Goal: Information Seeking & Learning: Learn about a topic

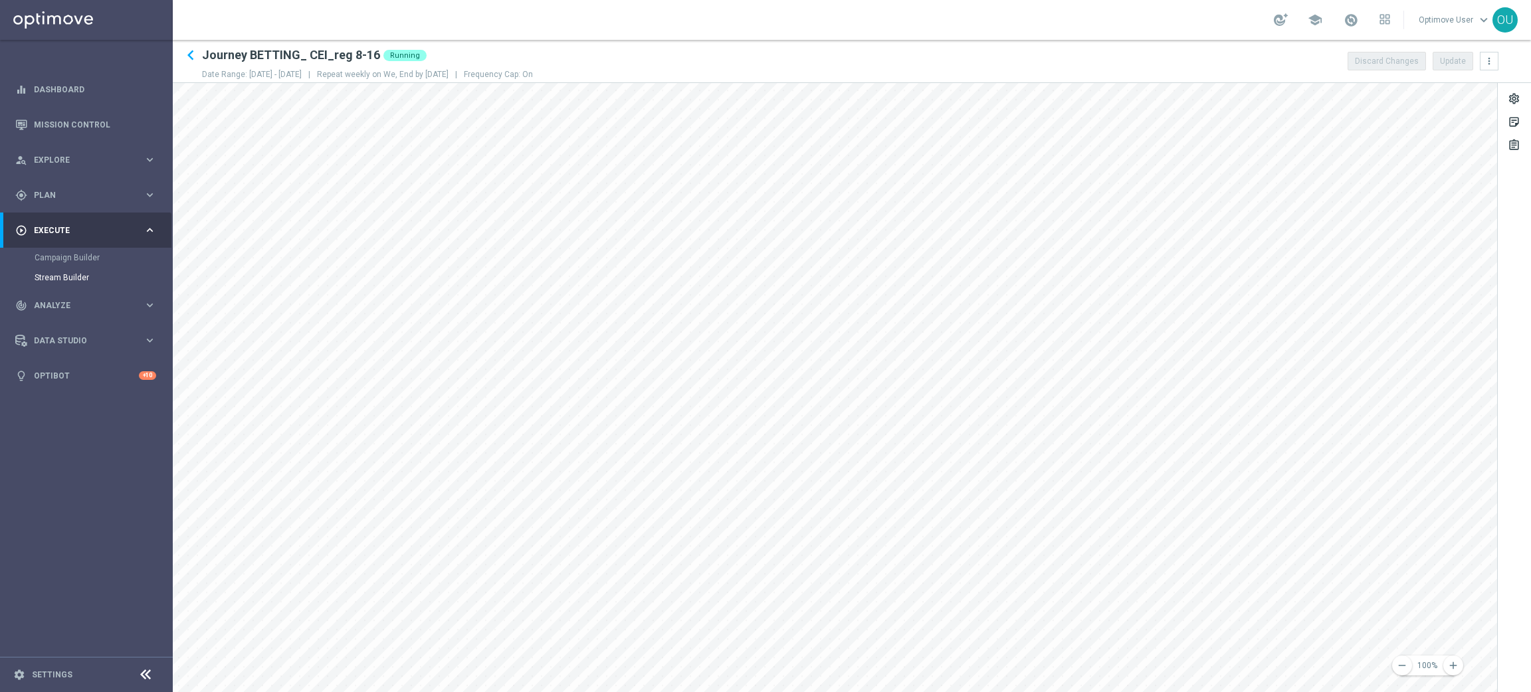
click at [0, 405] on main "equalizer Dashboard Mission Control" at bounding box center [765, 346] width 1531 height 692
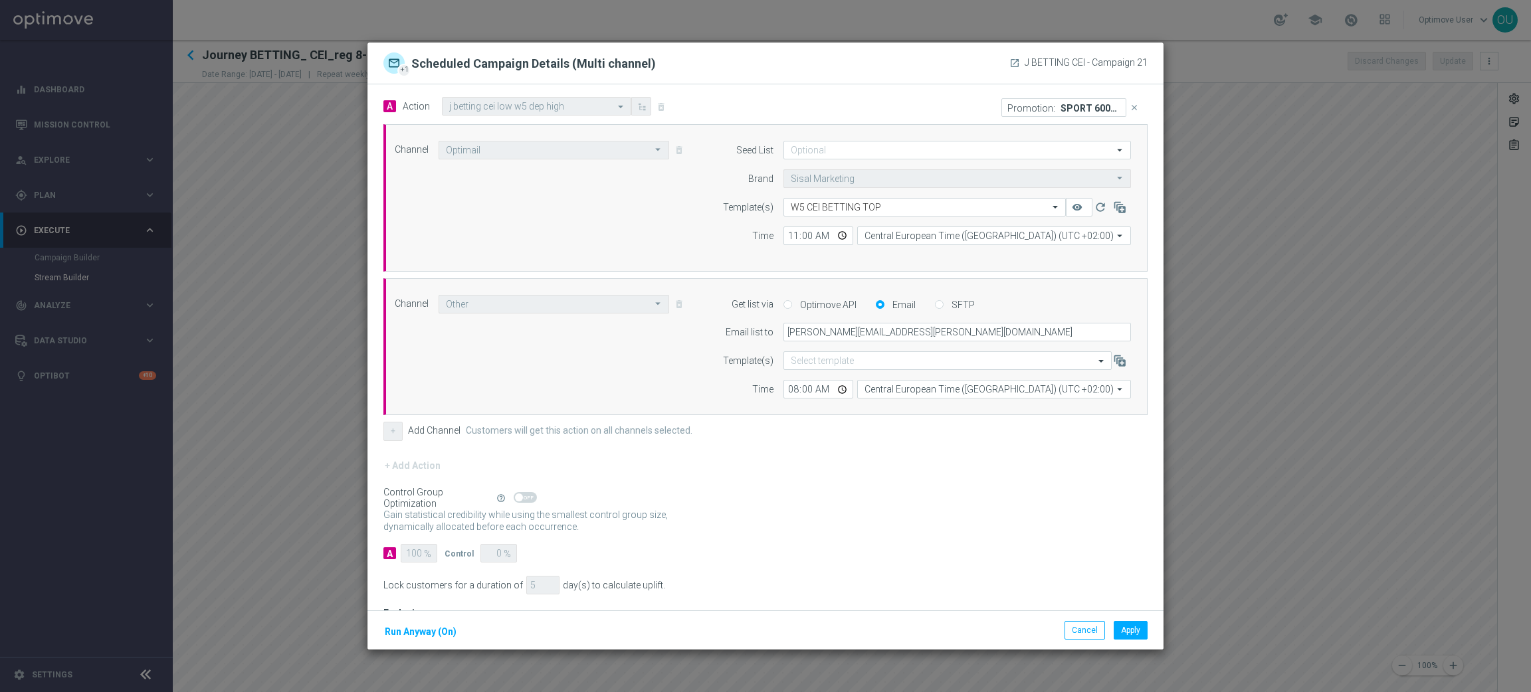
click at [1011, 66] on icon "launch" at bounding box center [1014, 63] width 11 height 11
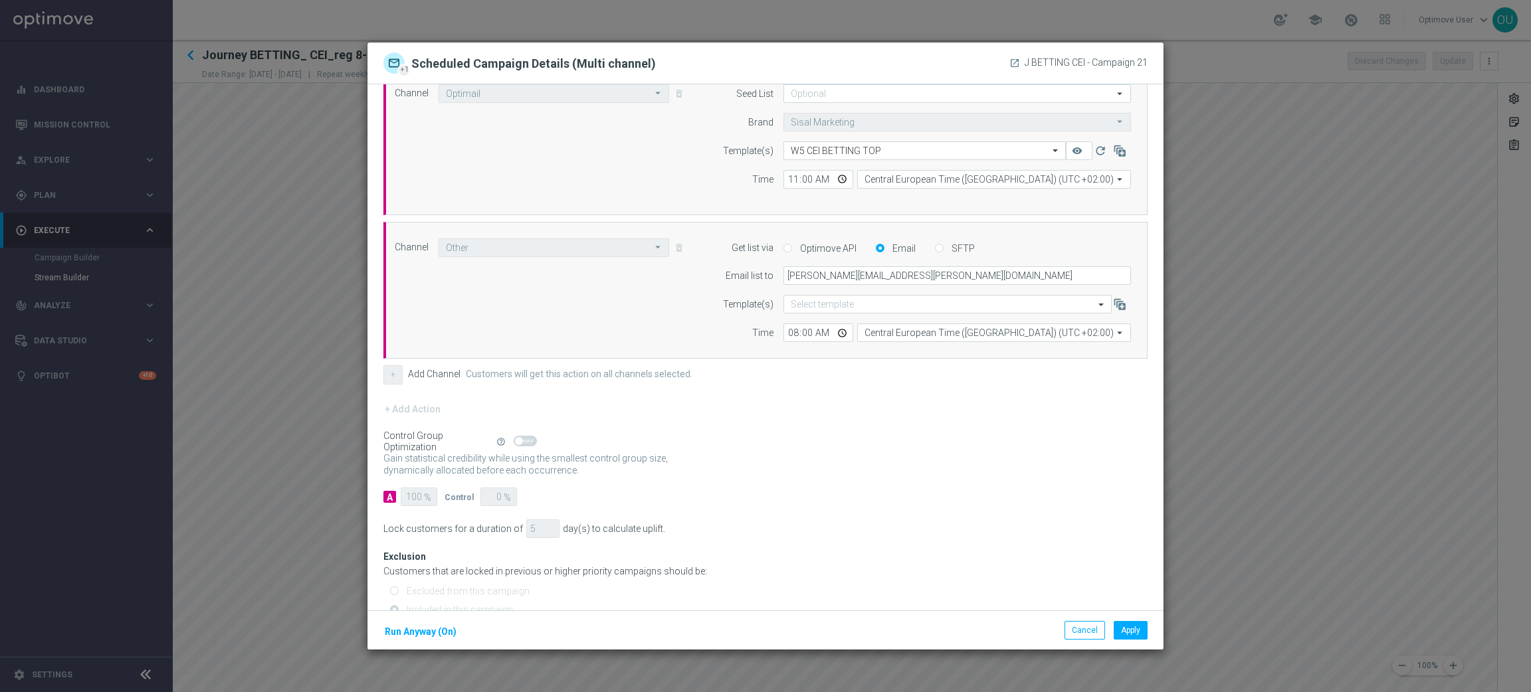
scroll to position [106, 0]
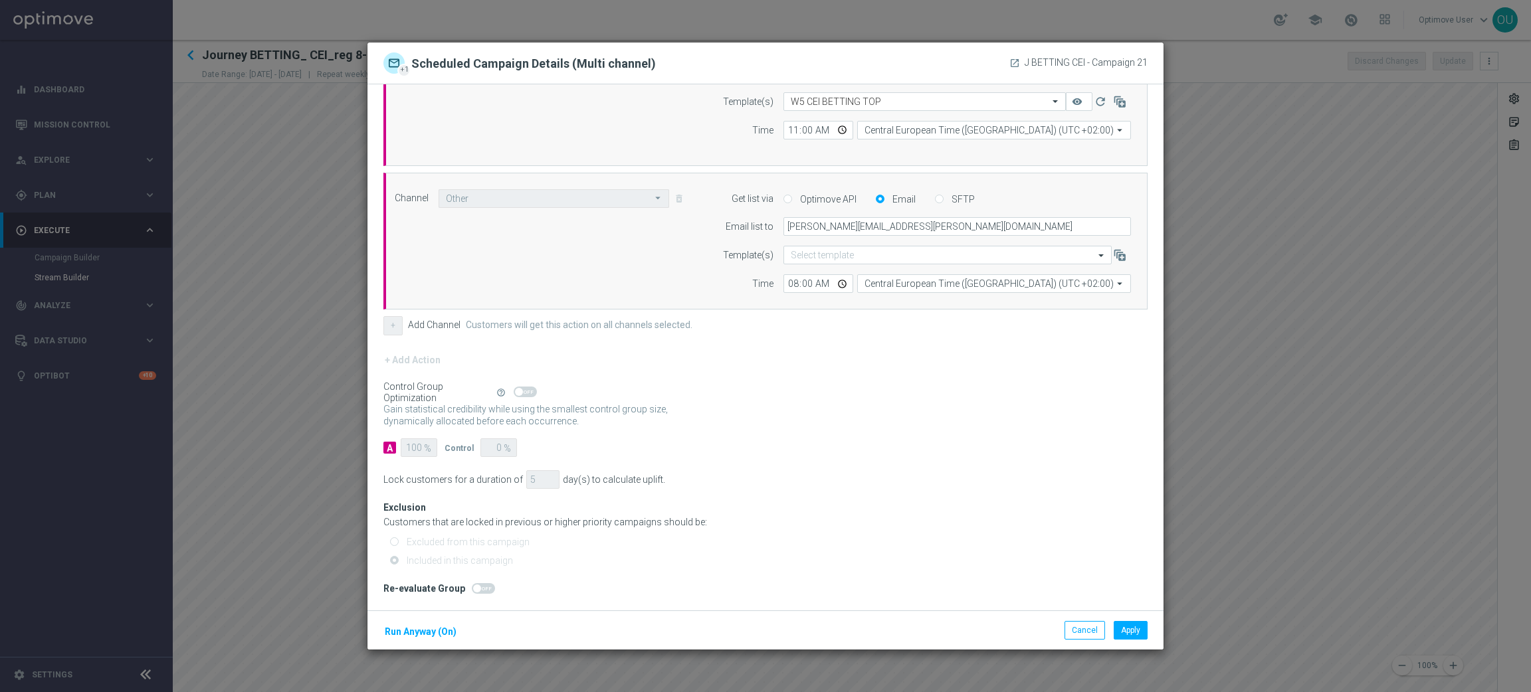
click at [1225, 350] on modal-container "+1 Scheduled Campaign Details (Multi channel) launch J BETTING CEI - Campaign 2…" at bounding box center [765, 346] width 1531 height 692
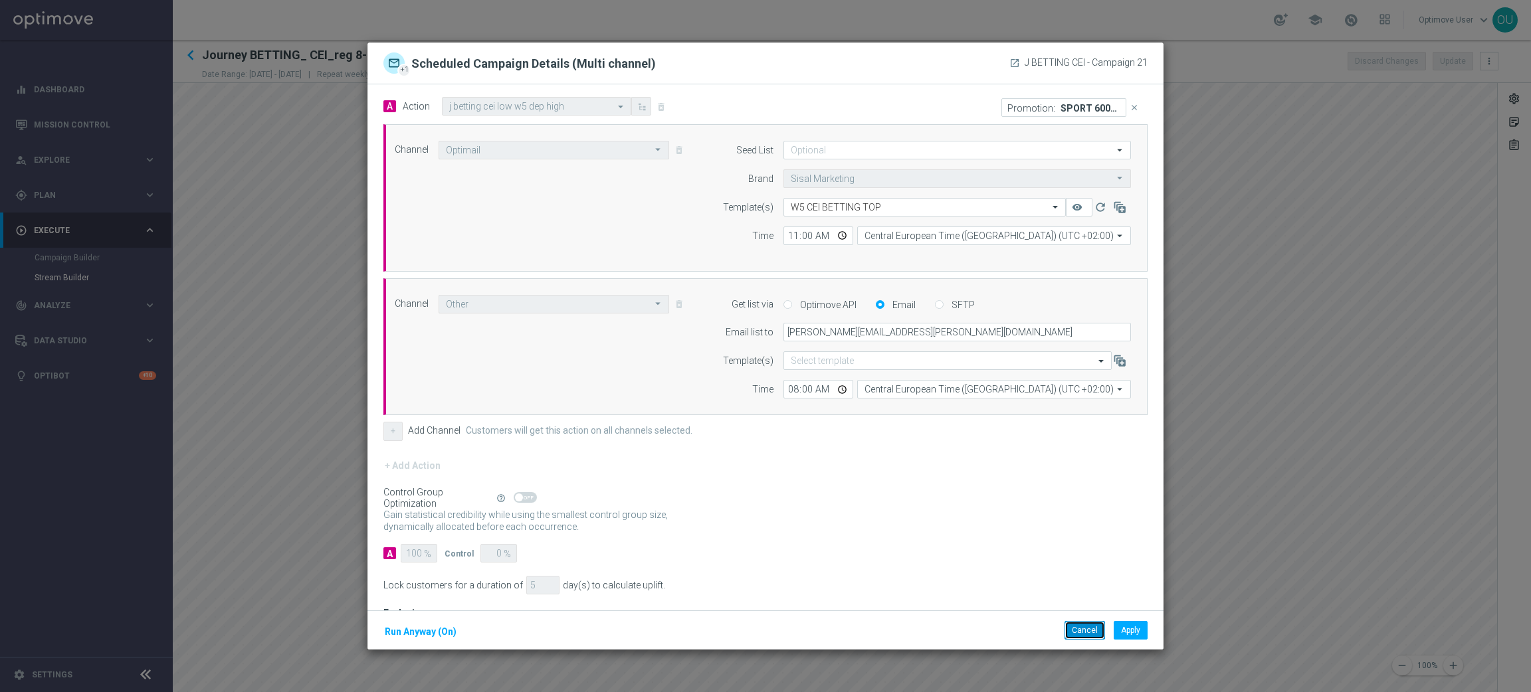
click at [1078, 636] on button "Cancel" at bounding box center [1084, 630] width 41 height 19
click at [1013, 62] on icon "launch" at bounding box center [1014, 63] width 11 height 11
drag, startPoint x: 1147, startPoint y: 62, endPoint x: 1030, endPoint y: 58, distance: 117.7
click at [1029, 58] on div "+1 Scheduled Campaign Details (Multi channel) launch J BETTING CEI - Campaign 22" at bounding box center [765, 62] width 784 height 21
copy span "BETTING CEI - Campaign 22"
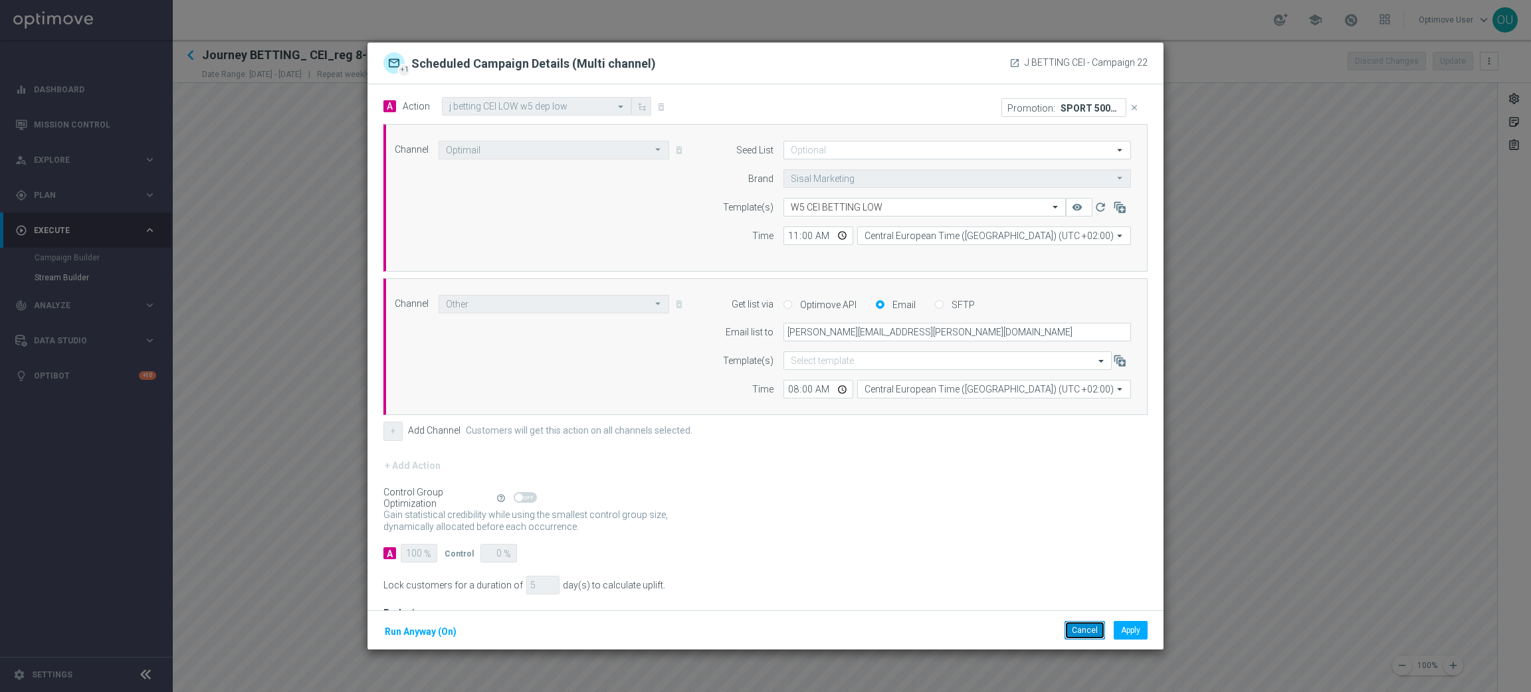
click at [1082, 633] on button "Cancel" at bounding box center [1084, 630] width 41 height 19
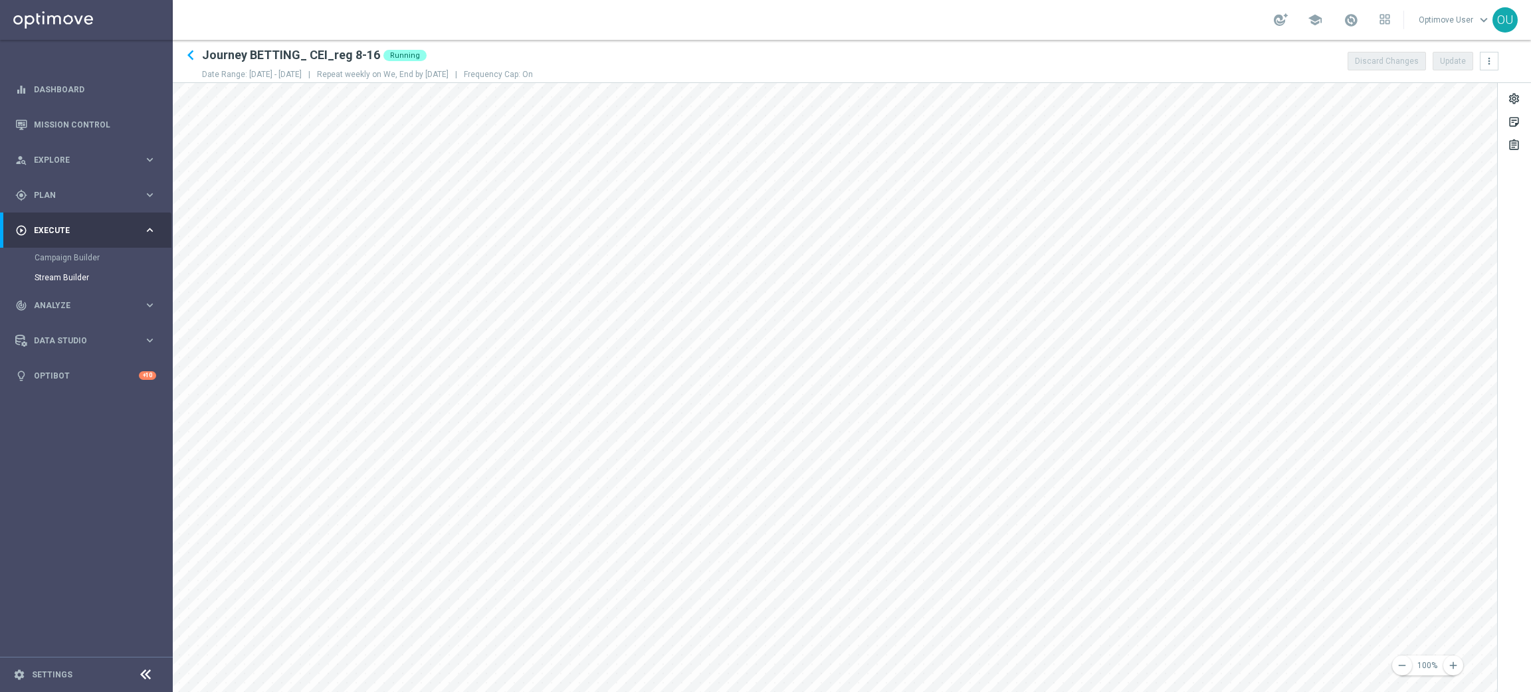
click at [15, 416] on main "equalizer Dashboard Mission Control" at bounding box center [765, 346] width 1531 height 692
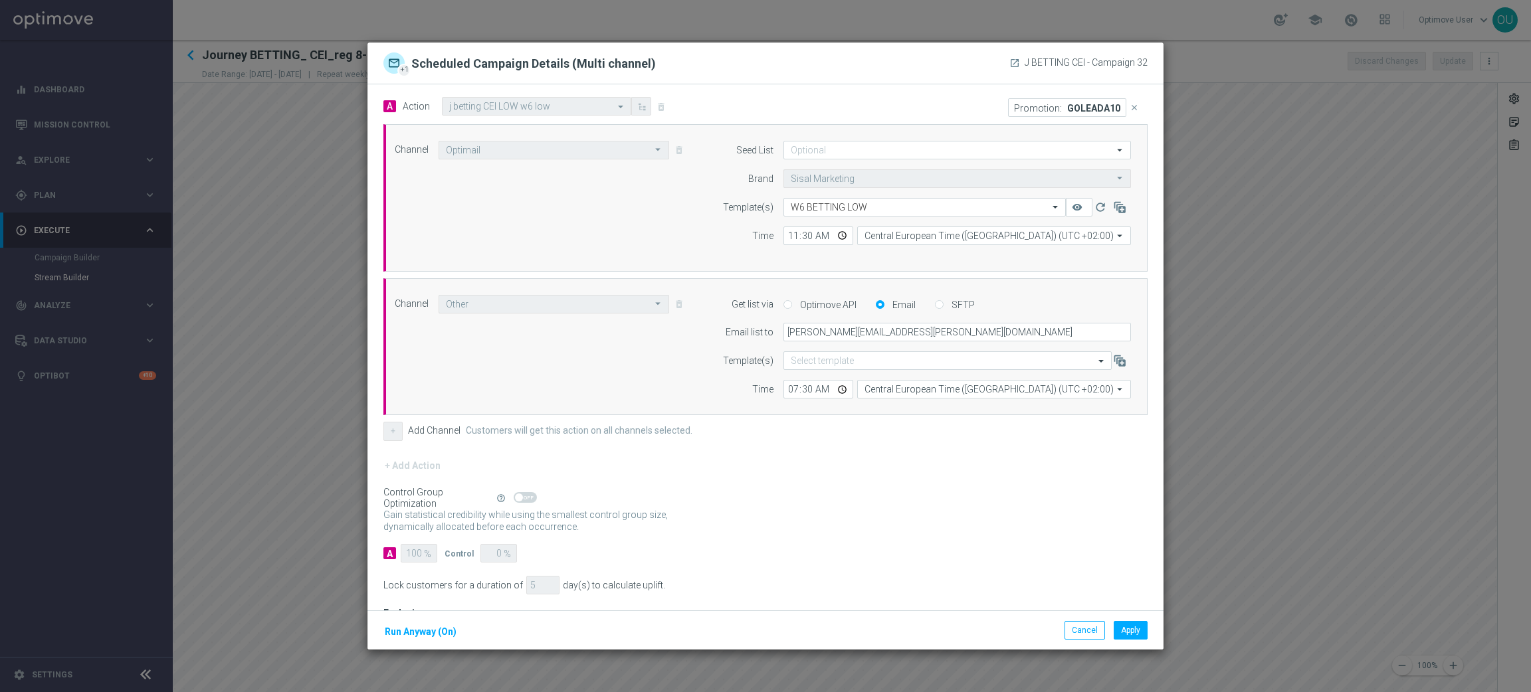
click at [1309, 538] on modal-container "+1 Scheduled Campaign Details (Multi channel) launch J BETTING CEI - Campaign 3…" at bounding box center [765, 346] width 1531 height 692
click at [1081, 632] on button "Cancel" at bounding box center [1084, 630] width 41 height 19
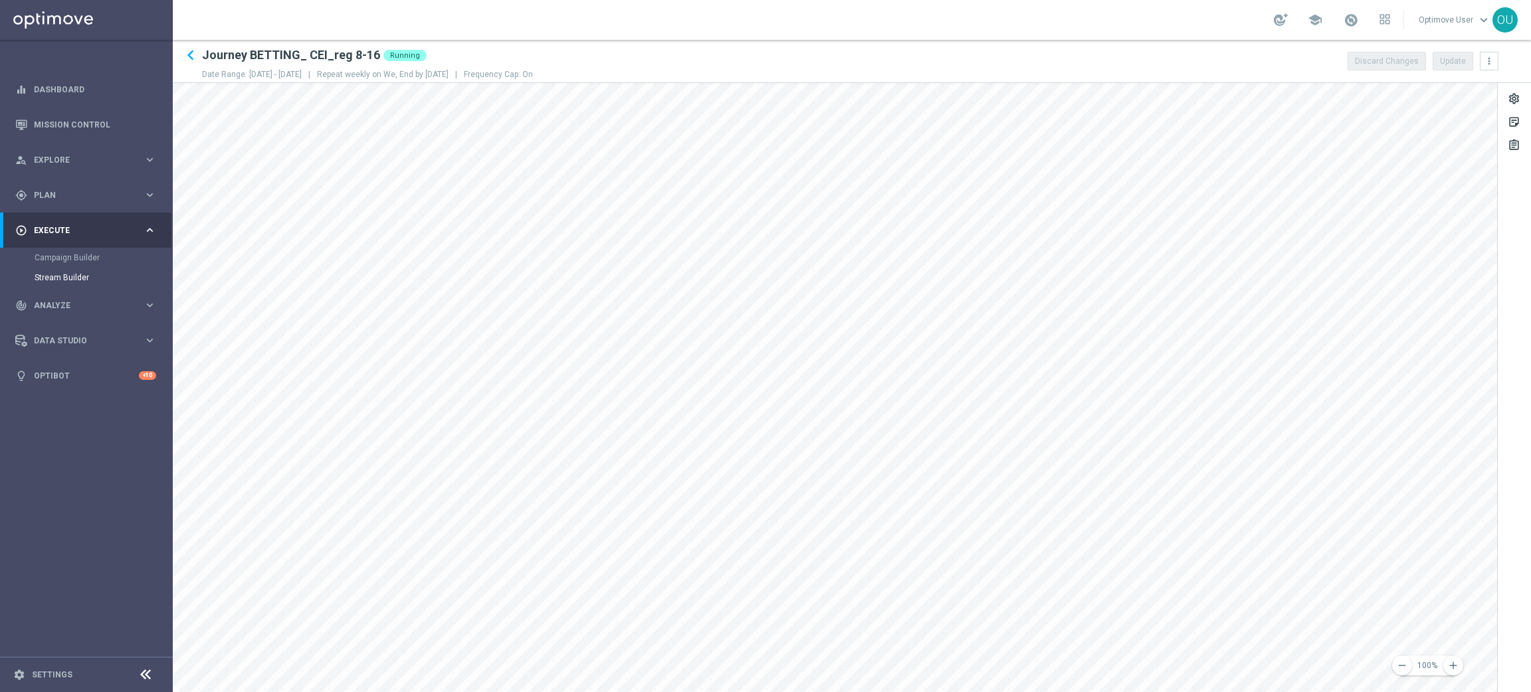
click at [1530, 534] on html "equalizer Dashboard Mission Control" at bounding box center [765, 346] width 1531 height 692
click at [1530, 538] on html "equalizer Dashboard Mission Control" at bounding box center [765, 346] width 1531 height 692
click at [1530, 551] on html "equalizer Dashboard Mission Control" at bounding box center [765, 346] width 1531 height 692
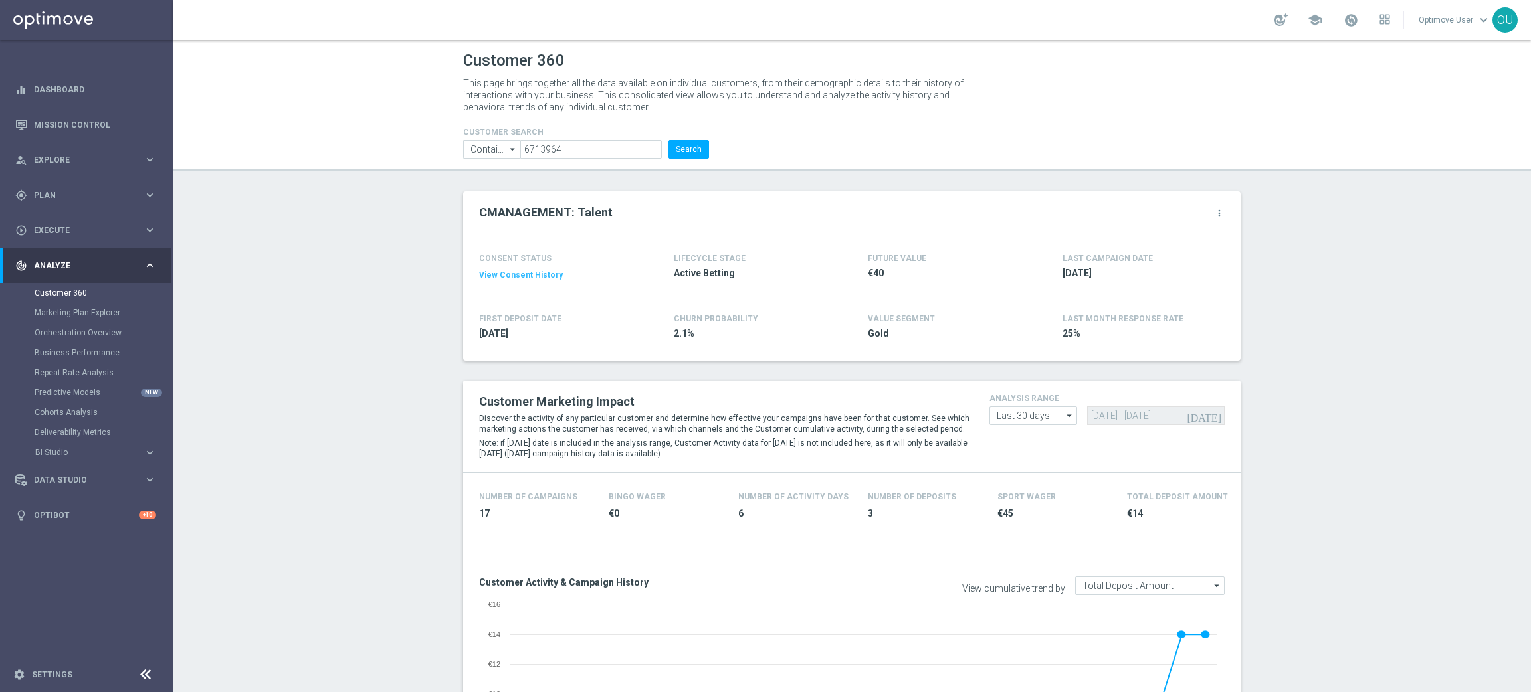
scroll to position [692, 0]
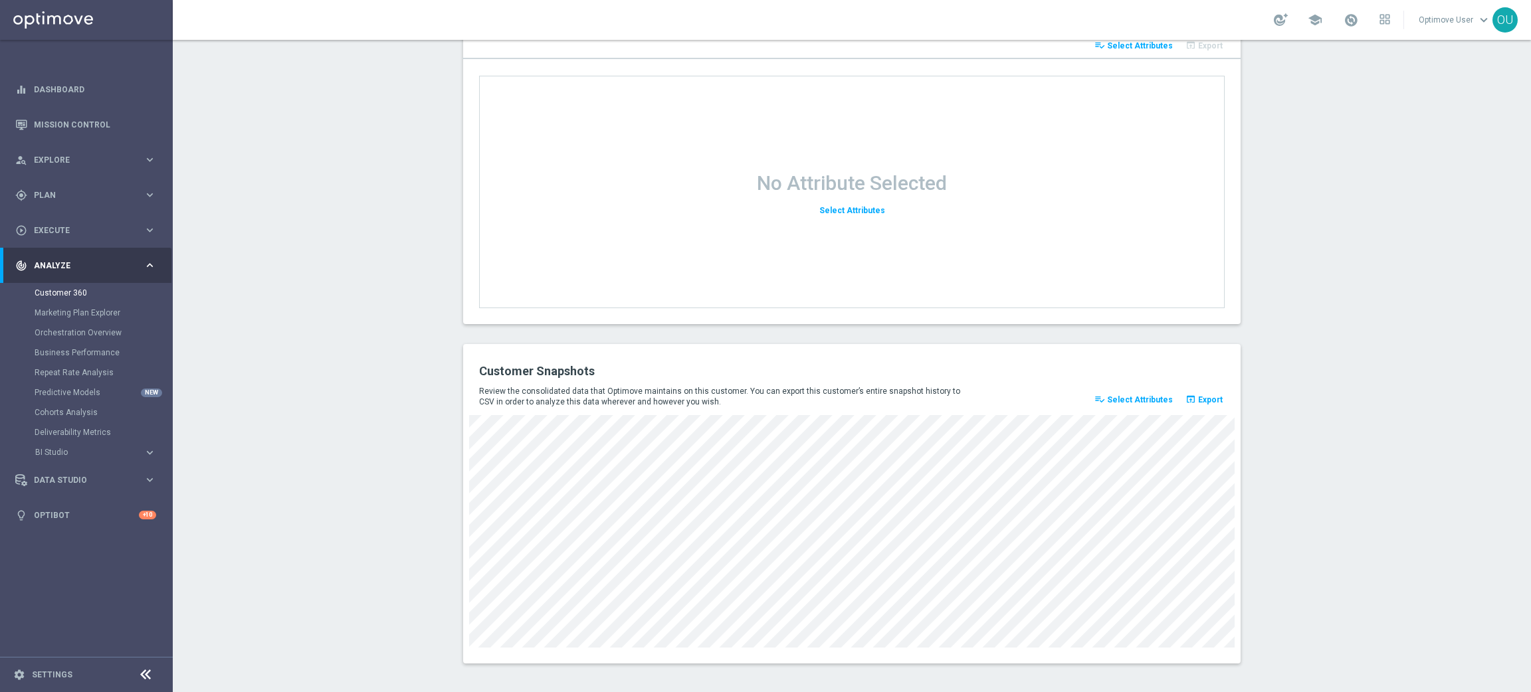
click at [1130, 397] on span "Select Attributes" at bounding box center [1140, 399] width 66 height 9
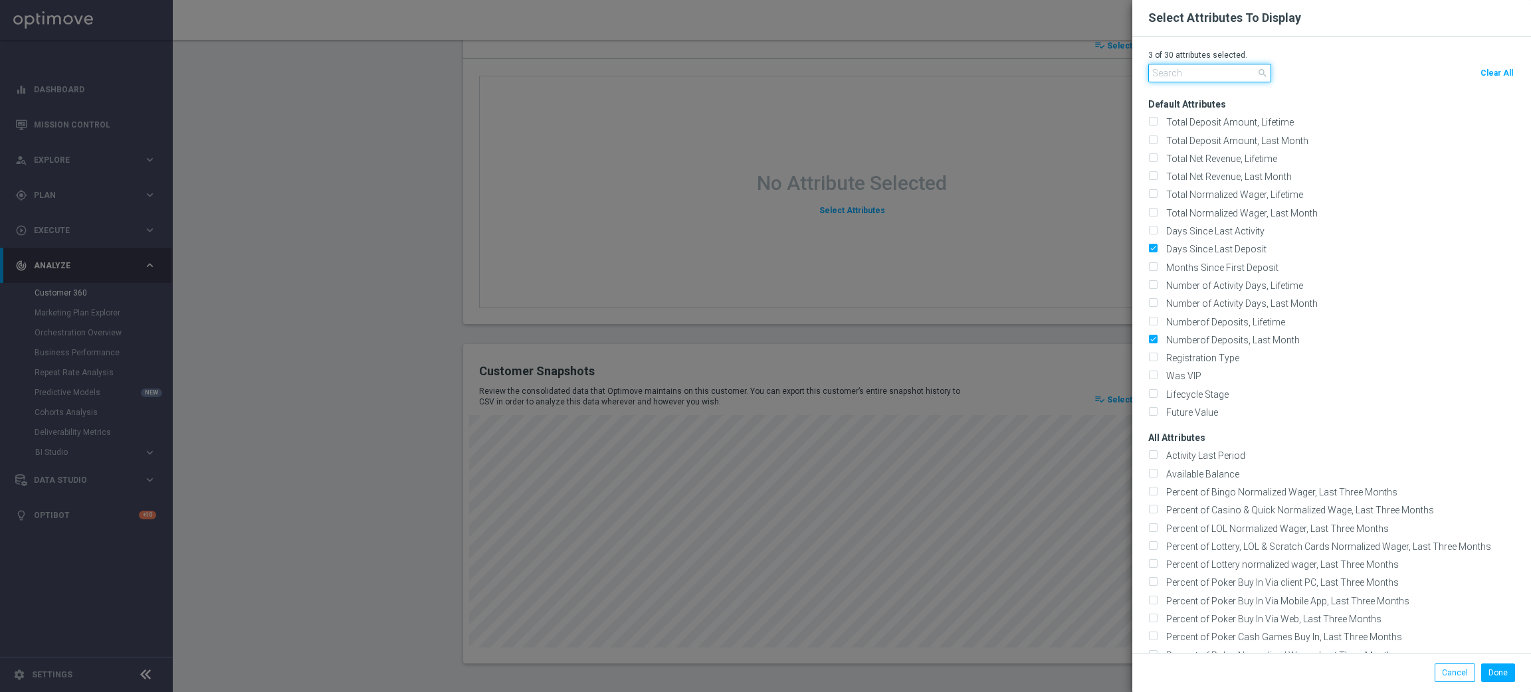
click at [1153, 82] on input "text" at bounding box center [1209, 73] width 123 height 19
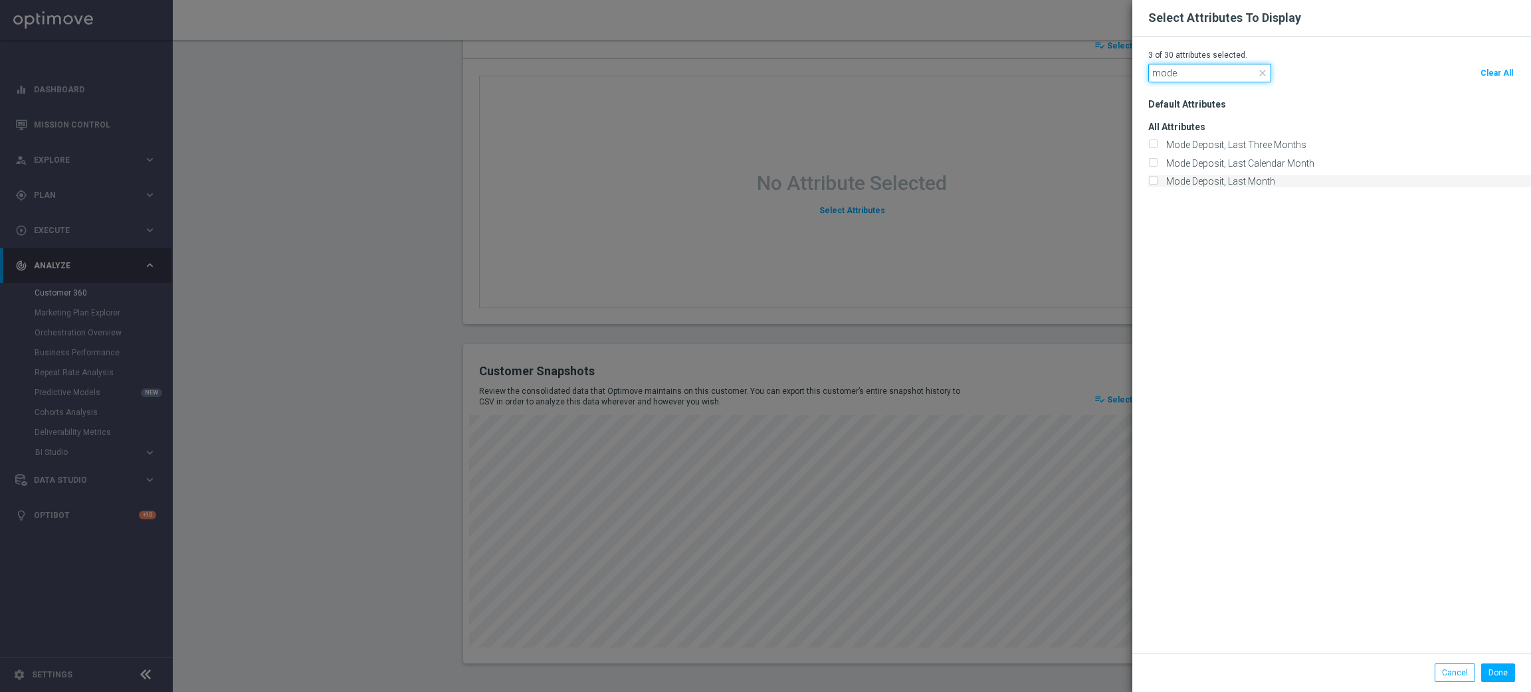
type input "mode"
click at [1231, 179] on label "Mode Deposit, Last Month" at bounding box center [1218, 181] width 114 height 12
click at [1157, 179] on input "Mode Deposit, Last Month" at bounding box center [1152, 182] width 9 height 9
checkbox input "true"
click at [1481, 675] on button "Done" at bounding box center [1498, 673] width 34 height 19
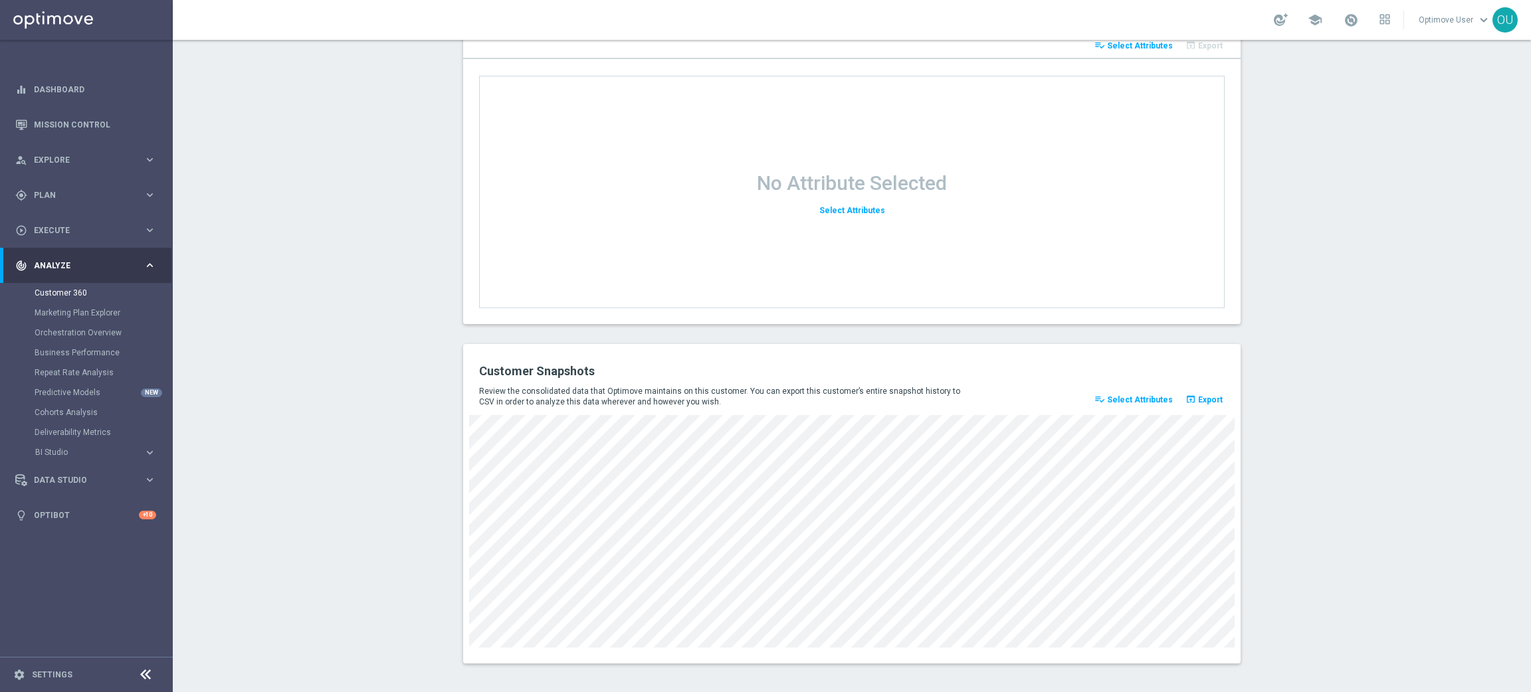
click at [1123, 398] on span "Select Attributes" at bounding box center [1140, 399] width 66 height 9
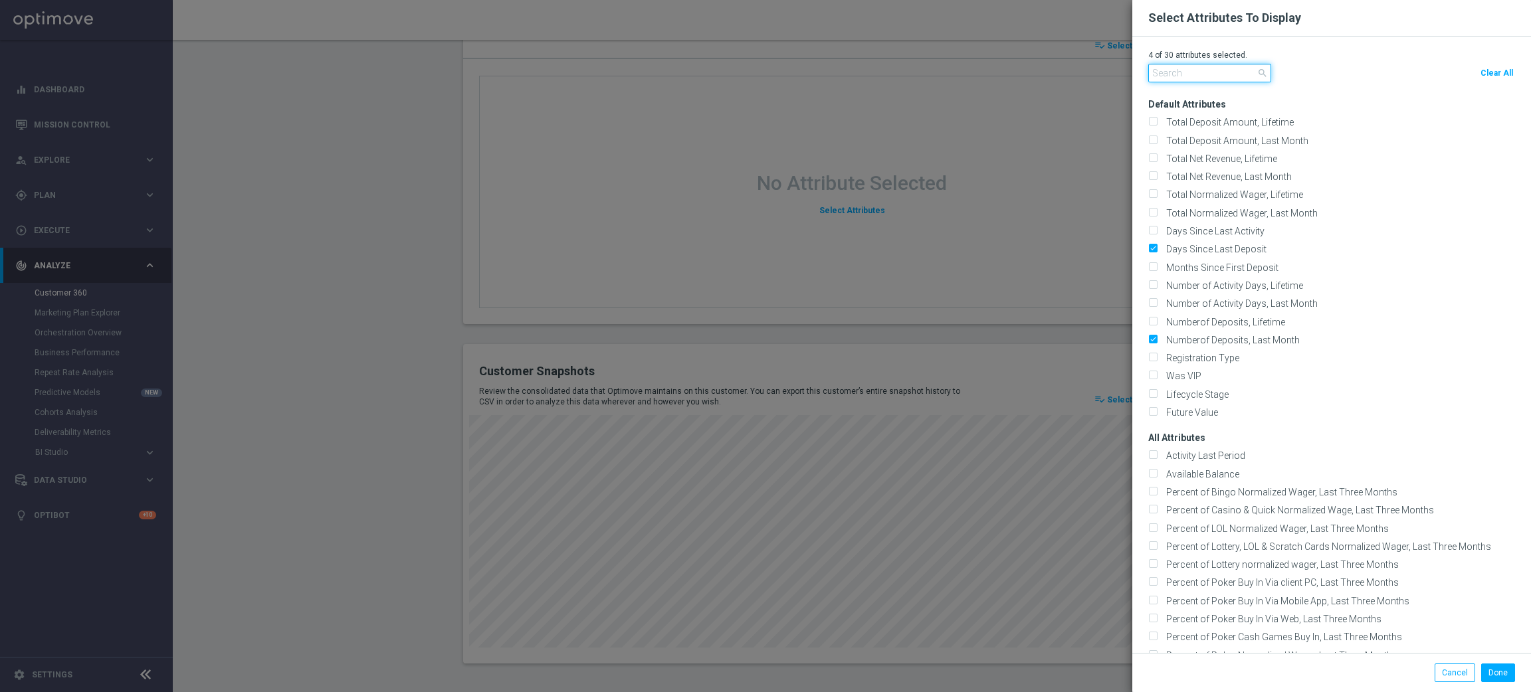
click at [1187, 78] on input "text" at bounding box center [1209, 73] width 123 height 19
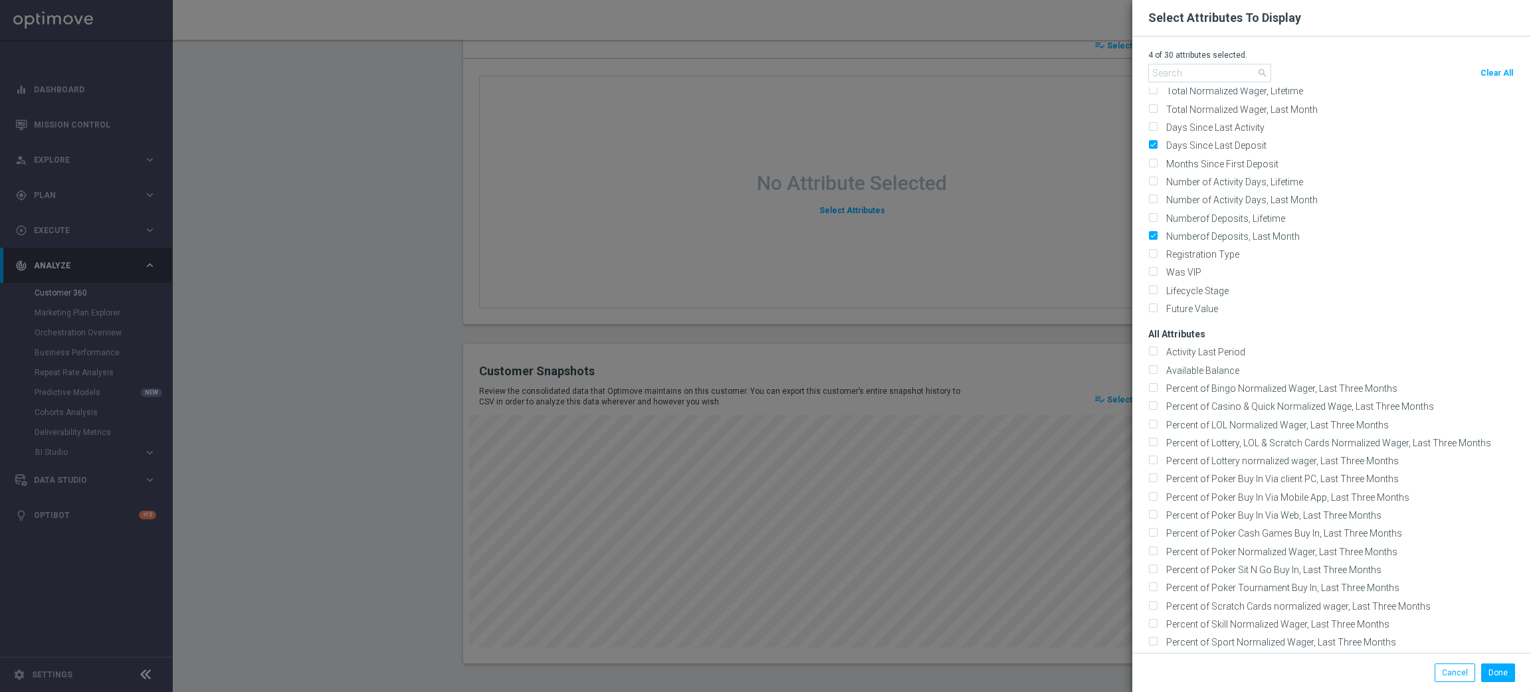
scroll to position [0, 0]
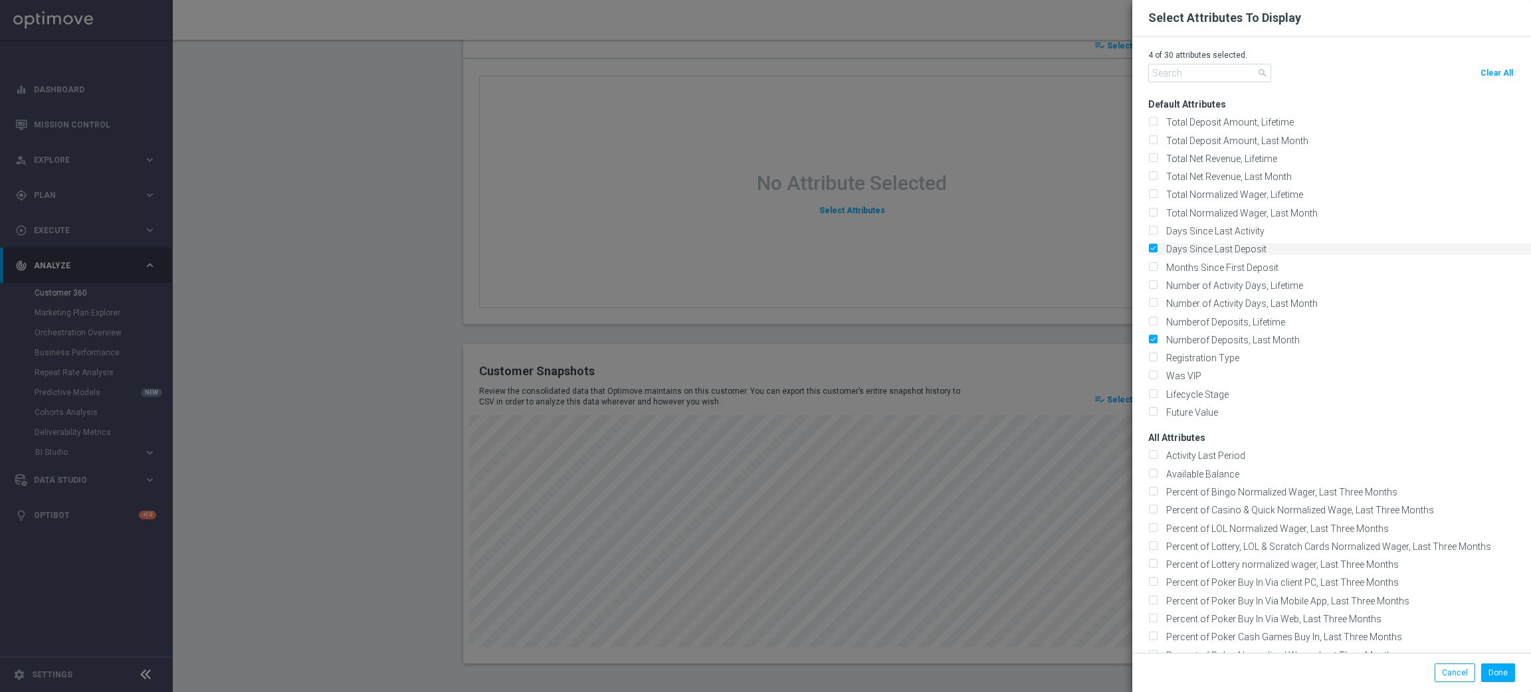
click at [1161, 245] on label "Days Since Last Deposit" at bounding box center [1213, 249] width 105 height 12
click at [1148, 246] on input "Days Since Last Deposit" at bounding box center [1152, 250] width 9 height 9
checkbox input "false"
click at [1148, 338] on input "Numberof Deposits, Last Month" at bounding box center [1152, 341] width 9 height 9
checkbox input "false"
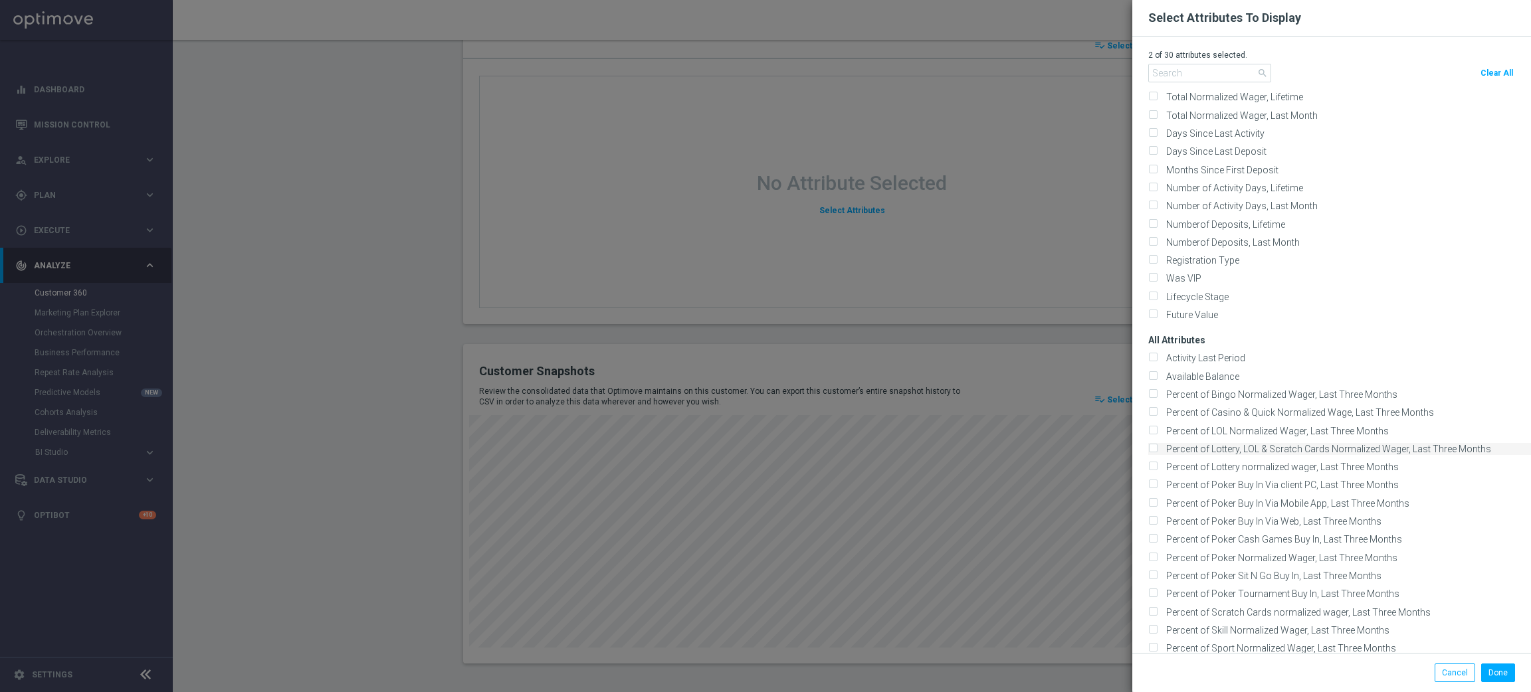
scroll to position [199, 0]
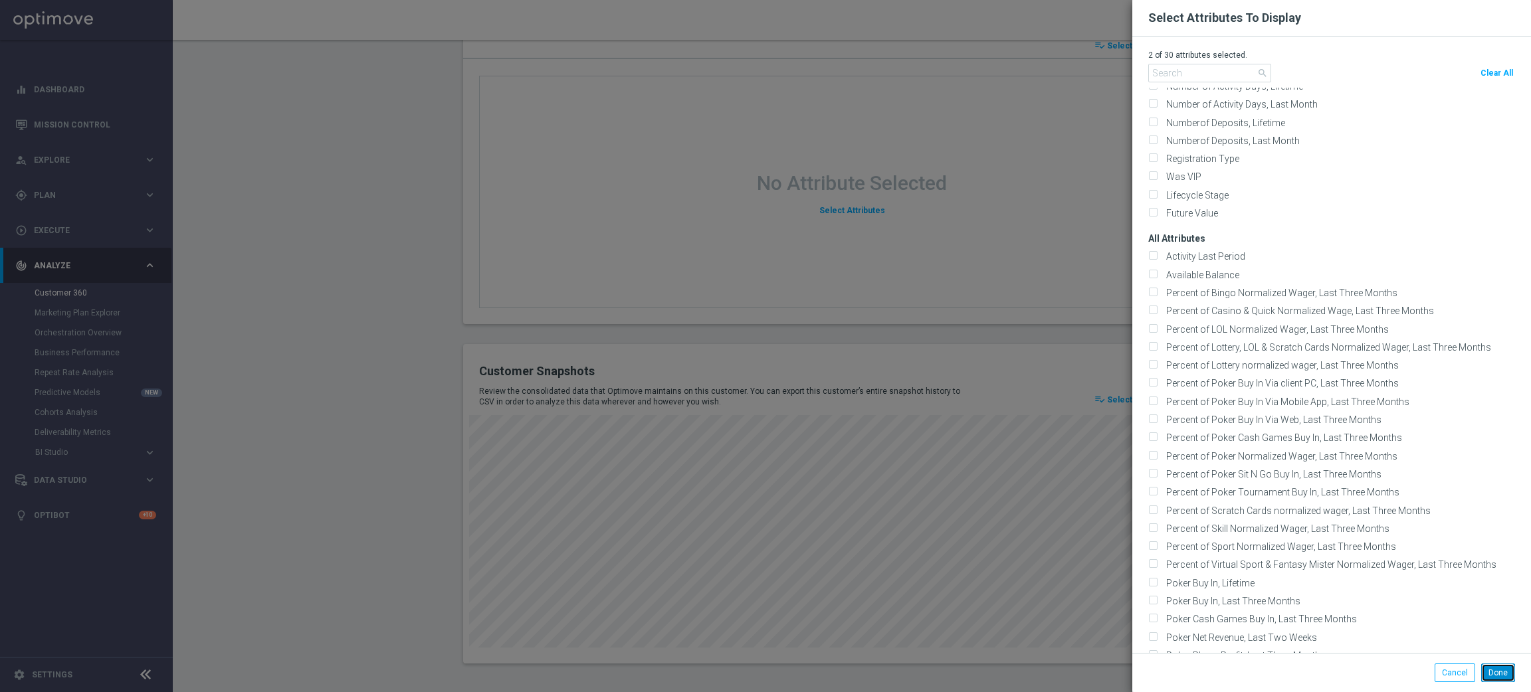
click at [1484, 676] on button "Done" at bounding box center [1498, 673] width 34 height 19
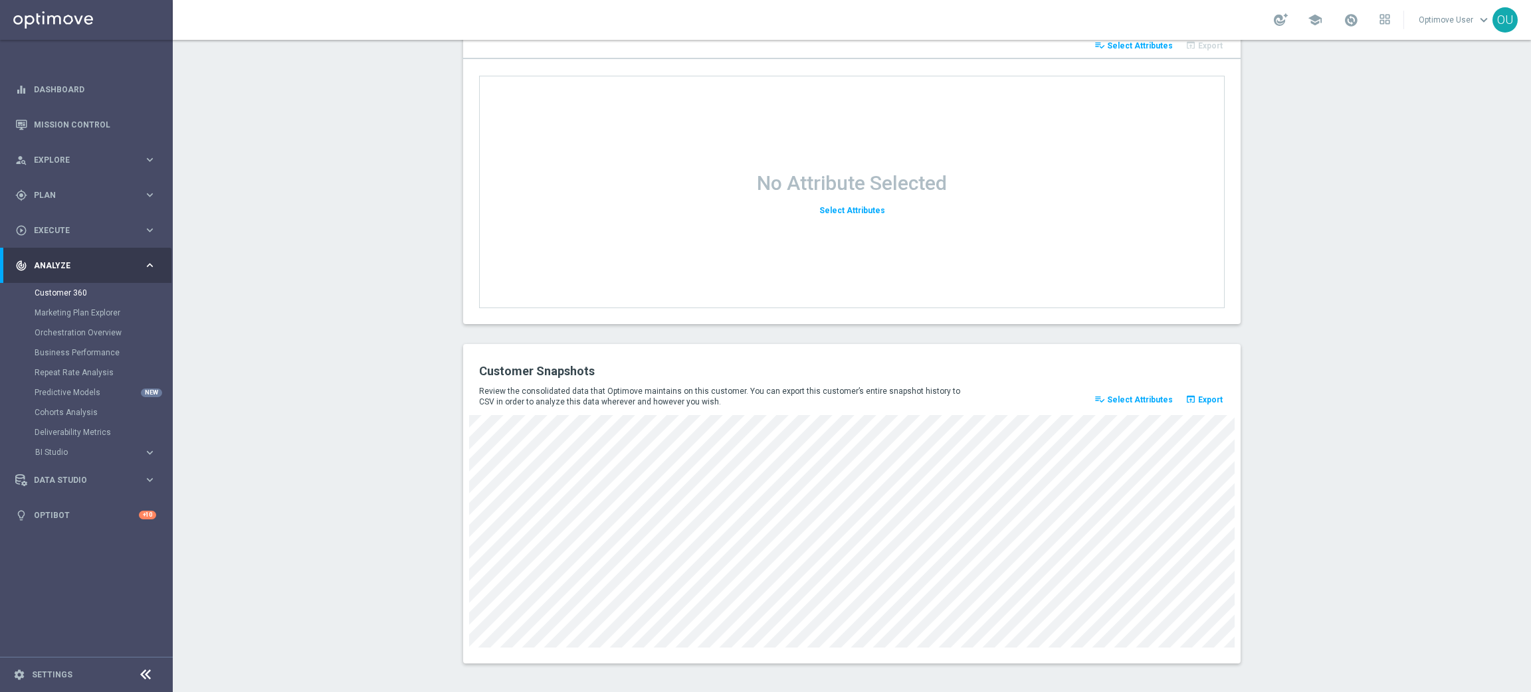
click at [1134, 399] on span "Select Attributes" at bounding box center [1140, 399] width 66 height 9
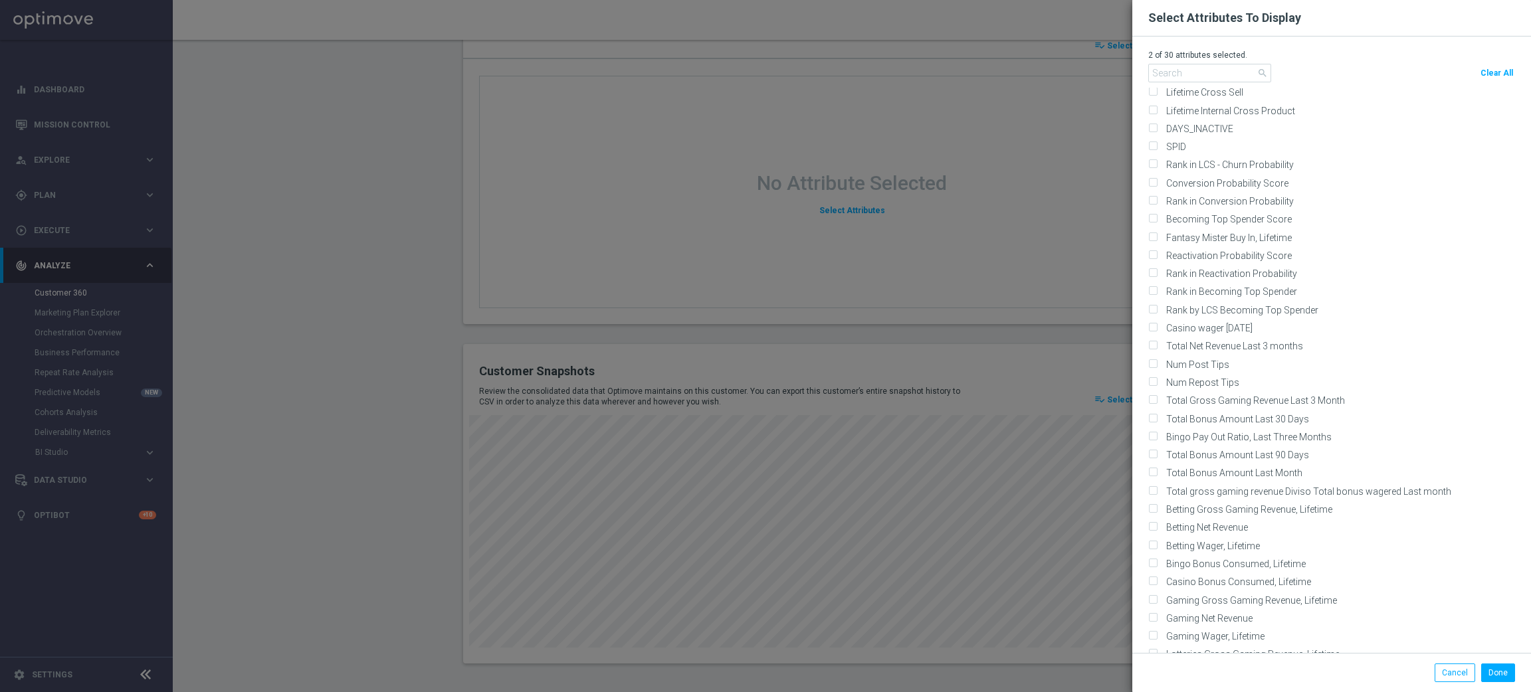
scroll to position [3289, 0]
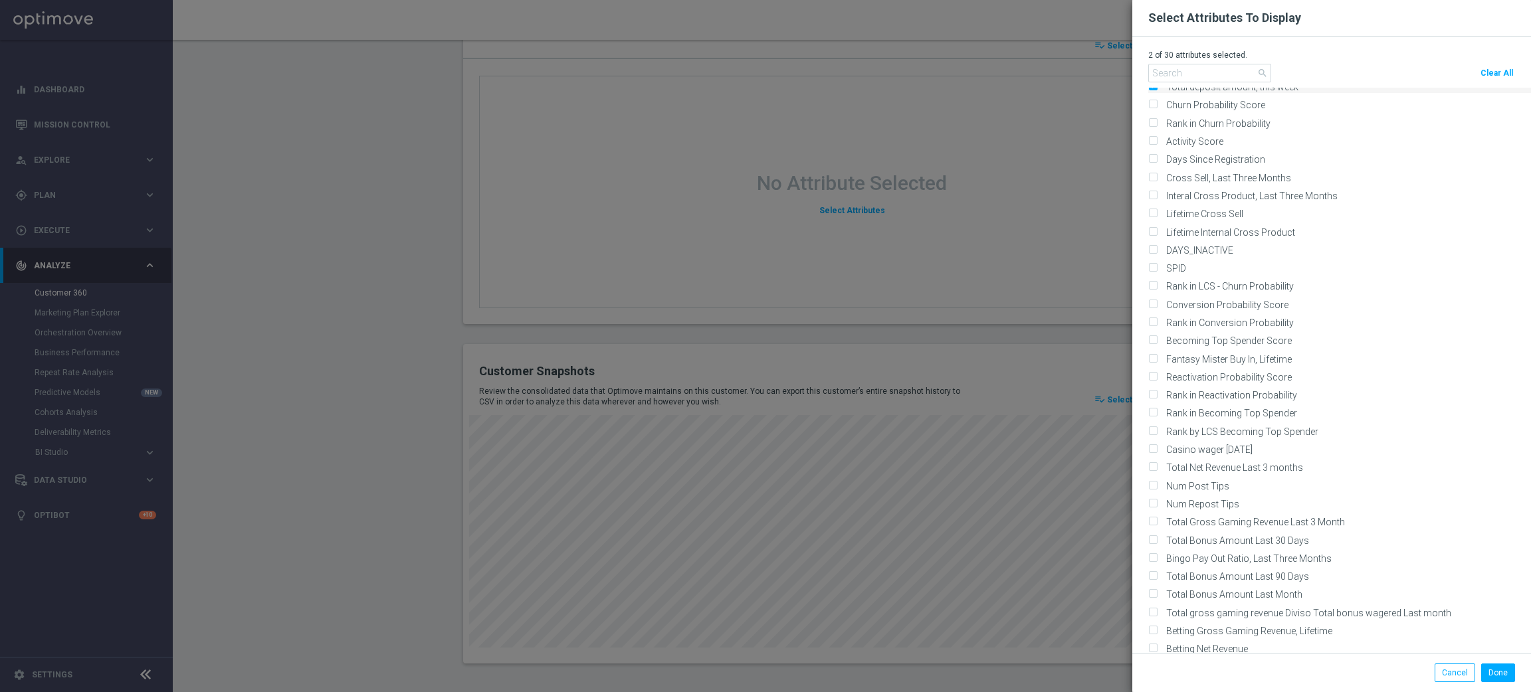
click at [1161, 93] on label "Total deposit amount, this week" at bounding box center [1229, 87] width 137 height 12
click at [1148, 92] on input "Total deposit amount, this week" at bounding box center [1152, 88] width 9 height 9
checkbox input "false"
click at [1163, 71] on input "text" at bounding box center [1209, 73] width 123 height 19
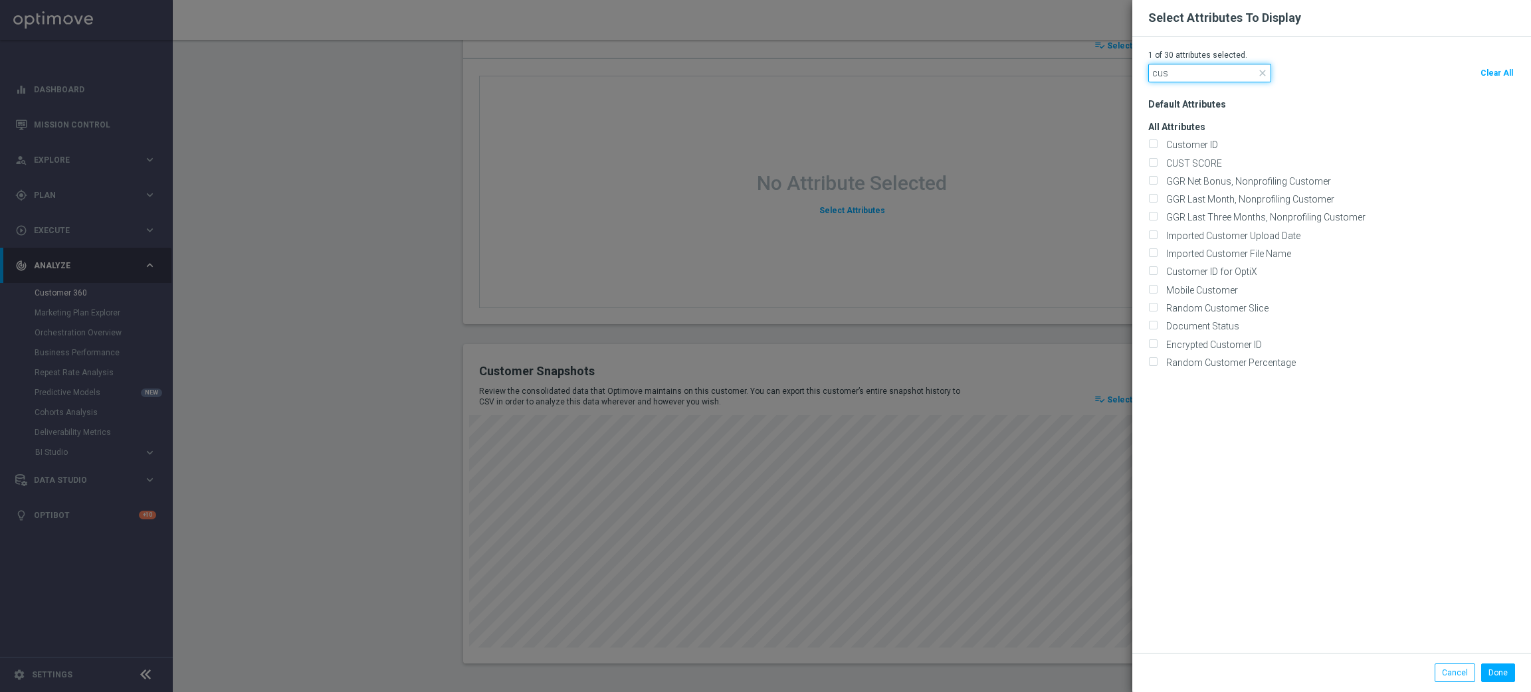
scroll to position [0, 0]
type input "customer"
click at [1163, 151] on div "All Attributes Customer ID" at bounding box center [1339, 221] width 383 height 222
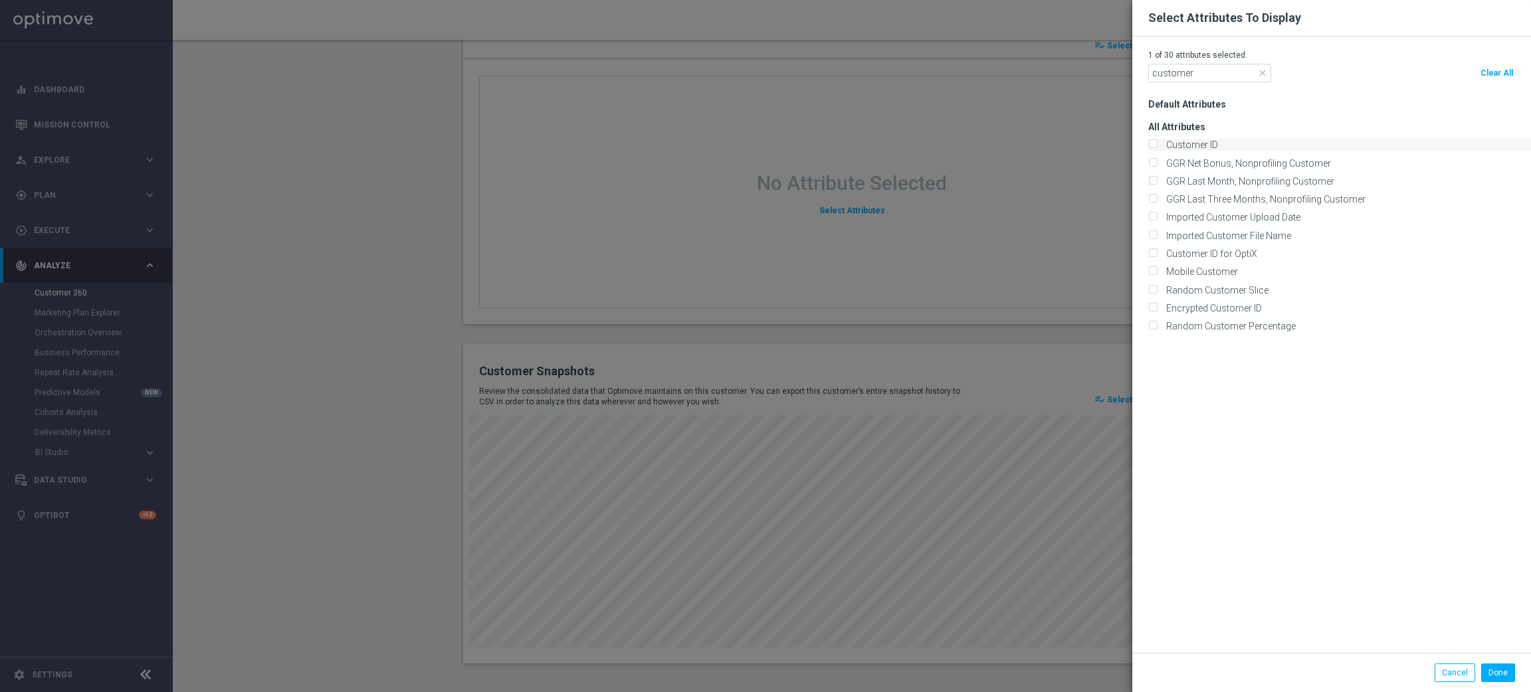
click at [1162, 144] on label "Customer ID" at bounding box center [1189, 145] width 56 height 12
click at [1157, 144] on input "Customer ID" at bounding box center [1152, 146] width 9 height 9
checkbox input "true"
click at [1496, 677] on button "Done" at bounding box center [1498, 673] width 34 height 19
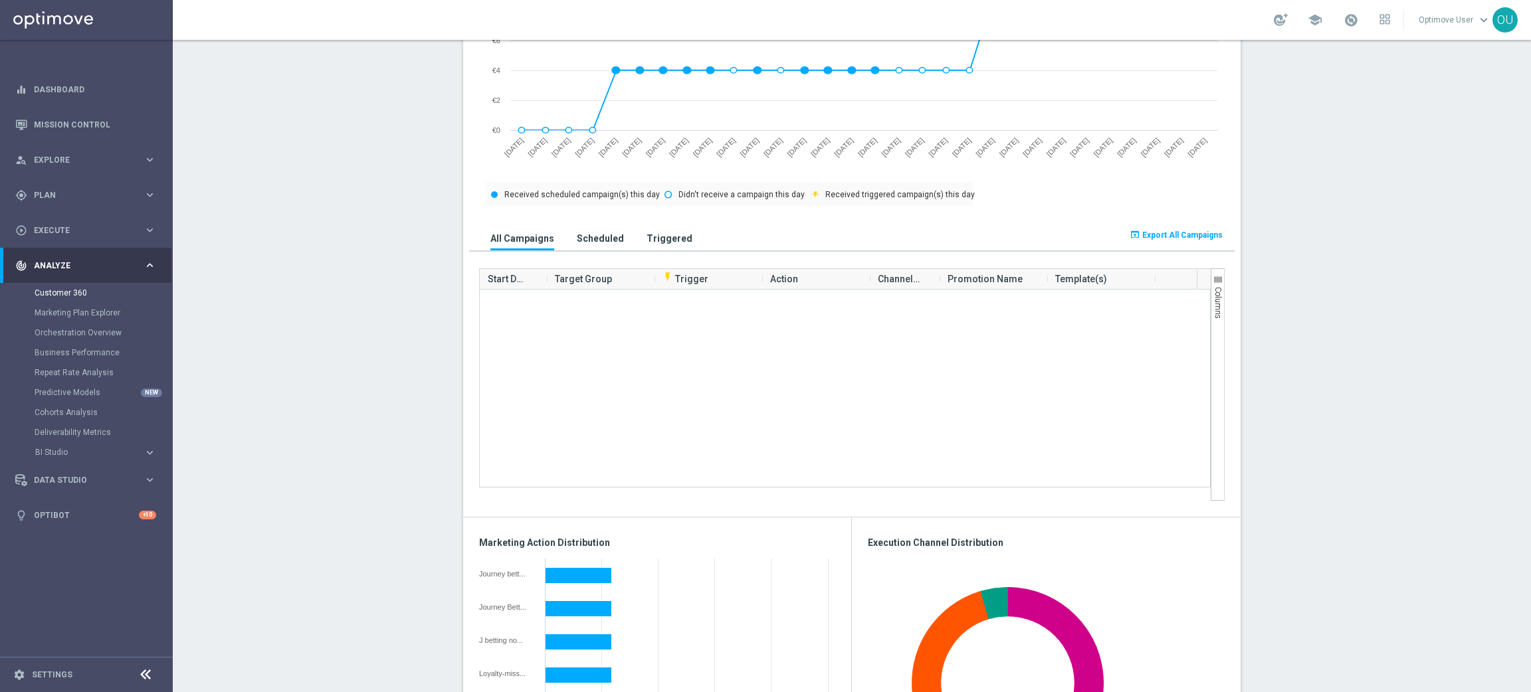
scroll to position [294, 0]
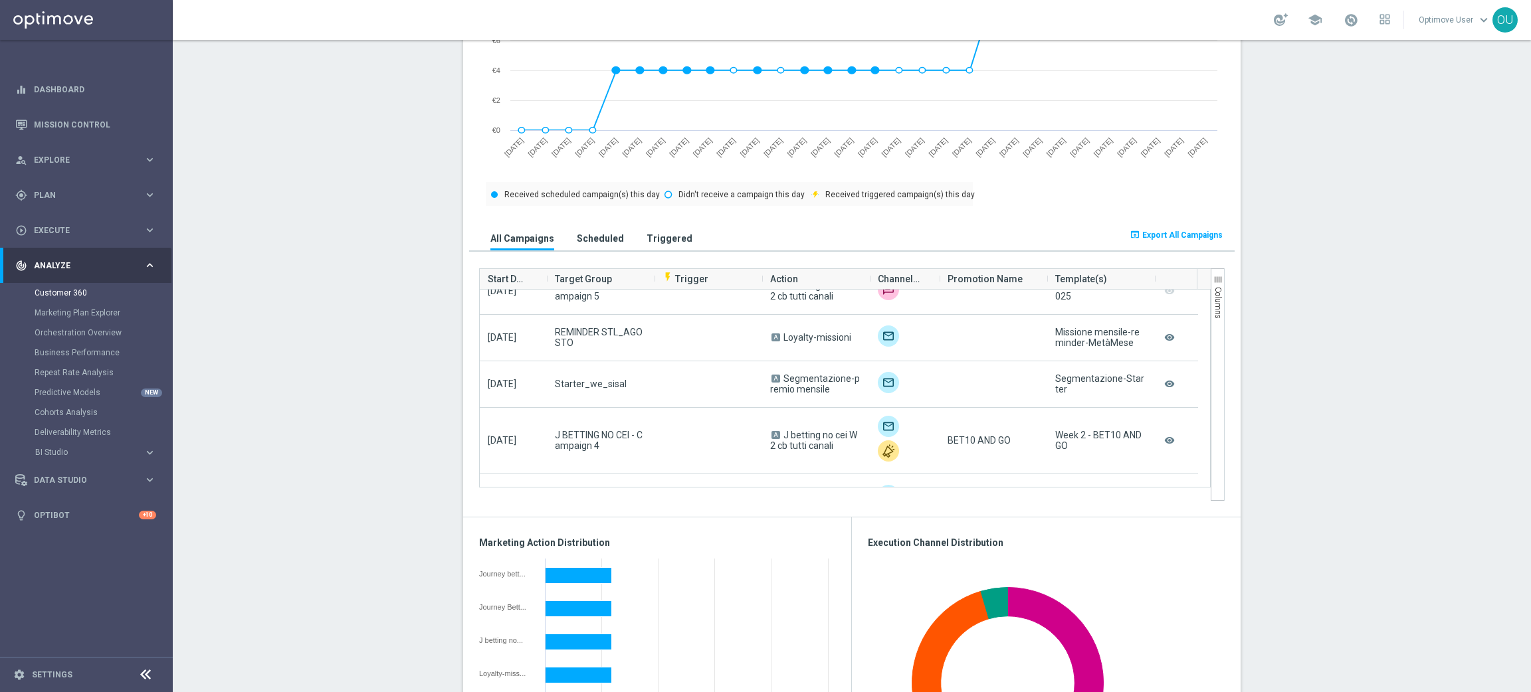
click at [609, 243] on button "Scheduled" at bounding box center [600, 238] width 54 height 25
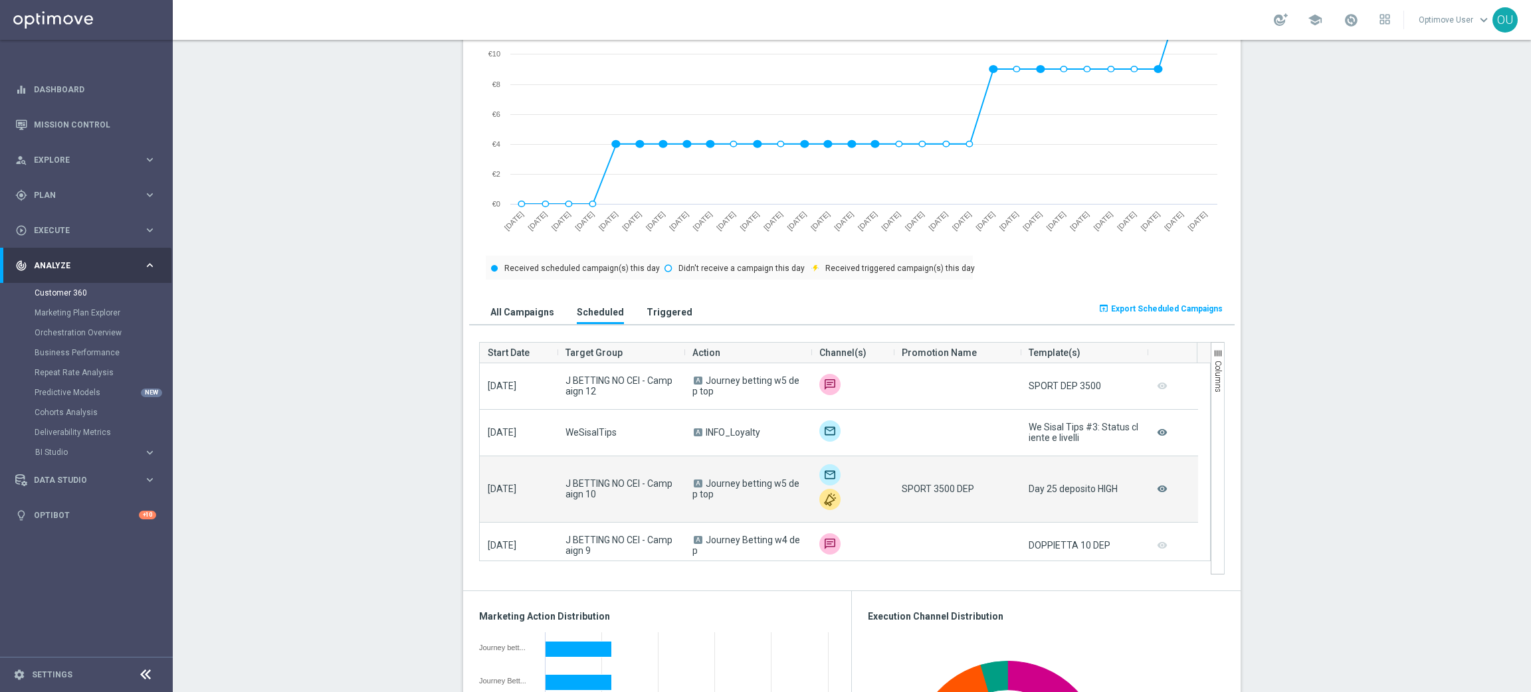
scroll to position [615, 0]
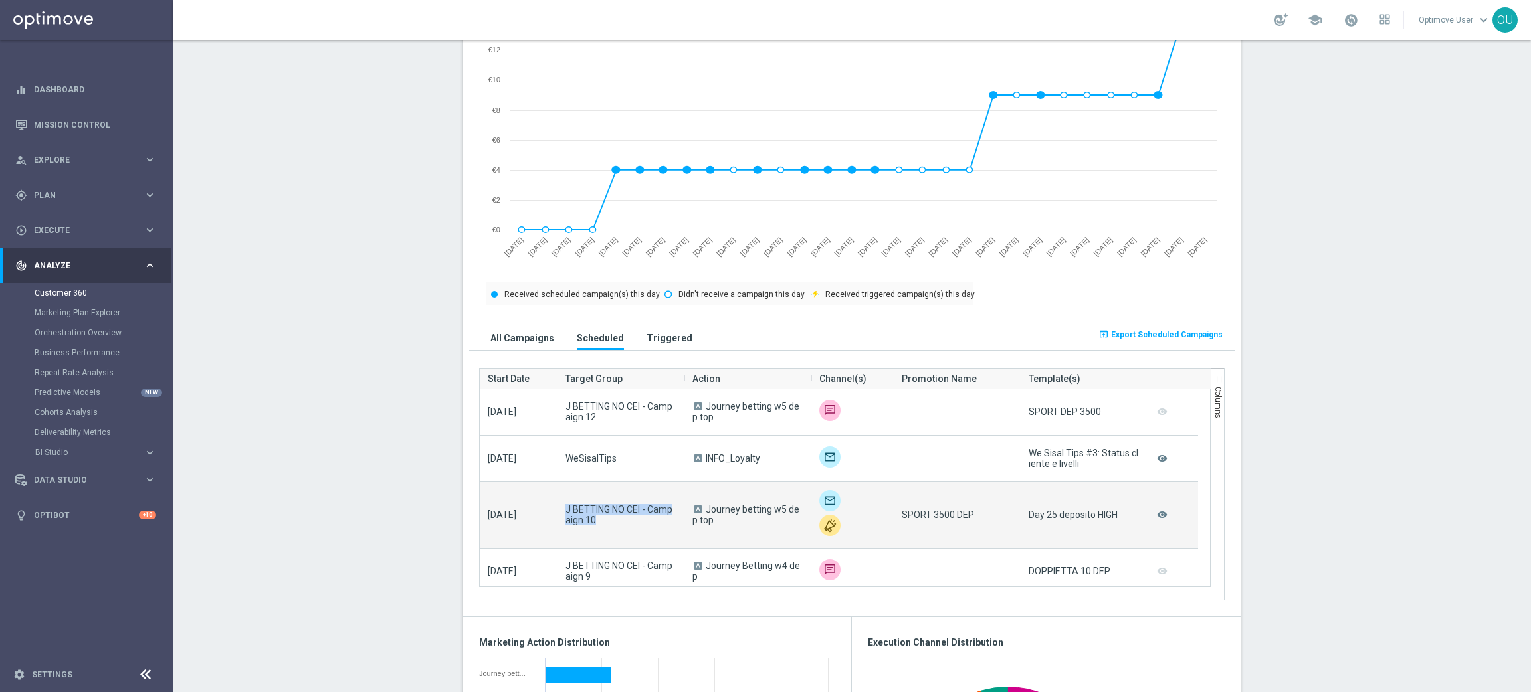
drag, startPoint x: 612, startPoint y: 524, endPoint x: 557, endPoint y: 502, distance: 59.6
click at [557, 502] on div "J BETTING NO CEI - Campaign 10" at bounding box center [620, 515] width 127 height 66
copy span "J BETTING NO CEI - Campaign 10"
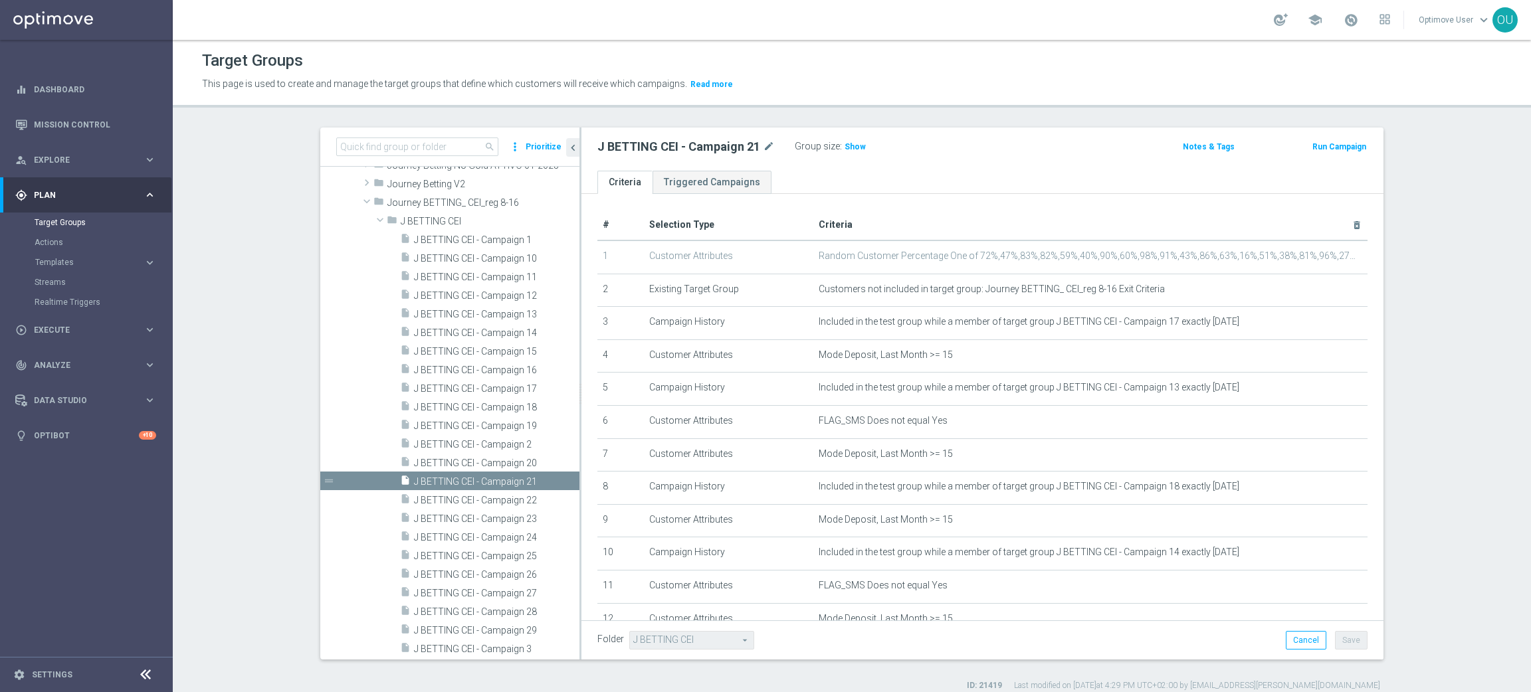
drag, startPoint x: 677, startPoint y: 134, endPoint x: 680, endPoint y: 142, distance: 8.6
click at [680, 137] on div "J BETTING CEI - Campaign 21 mode_edit Group size : Show Notes & Tags Run Campai…" at bounding box center [982, 149] width 802 height 43
click at [687, 143] on h2 "J BETTING CEI - Campaign 21" at bounding box center [678, 147] width 163 height 16
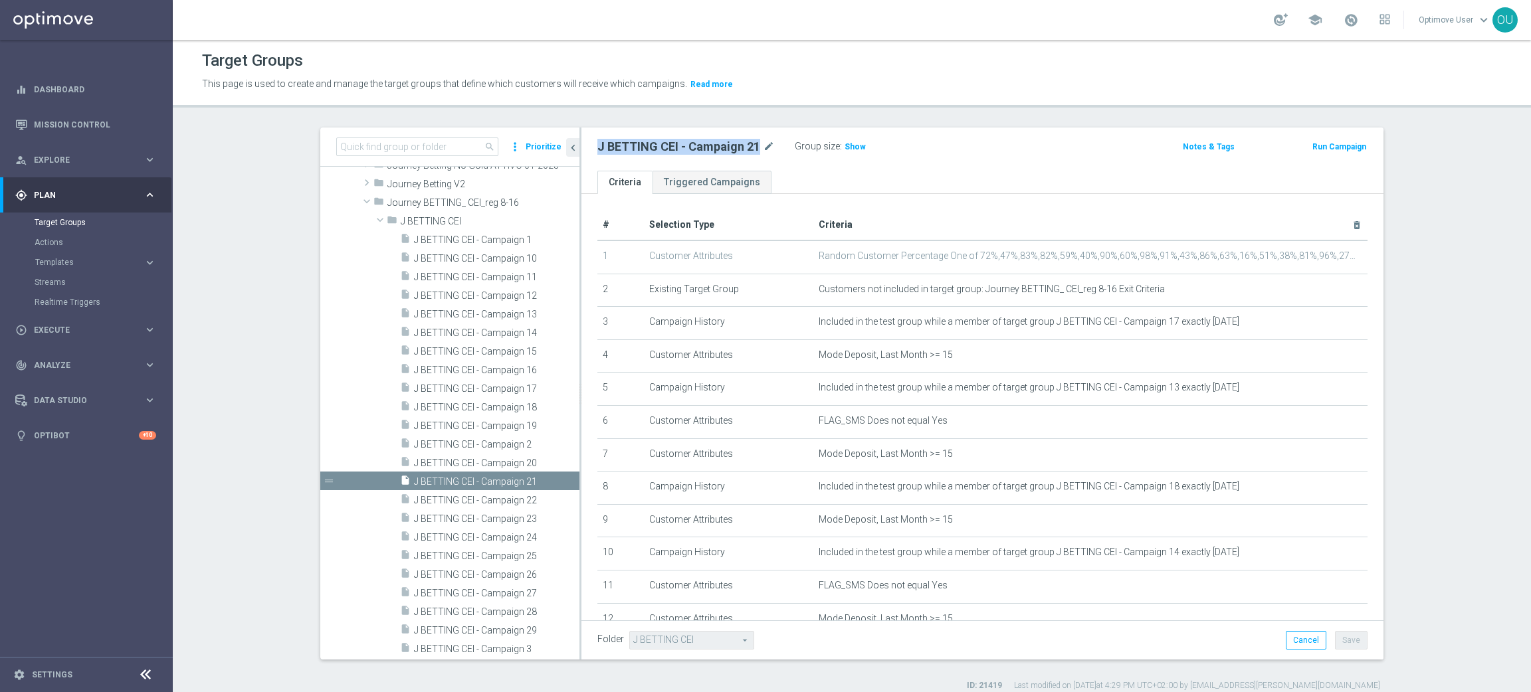
copy div "J BETTING CEI - Campaign 21"
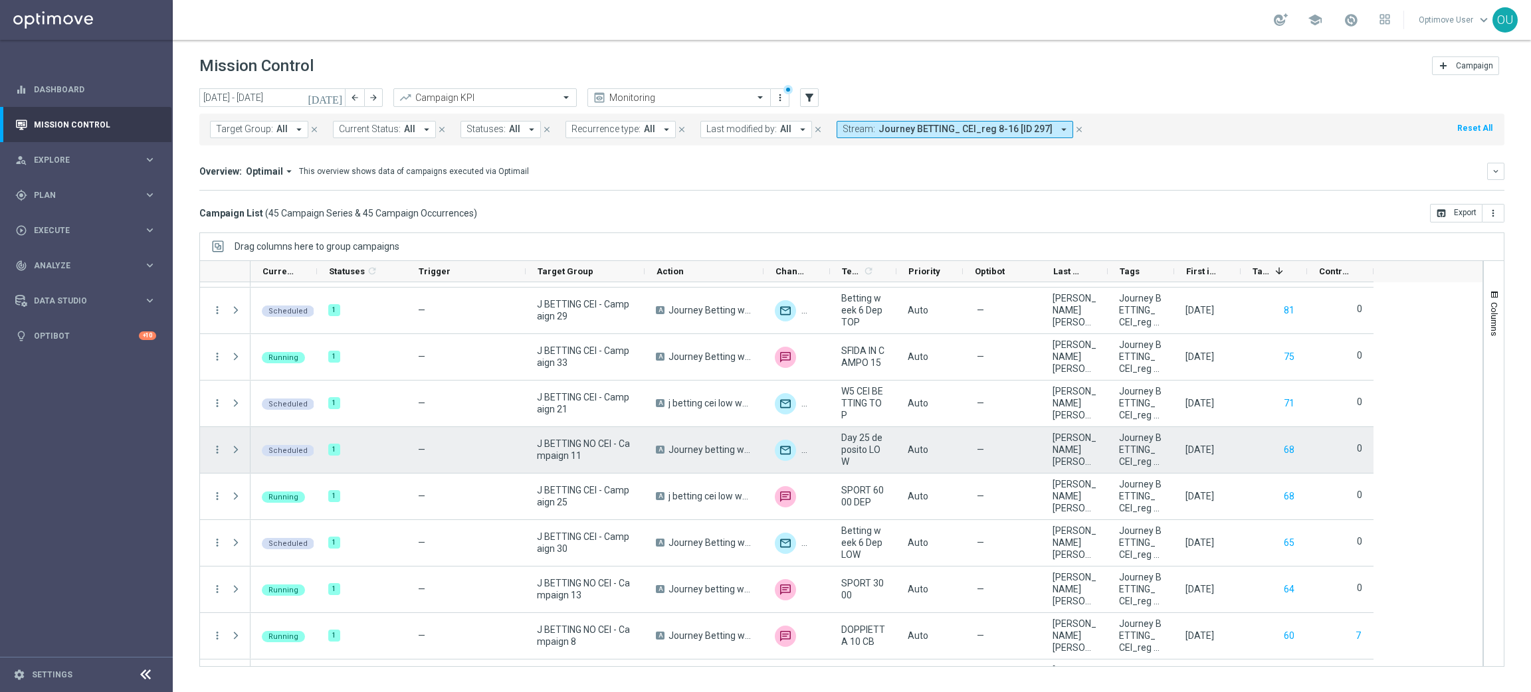
scroll to position [884, 0]
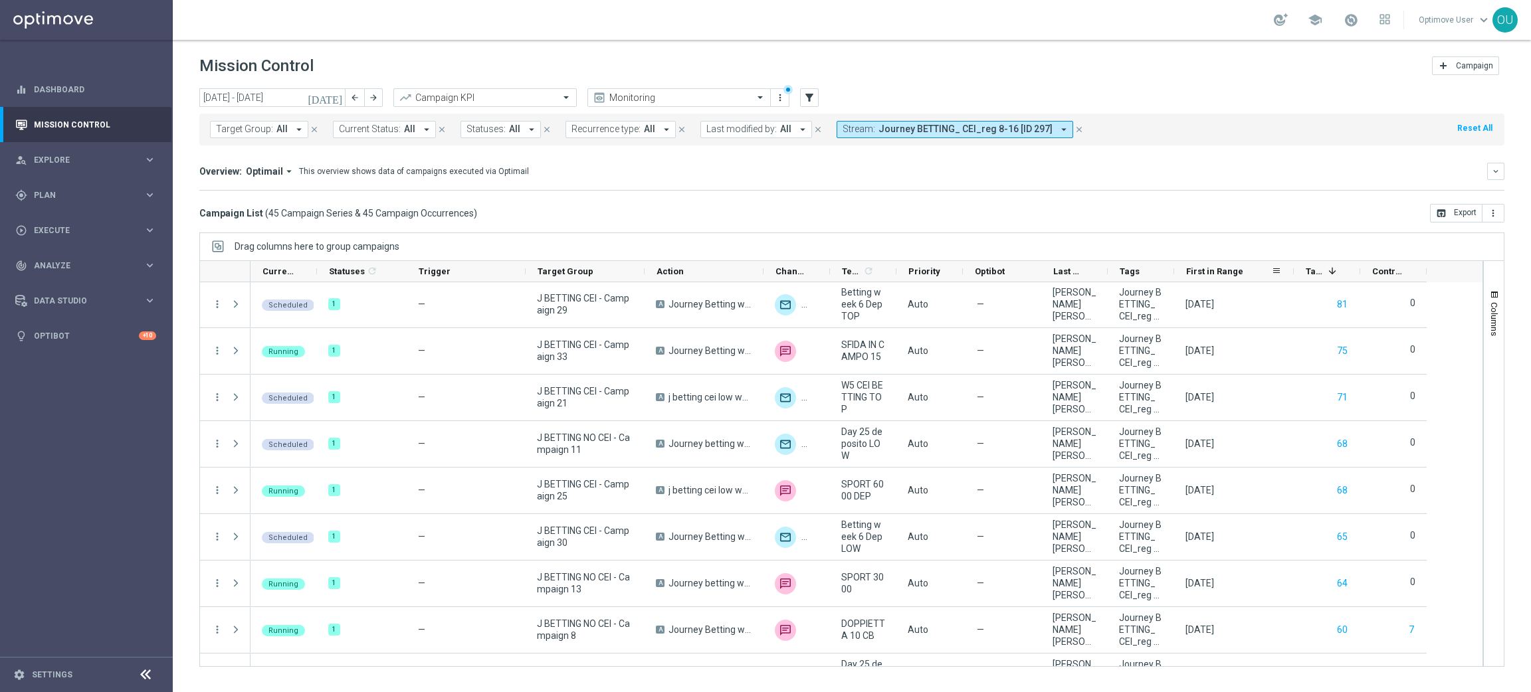
drag, startPoint x: 1239, startPoint y: 272, endPoint x: 1295, endPoint y: 277, distance: 56.0
click at [1295, 277] on div at bounding box center [1293, 271] width 5 height 21
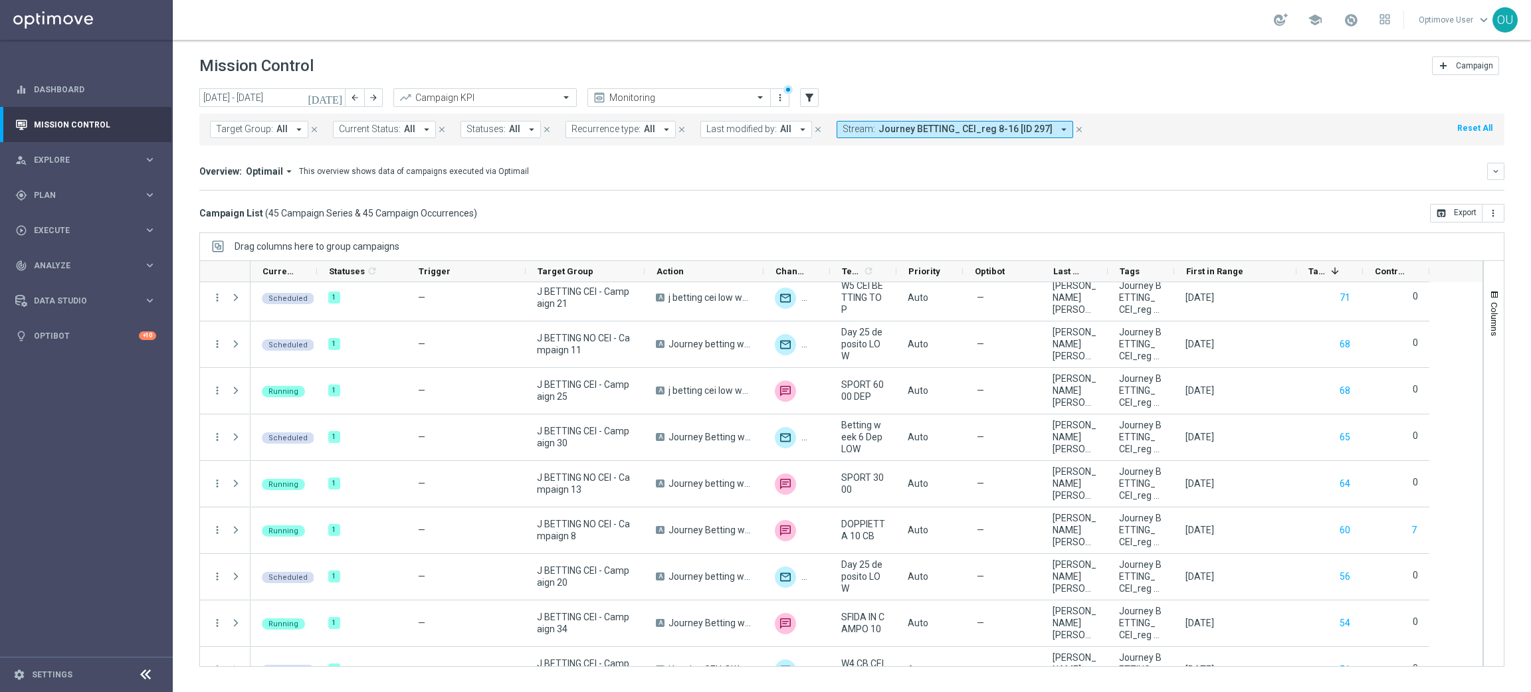
scroll to position [975, 0]
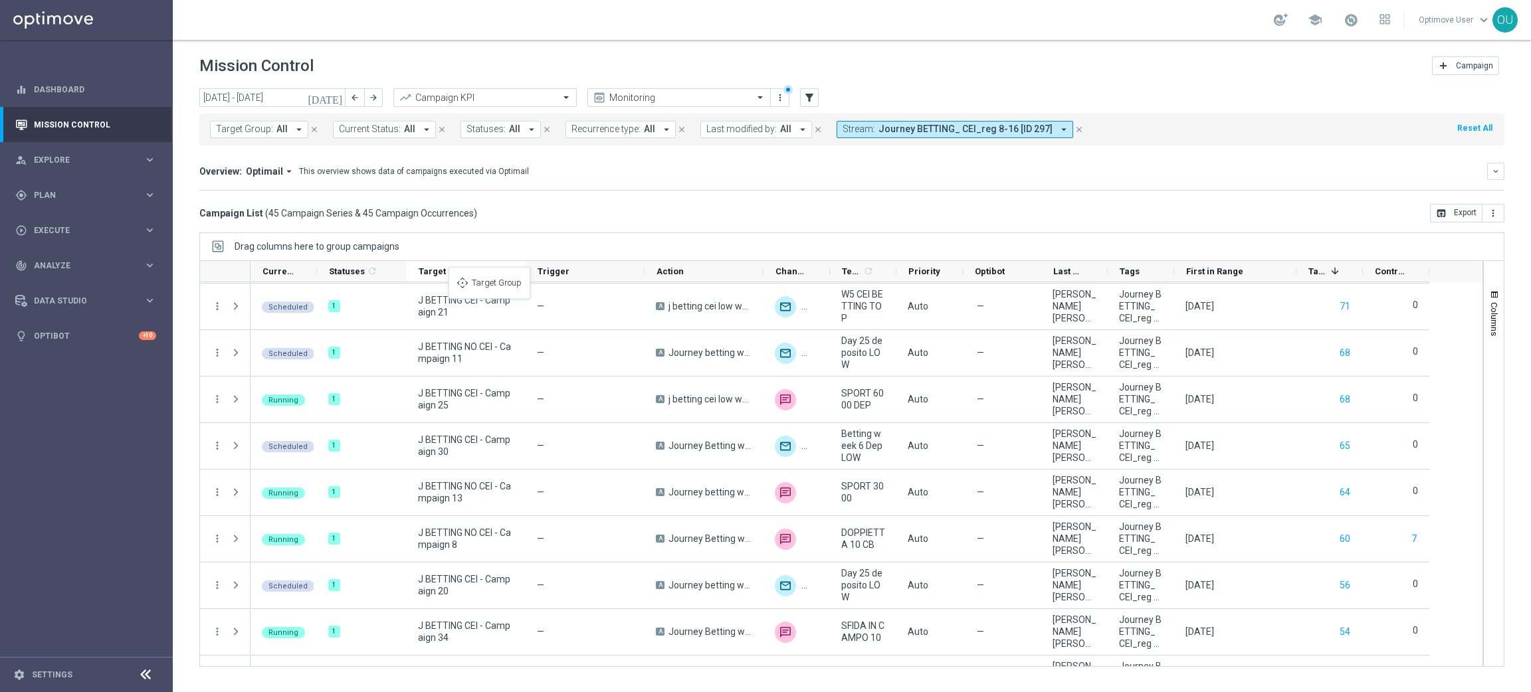
drag, startPoint x: 585, startPoint y: 272, endPoint x: 455, endPoint y: 275, distance: 129.6
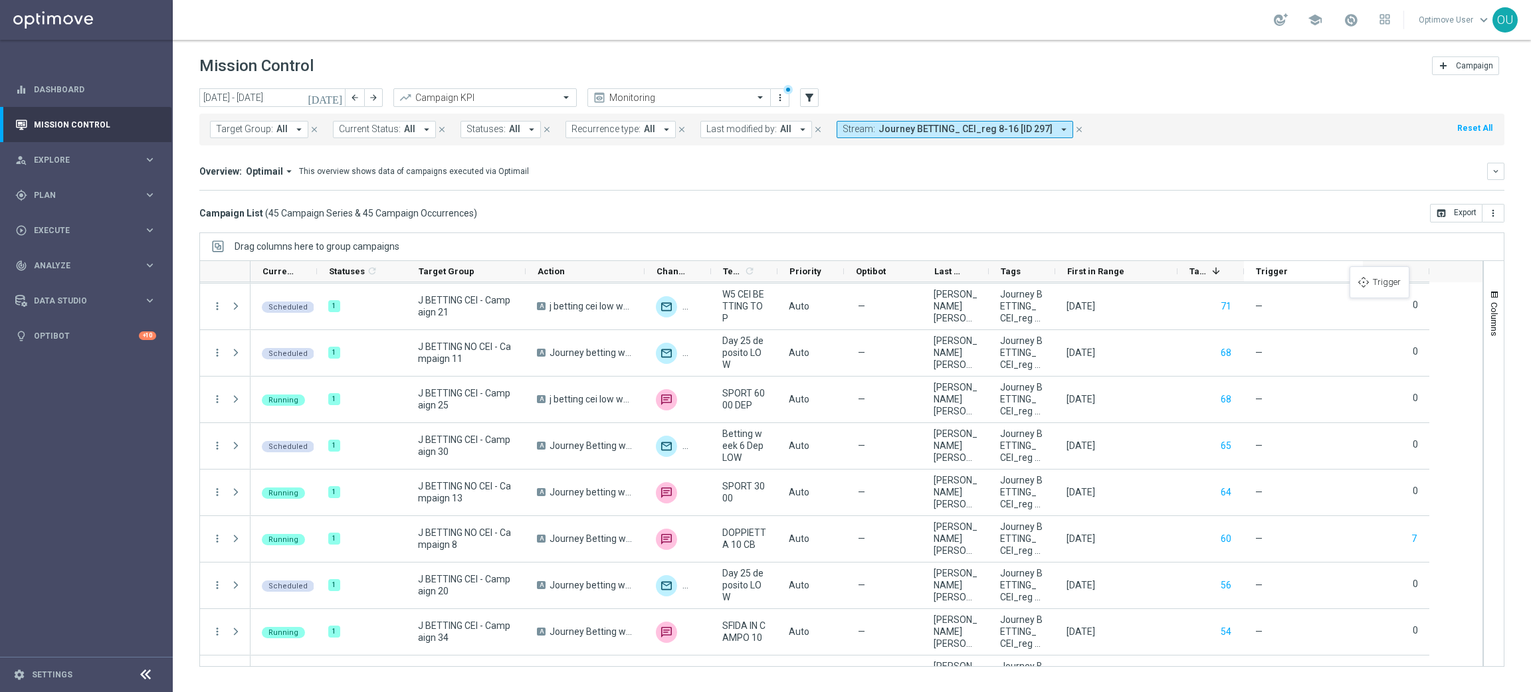
drag, startPoint x: 576, startPoint y: 266, endPoint x: 1360, endPoint y: 274, distance: 784.1
drag, startPoint x: 1240, startPoint y: 279, endPoint x: 1321, endPoint y: 275, distance: 80.5
click at [1322, 275] on div at bounding box center [1324, 271] width 5 height 21
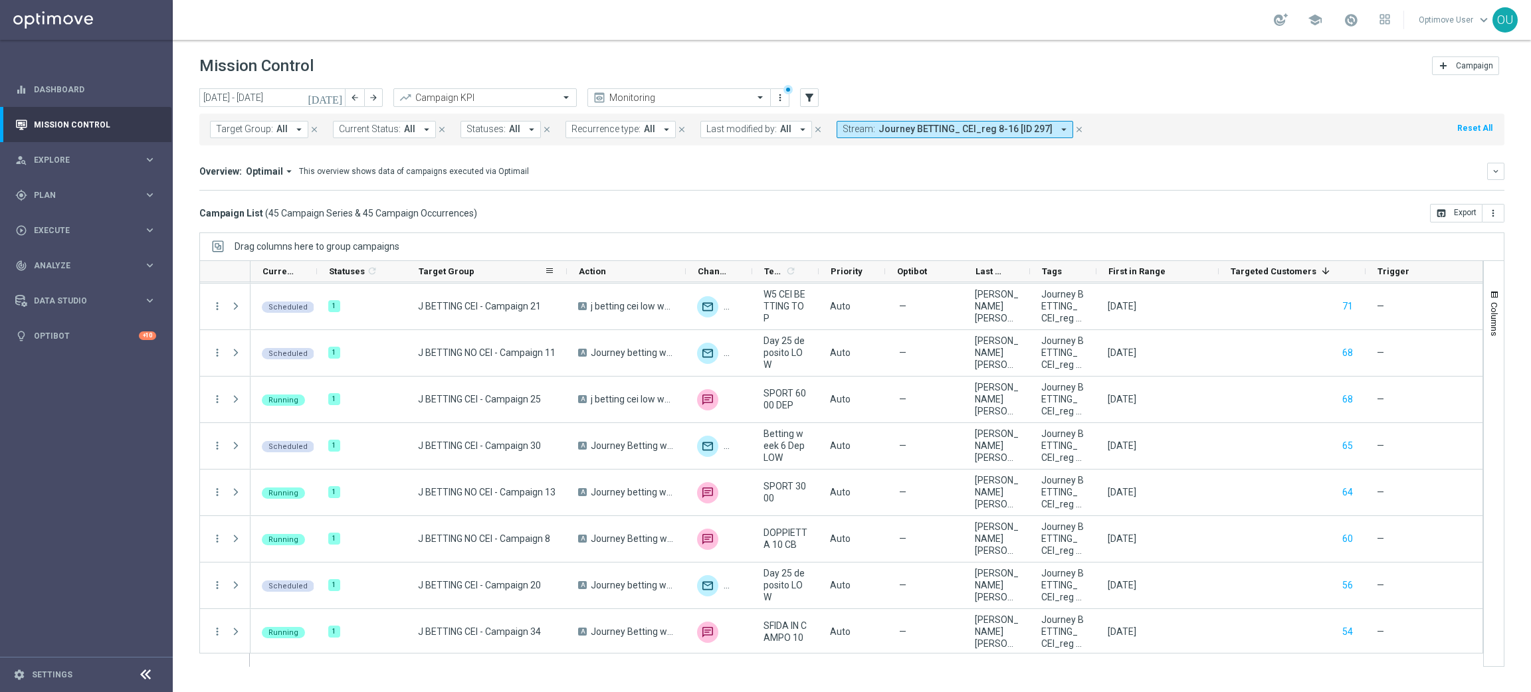
drag, startPoint x: 523, startPoint y: 274, endPoint x: 564, endPoint y: 274, distance: 41.2
click at [564, 274] on div at bounding box center [566, 271] width 5 height 21
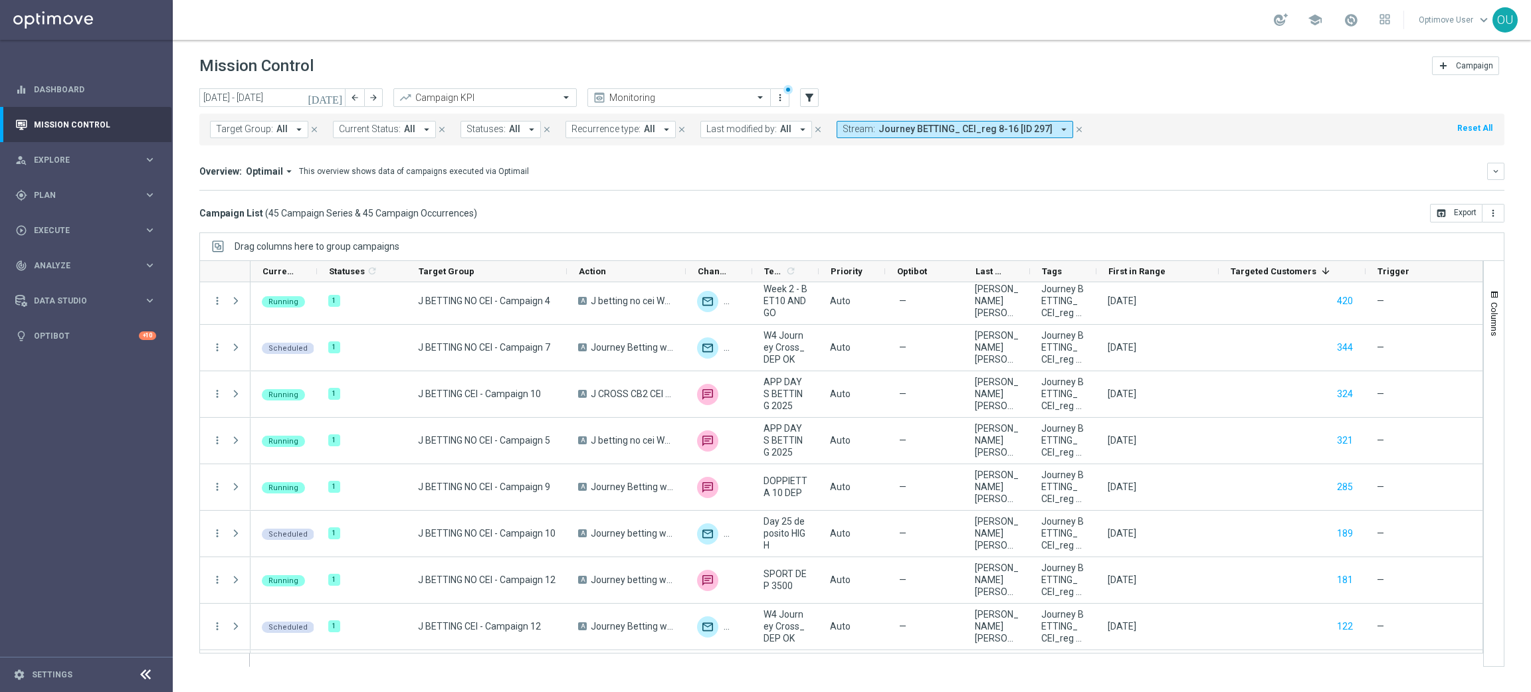
scroll to position [52, 0]
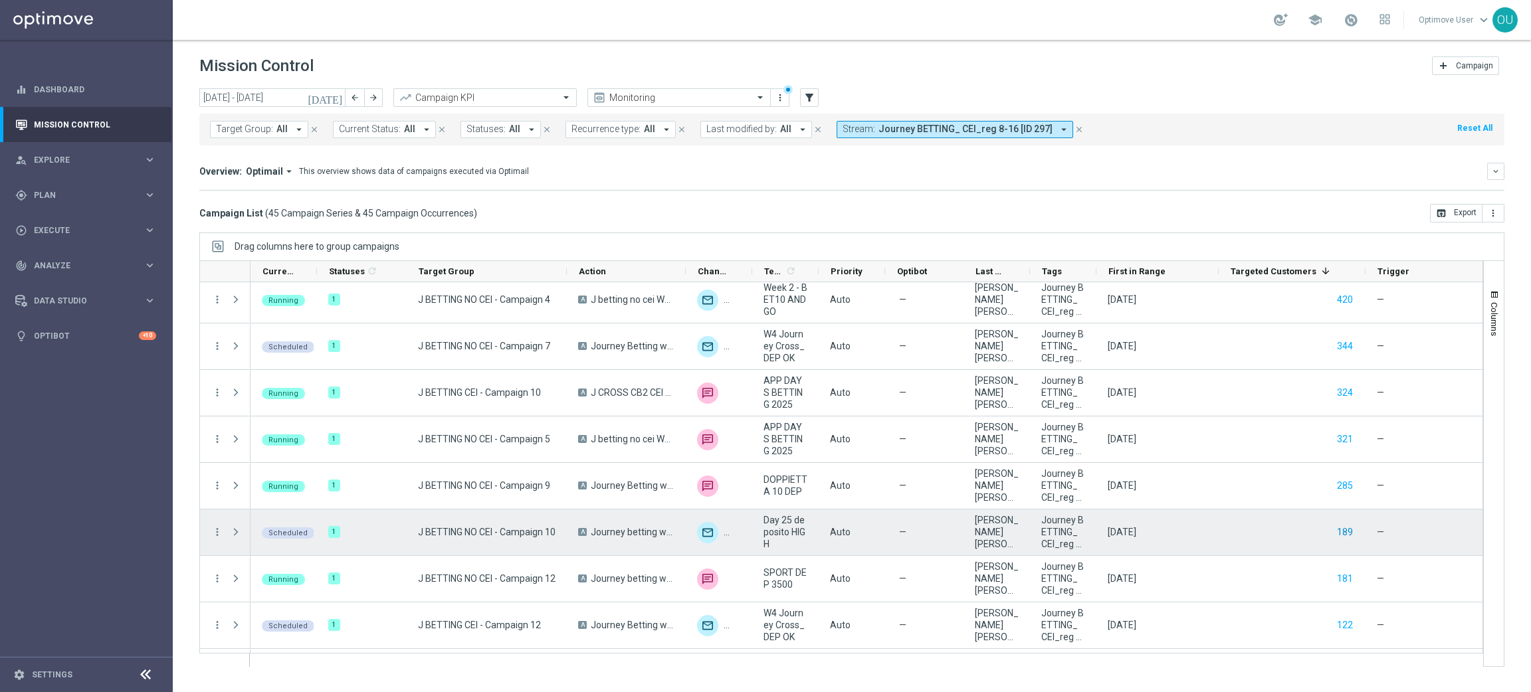
click at [1345, 536] on button "189" at bounding box center [1344, 532] width 19 height 17
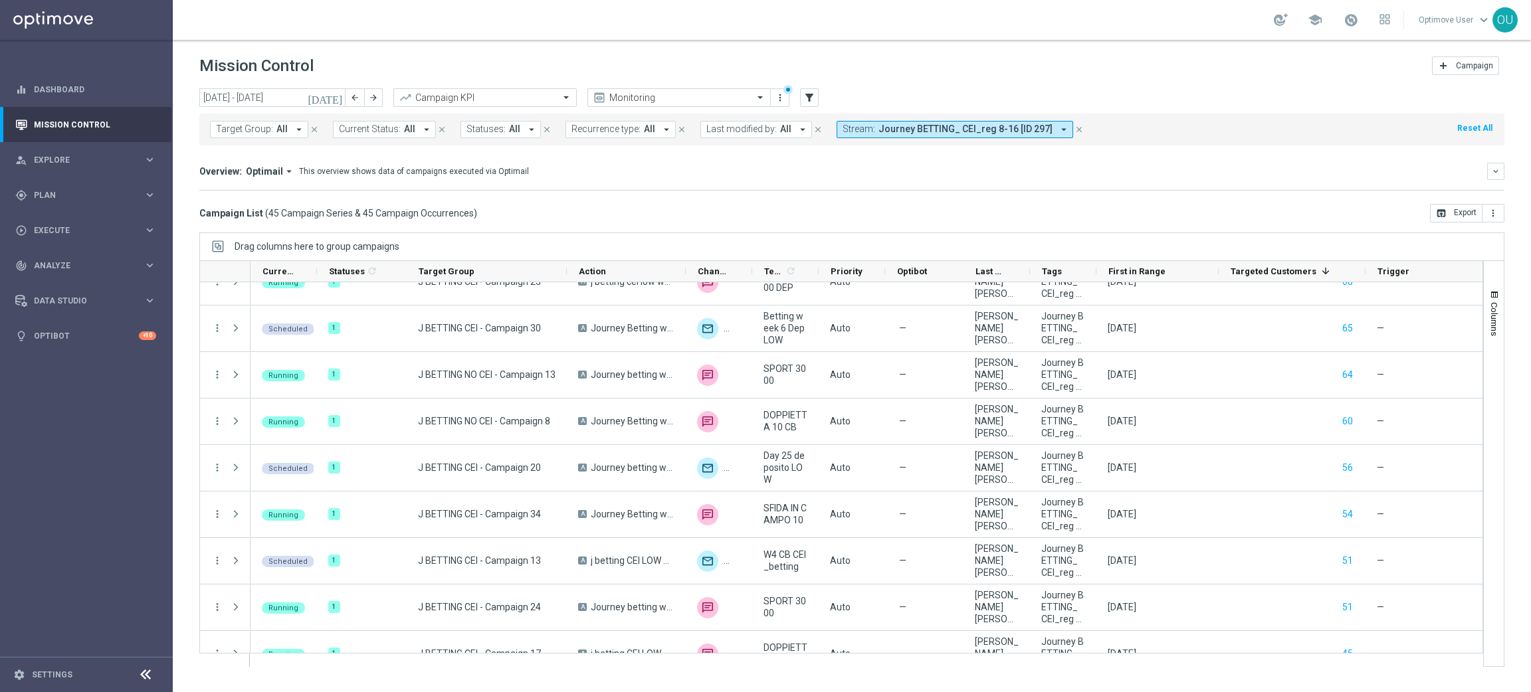
scroll to position [1419, 0]
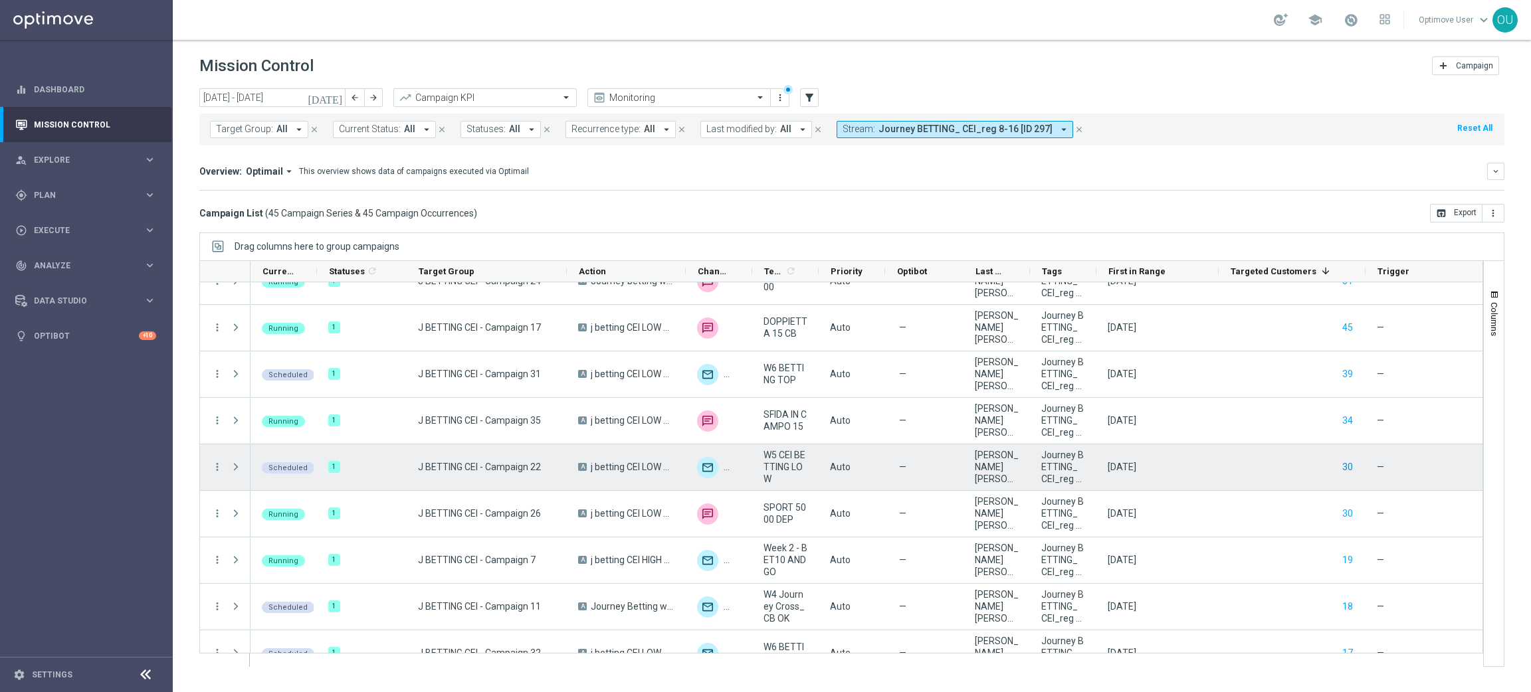
click at [1350, 466] on button "30" at bounding box center [1347, 467] width 13 height 17
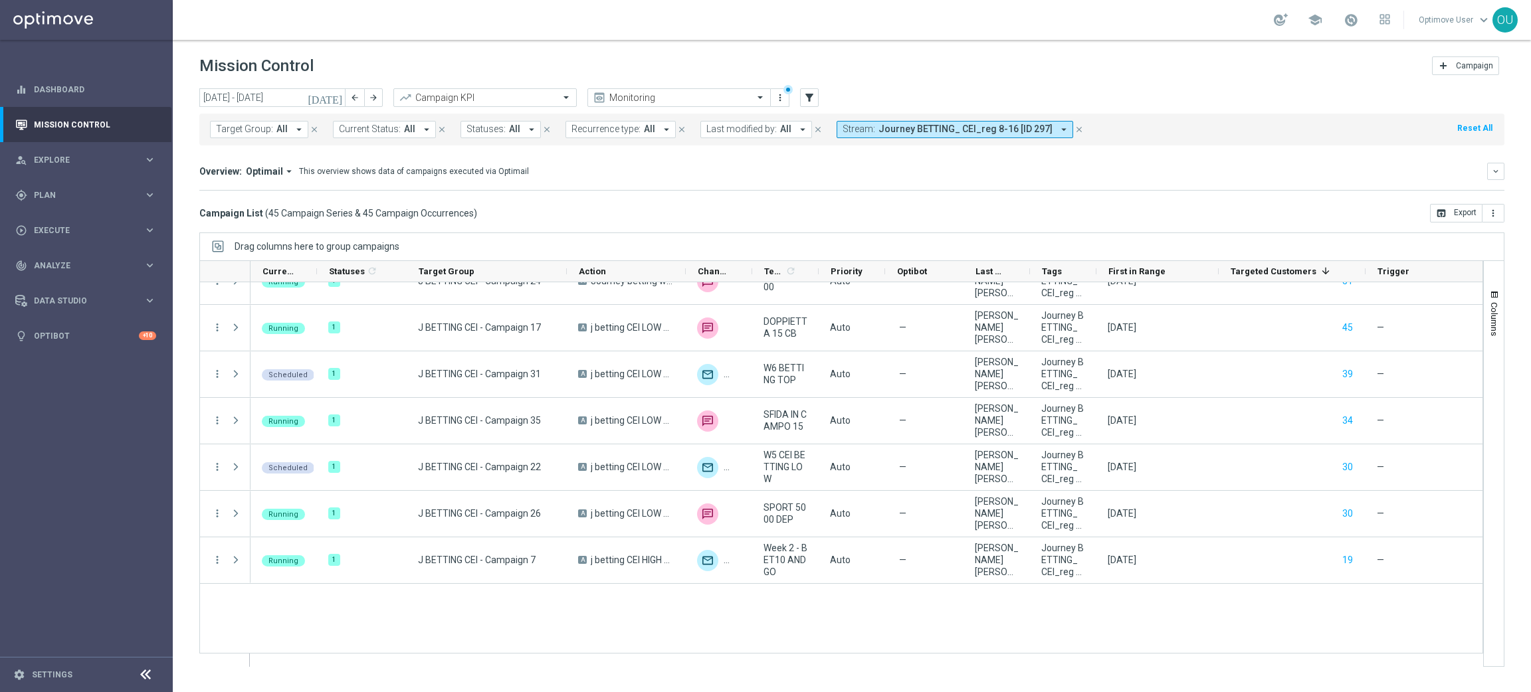
scroll to position [860, 0]
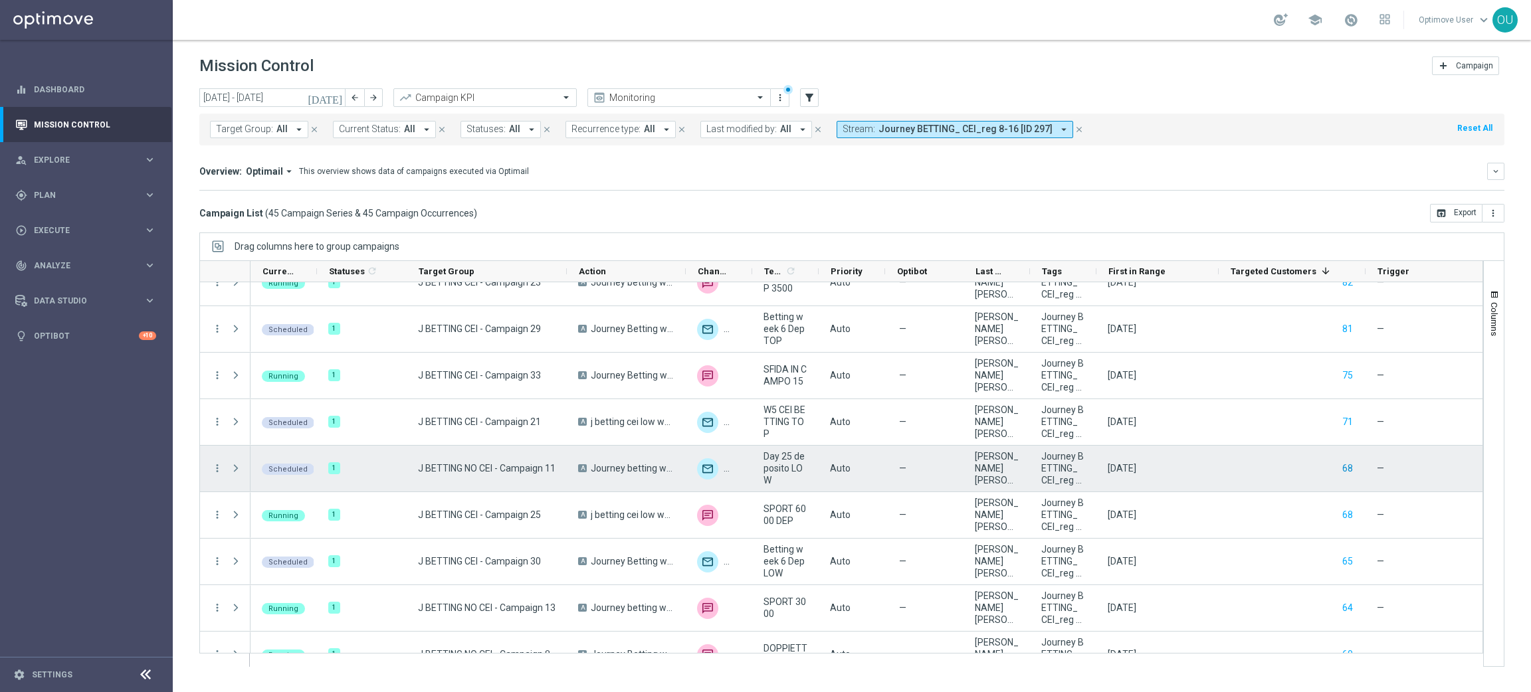
click at [1351, 464] on button "68" at bounding box center [1347, 468] width 13 height 17
click at [1344, 472] on button "68" at bounding box center [1347, 468] width 13 height 17
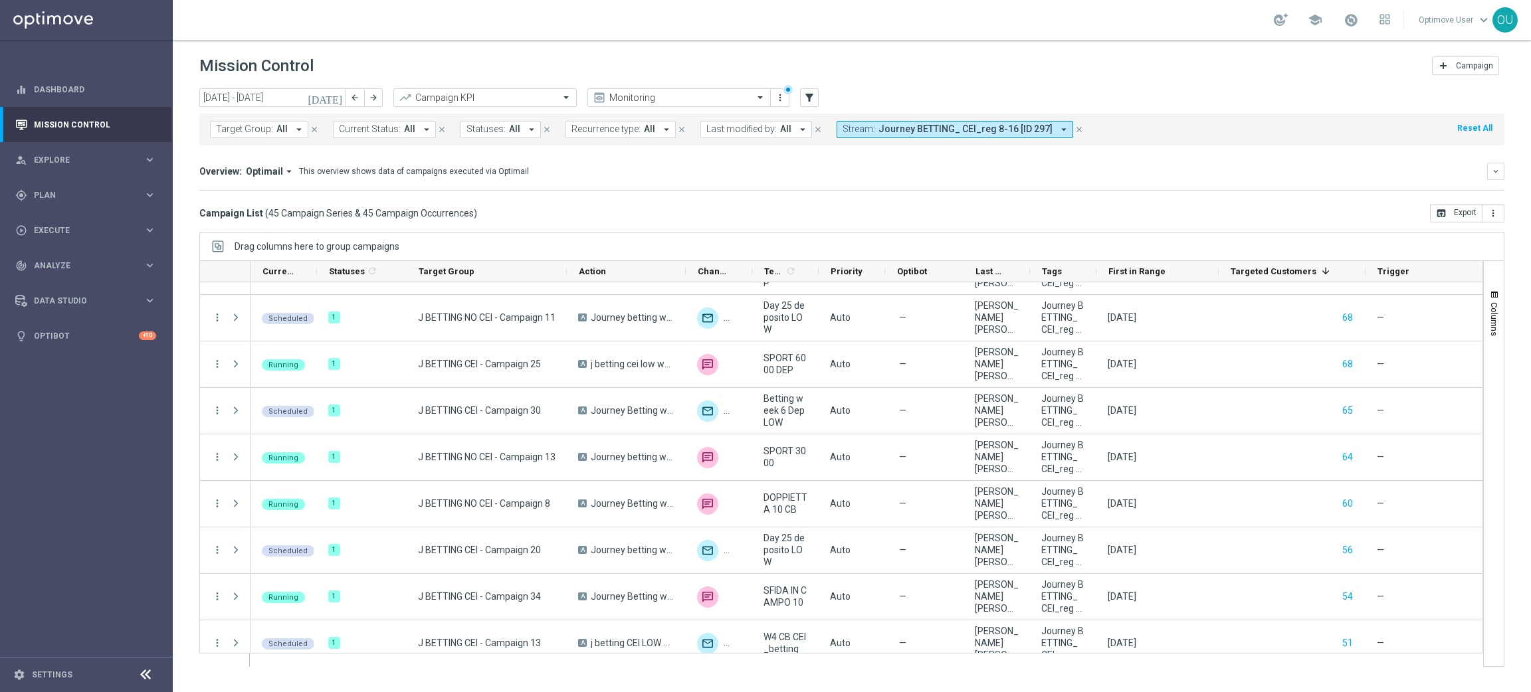
scroll to position [991, 0]
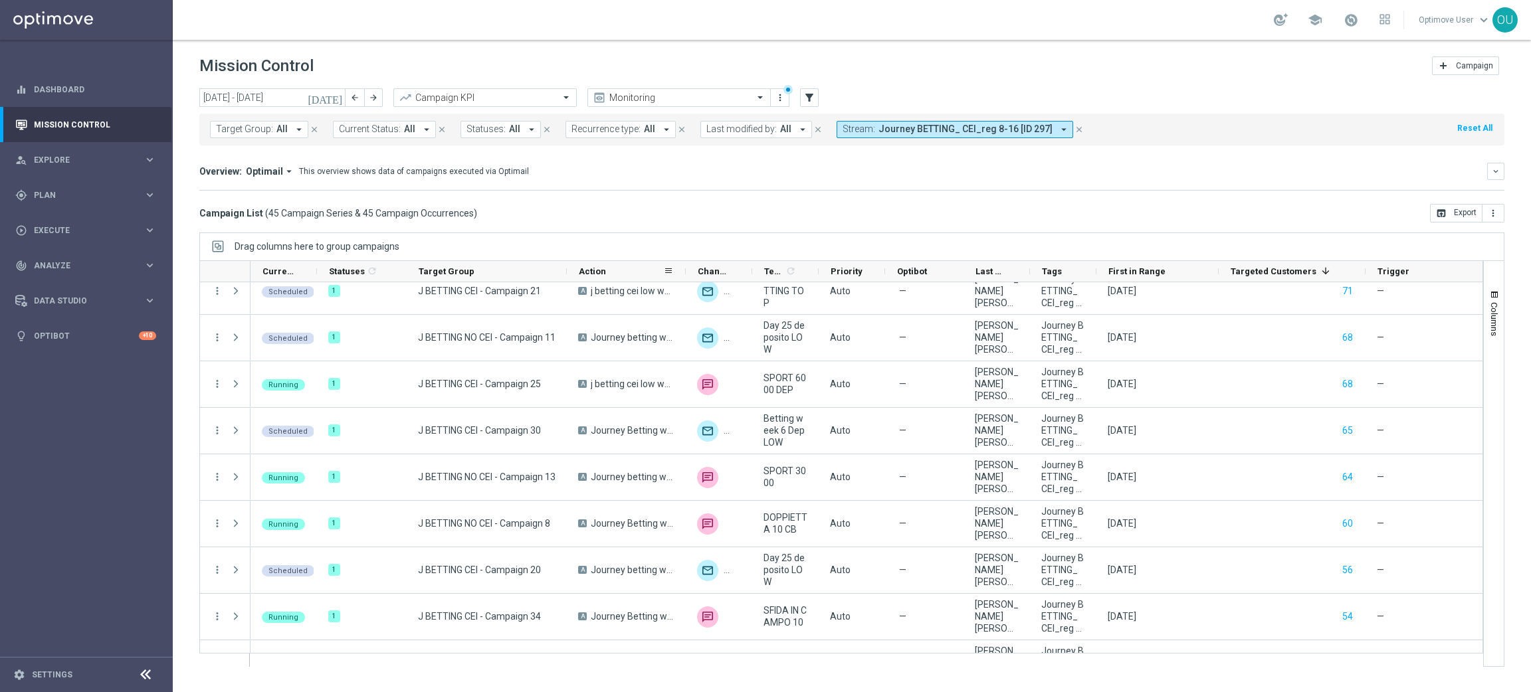
click at [571, 271] on div "Action" at bounding box center [626, 271] width 119 height 21
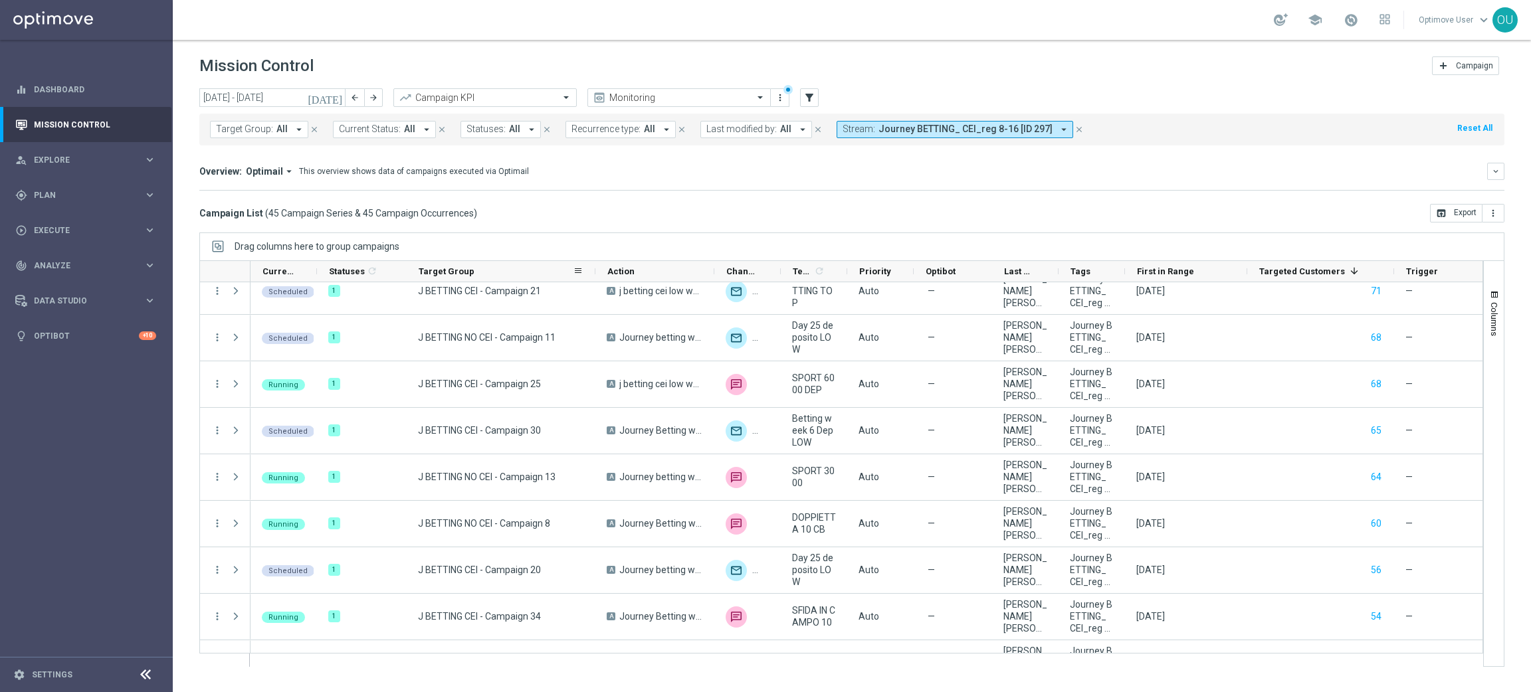
drag, startPoint x: 563, startPoint y: 270, endPoint x: 592, endPoint y: 270, distance: 28.6
click at [593, 270] on div at bounding box center [595, 271] width 5 height 21
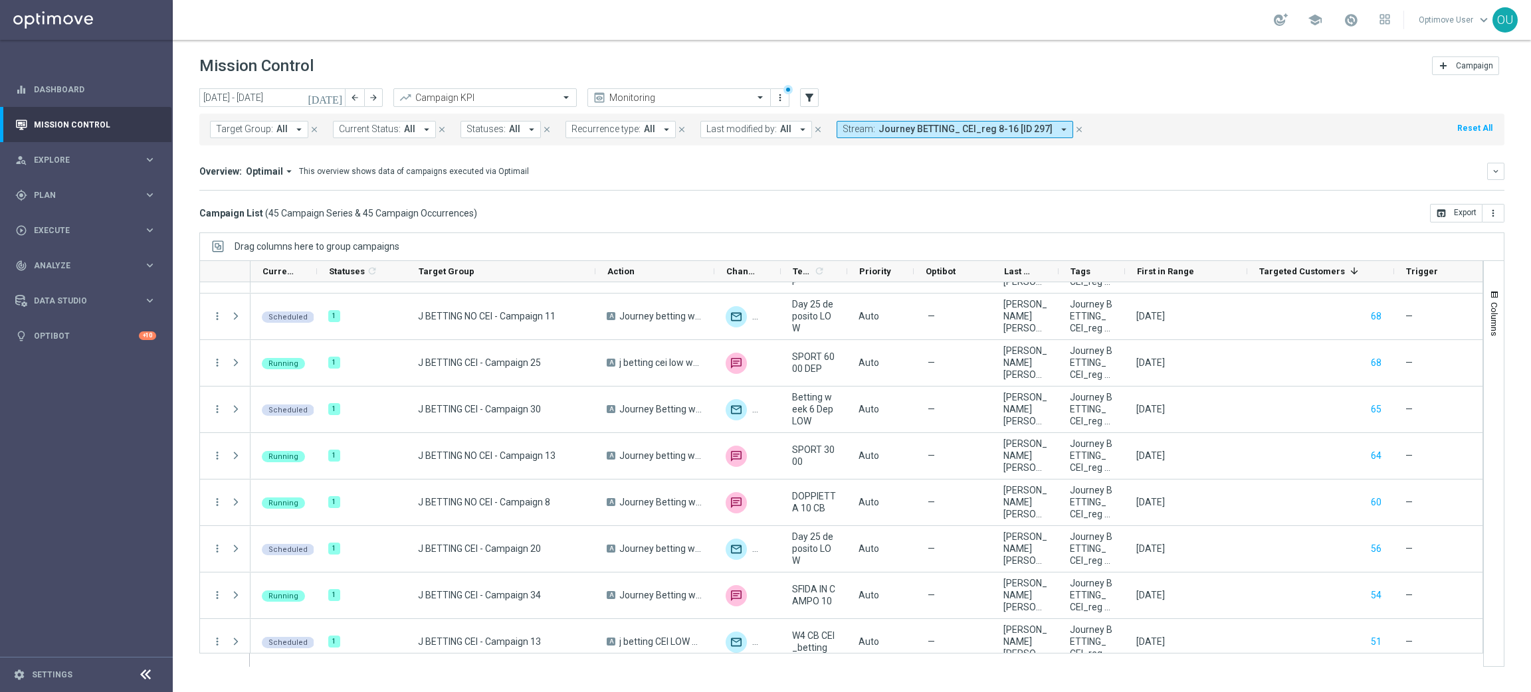
scroll to position [1023, 0]
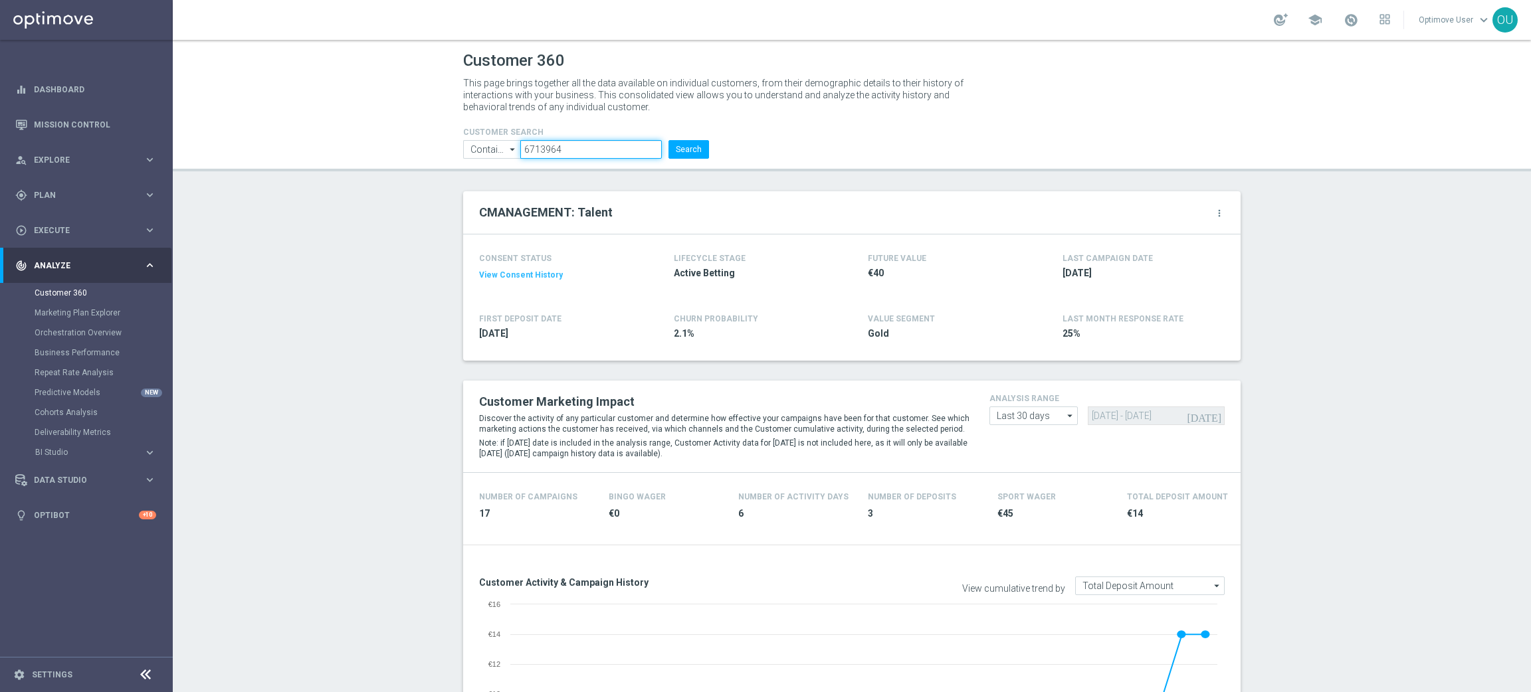
click at [536, 148] on input "6713964" at bounding box center [591, 149] width 142 height 19
paste input "2281"
drag, startPoint x: 536, startPoint y: 148, endPoint x: 609, endPoint y: 150, distance: 73.1
click at [556, 149] on input "6712281" at bounding box center [591, 149] width 142 height 19
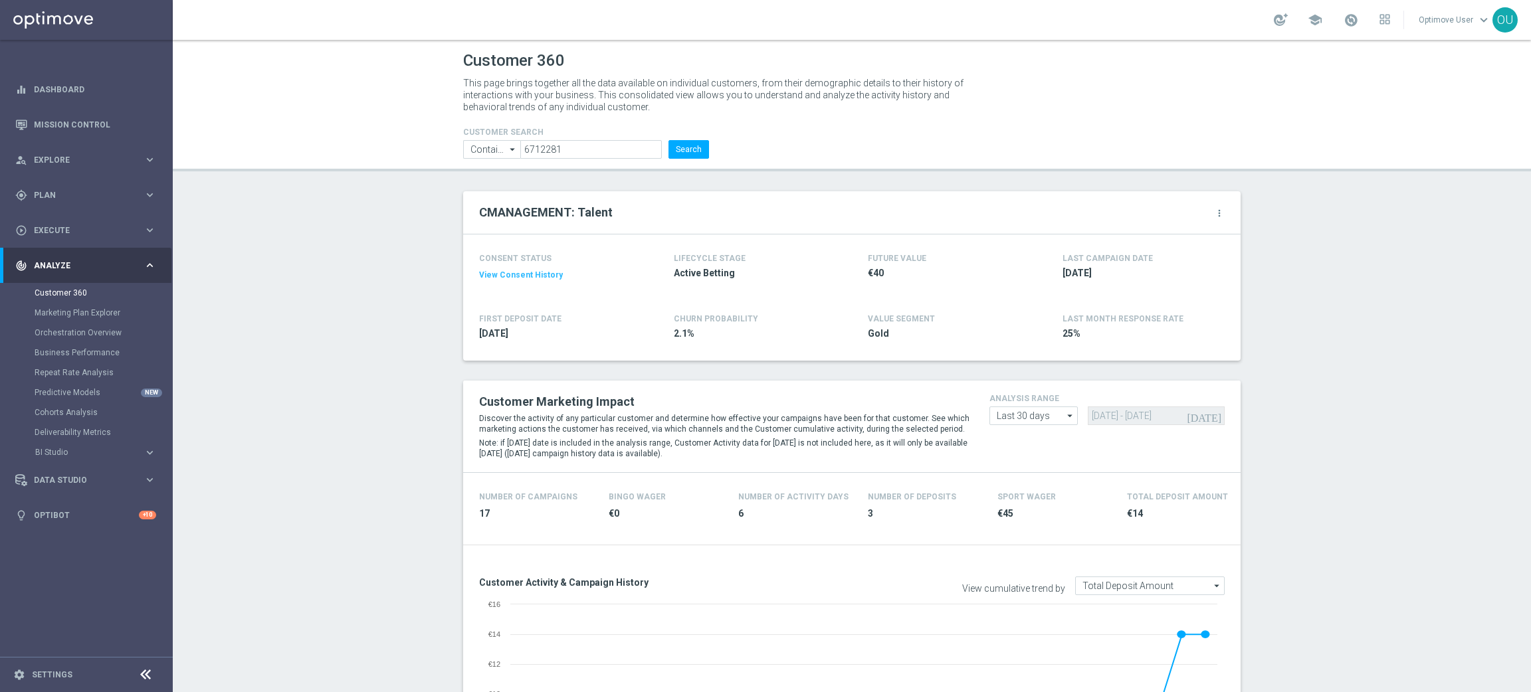
click at [715, 149] on div "CUSTOMER SEARCH Contains Contains arrow_drop_down Show Selected 0 of NaN Contai…" at bounding box center [851, 137] width 797 height 43
click at [696, 147] on button "Search" at bounding box center [688, 149] width 41 height 19
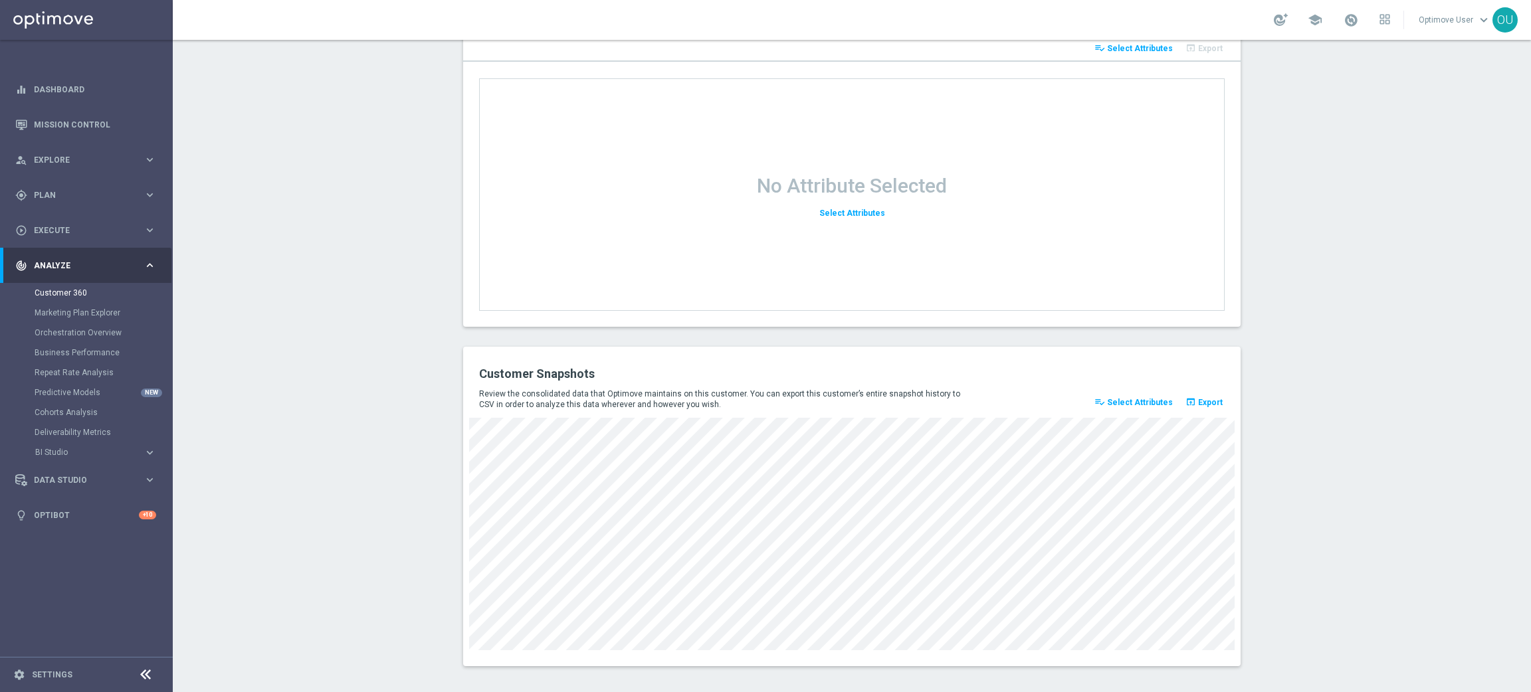
scroll to position [1611, 0]
click at [999, 372] on div "Customer Snapshots" at bounding box center [851, 371] width 765 height 23
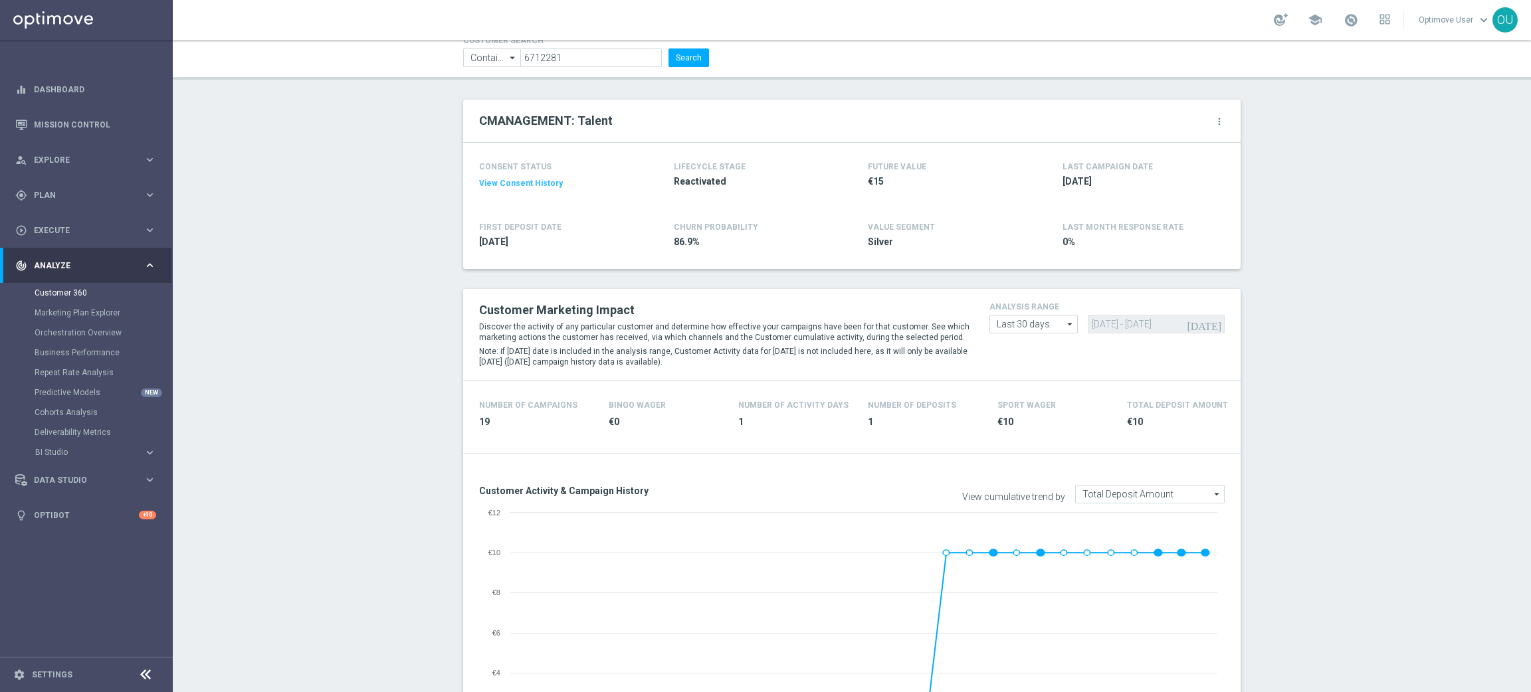
scroll to position [0, 0]
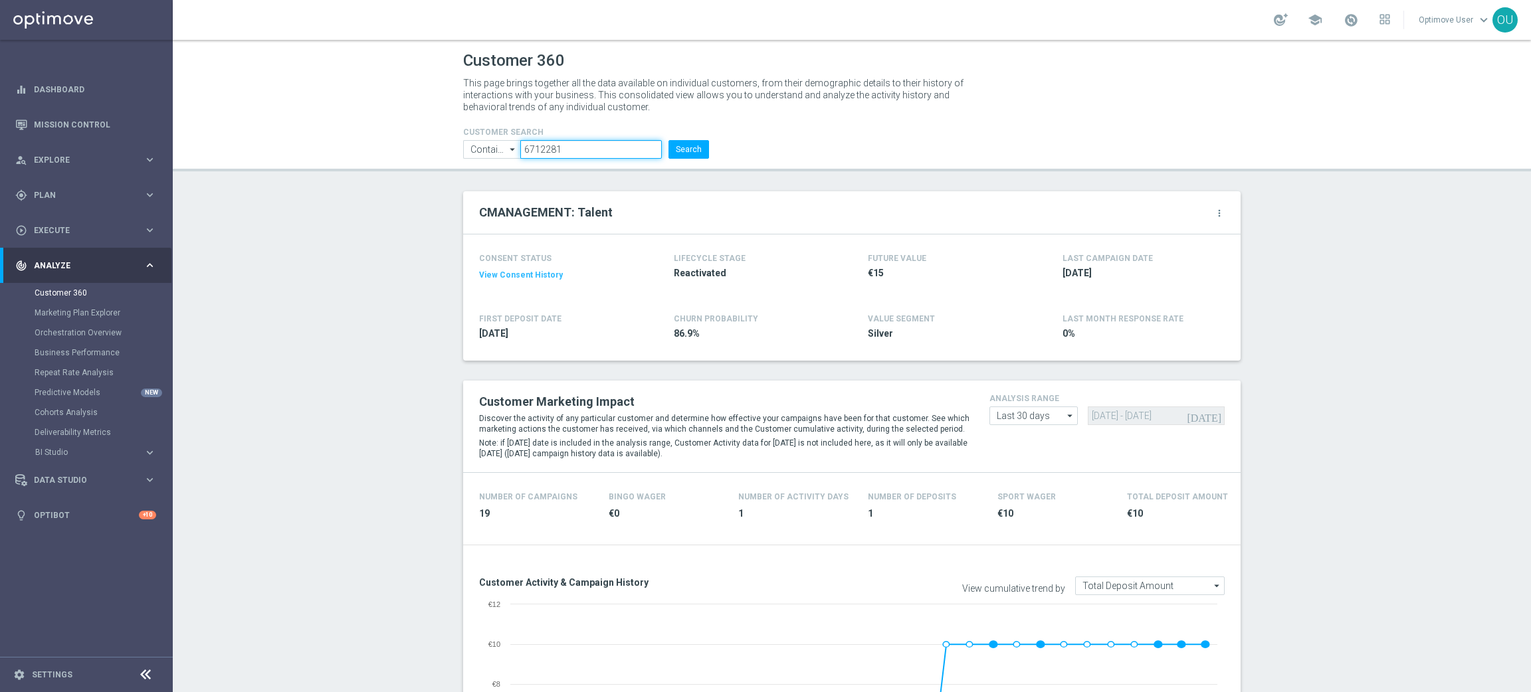
click at [544, 149] on input "6712281" at bounding box center [591, 149] width 142 height 19
paste input "06994"
click at [668, 140] on button "Search" at bounding box center [688, 149] width 41 height 19
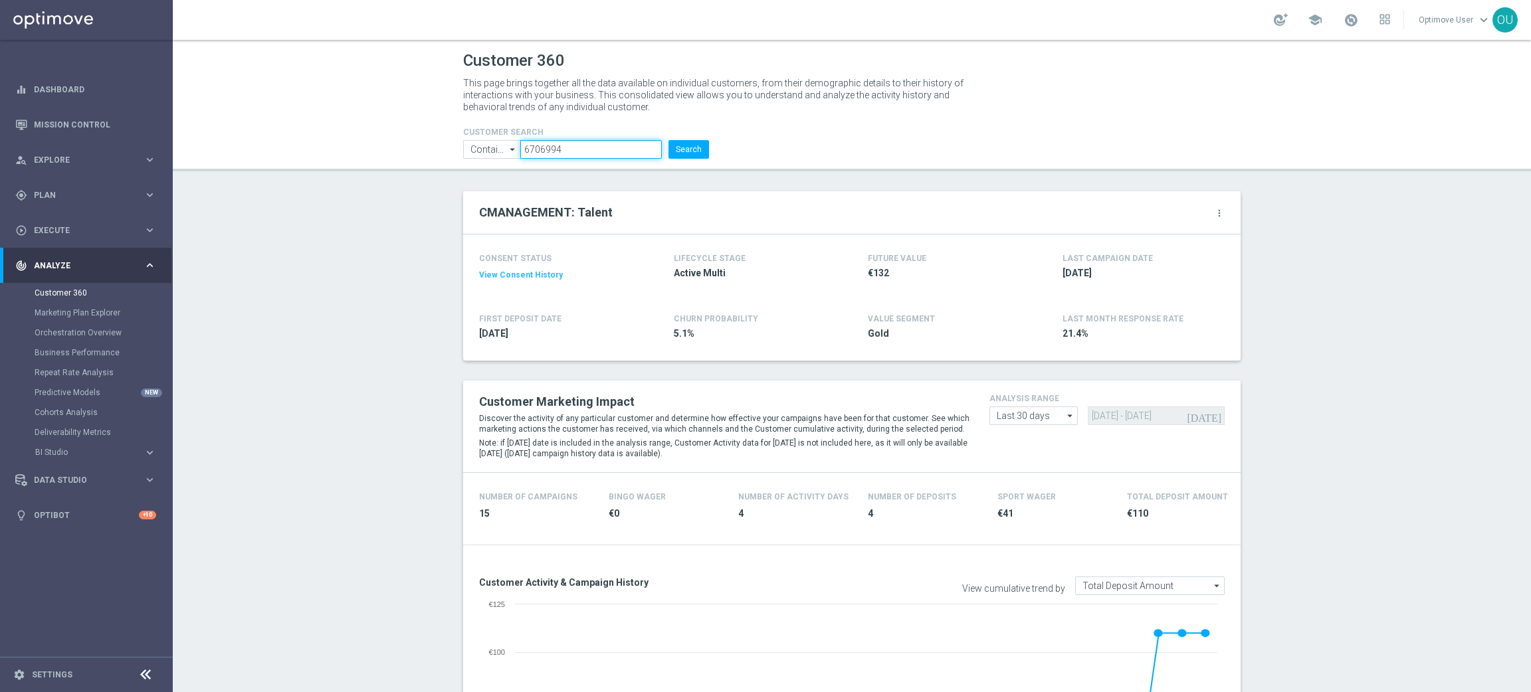
click at [564, 150] on input "6706994" at bounding box center [591, 149] width 142 height 19
click at [668, 140] on button "Search" at bounding box center [688, 149] width 41 height 19
click at [537, 143] on input "6706994" at bounding box center [591, 149] width 142 height 19
paste input "13387"
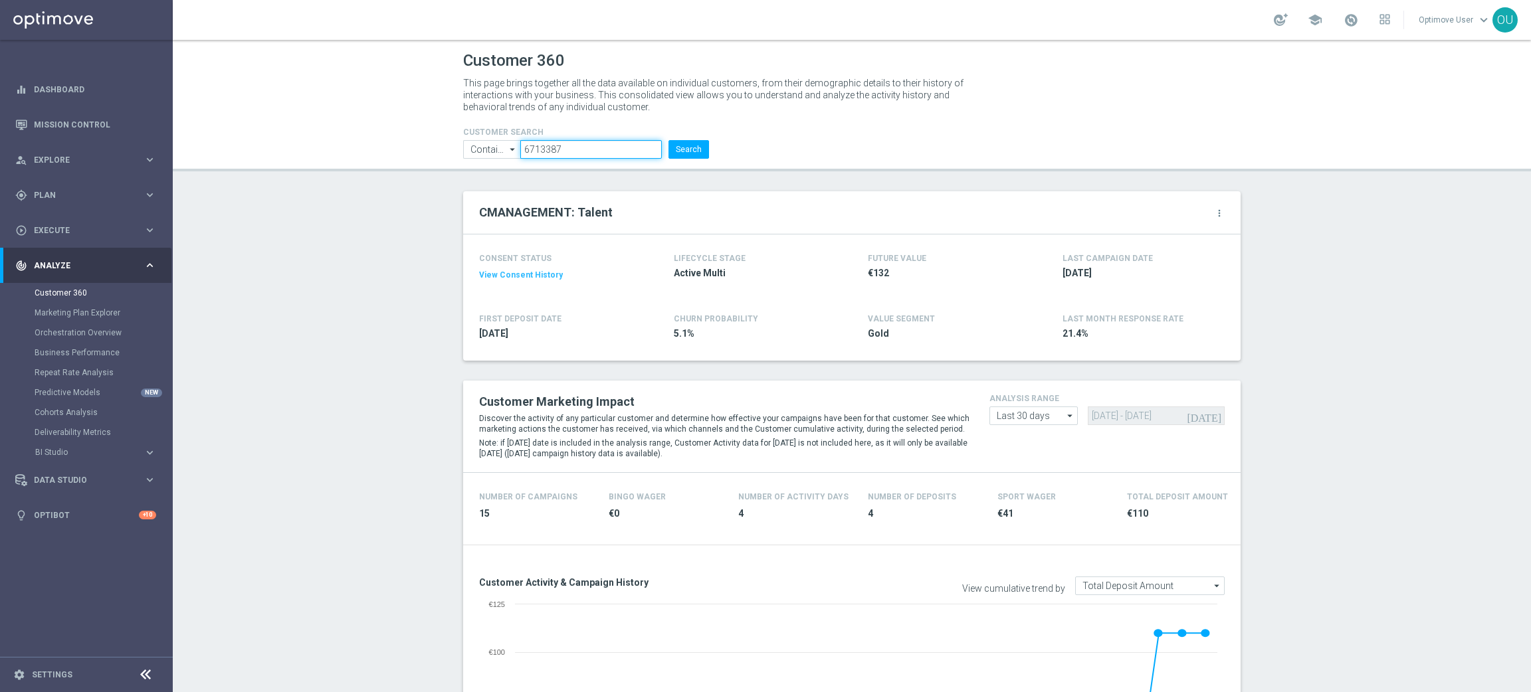
type input "6713387"
click at [668, 140] on button "Search" at bounding box center [688, 149] width 41 height 19
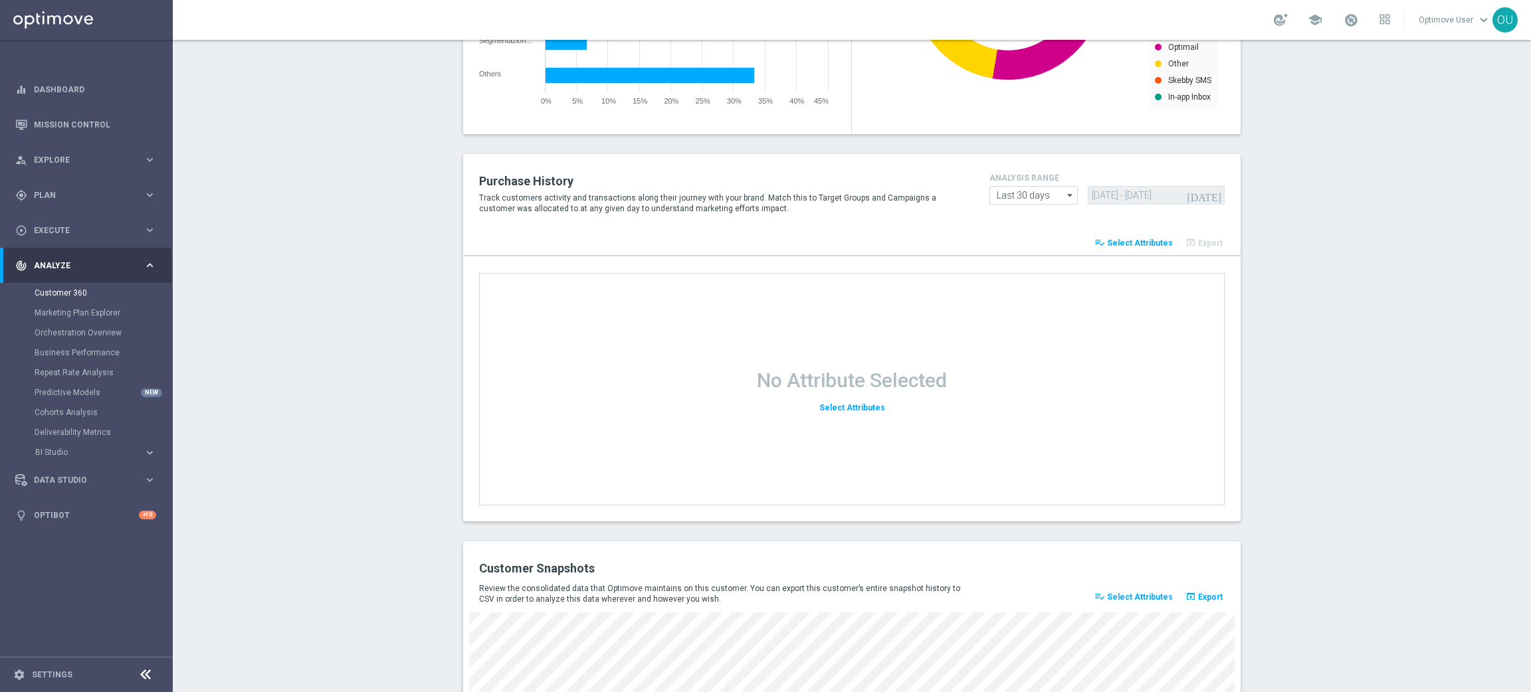
scroll to position [1611, 0]
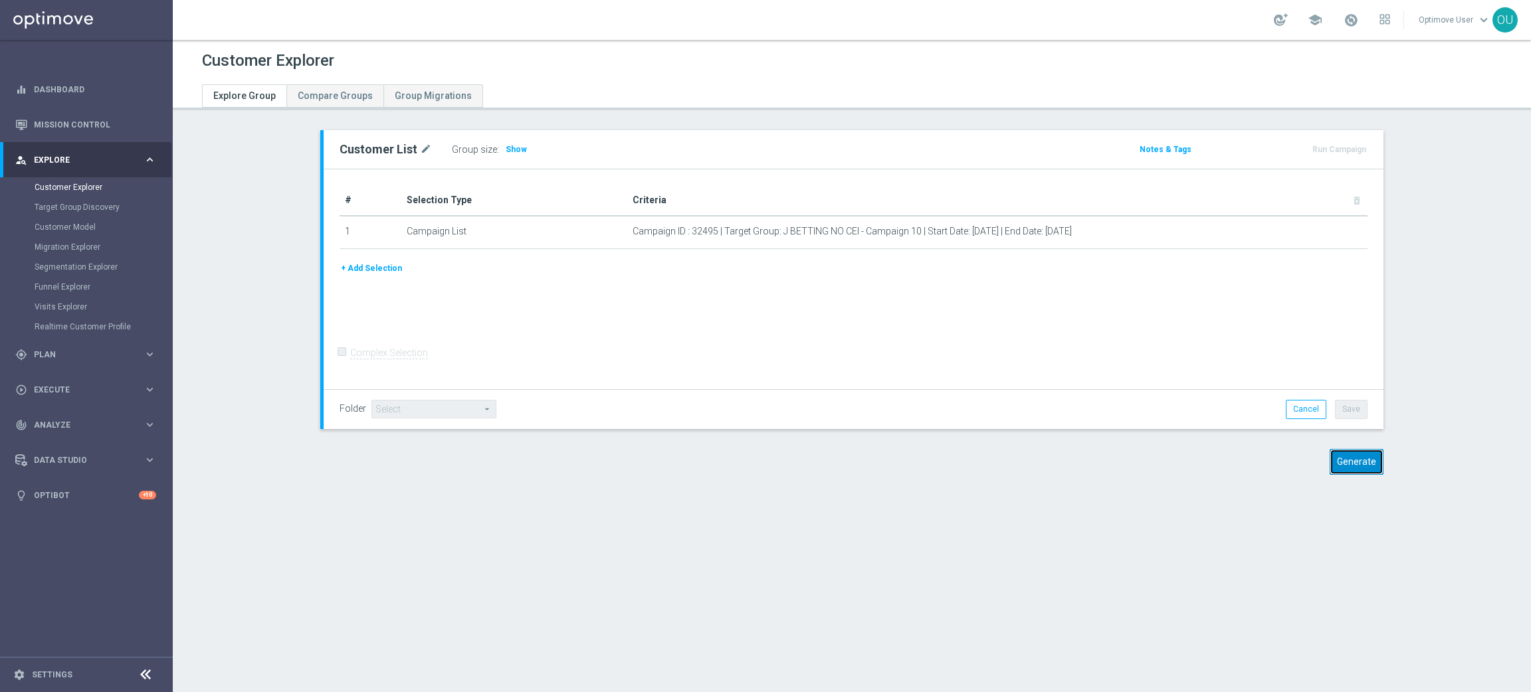
click at [1347, 462] on button "Generate" at bounding box center [1357, 462] width 54 height 26
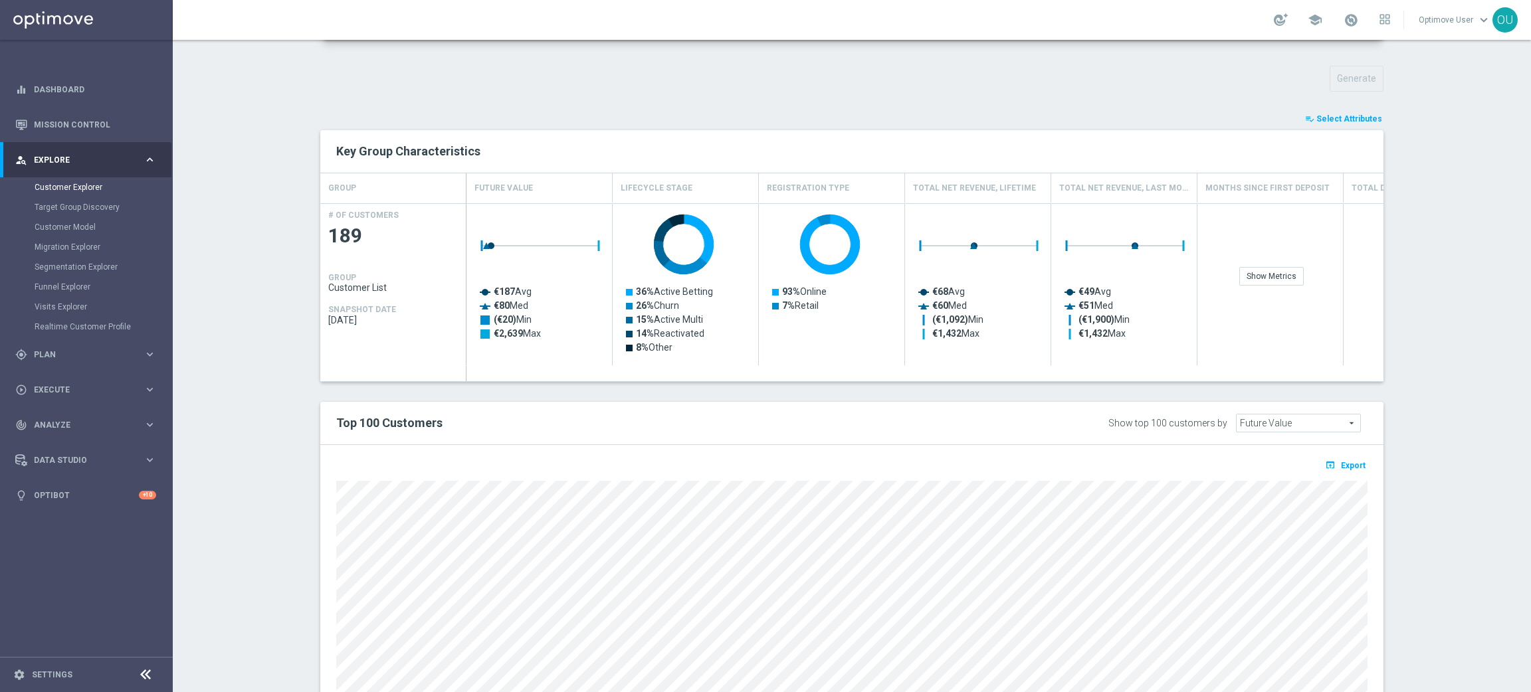
scroll to position [498, 0]
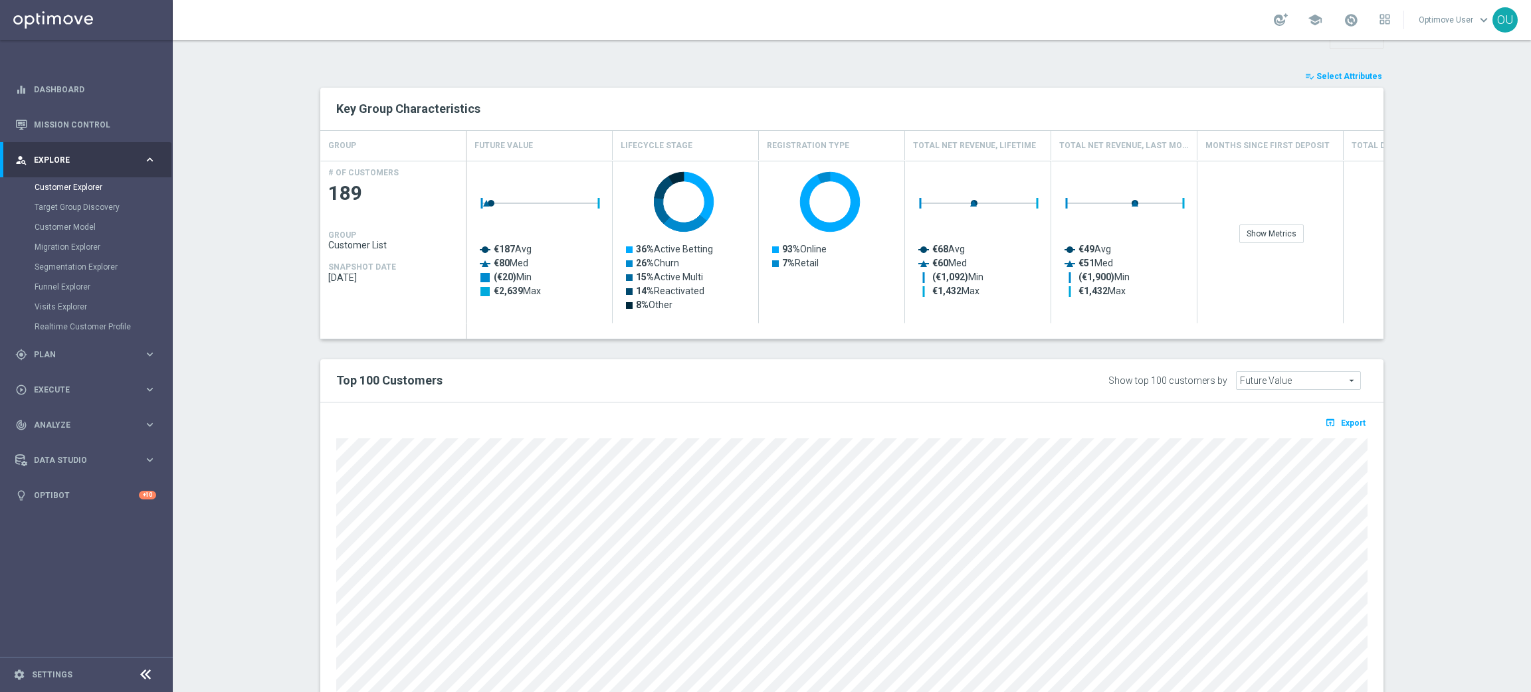
click at [1349, 74] on span "Select Attributes" at bounding box center [1349, 76] width 66 height 9
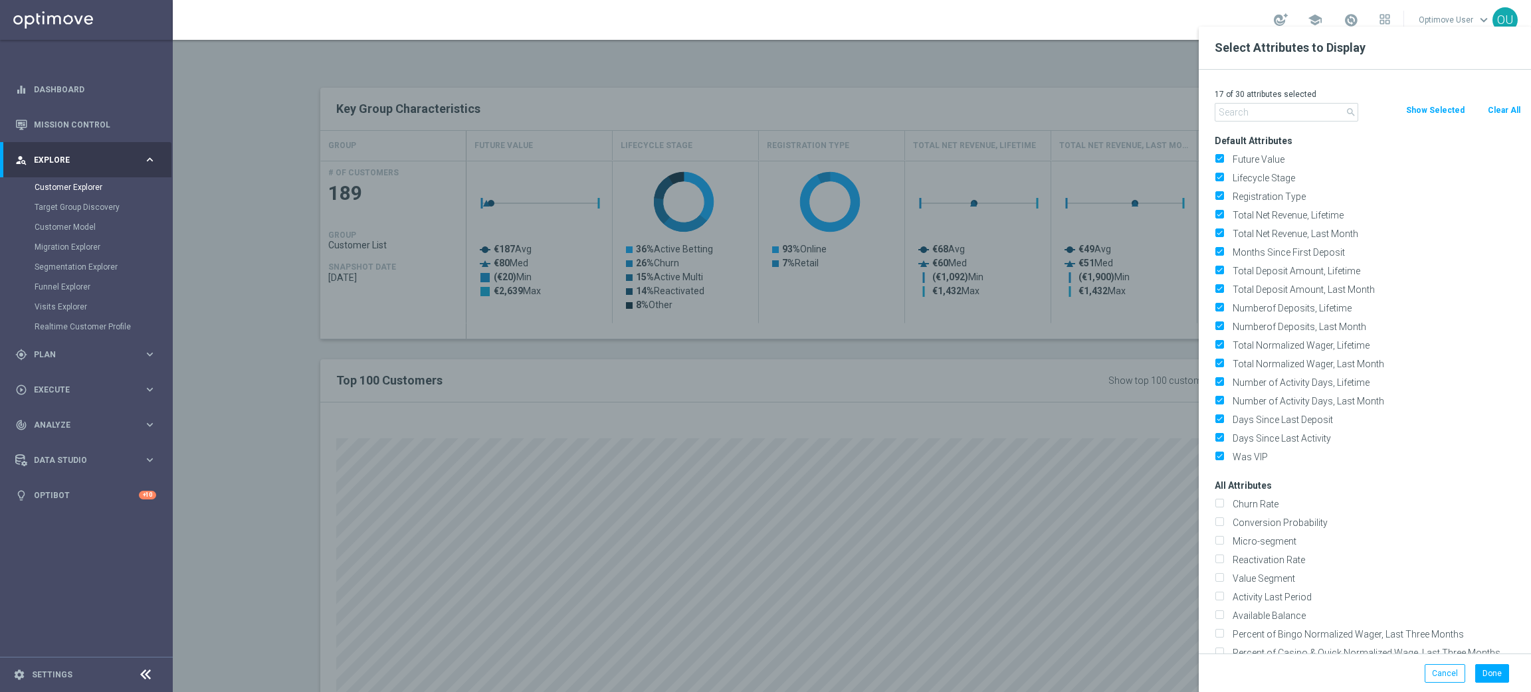
click at [1496, 109] on button "Clear All" at bounding box center [1503, 110] width 35 height 15
checkbox input "false"
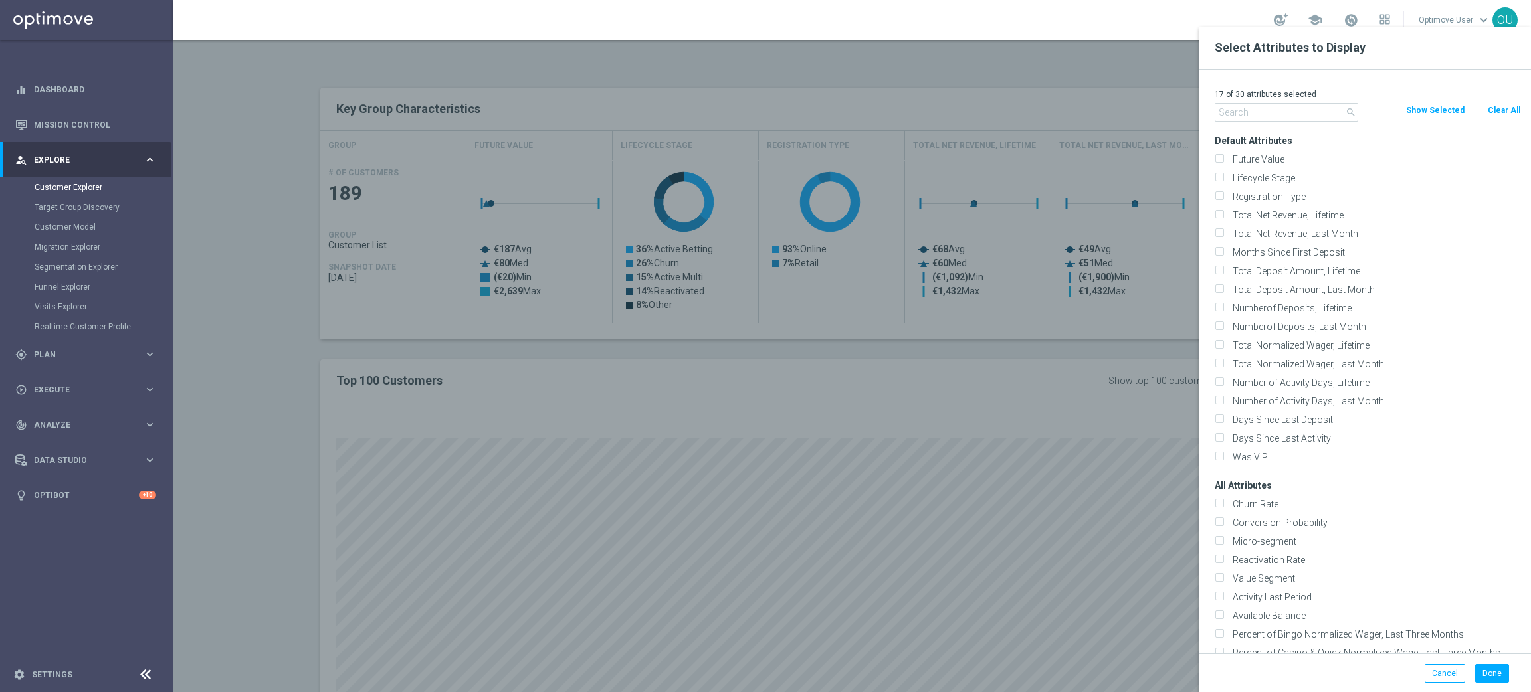
checkbox input "false"
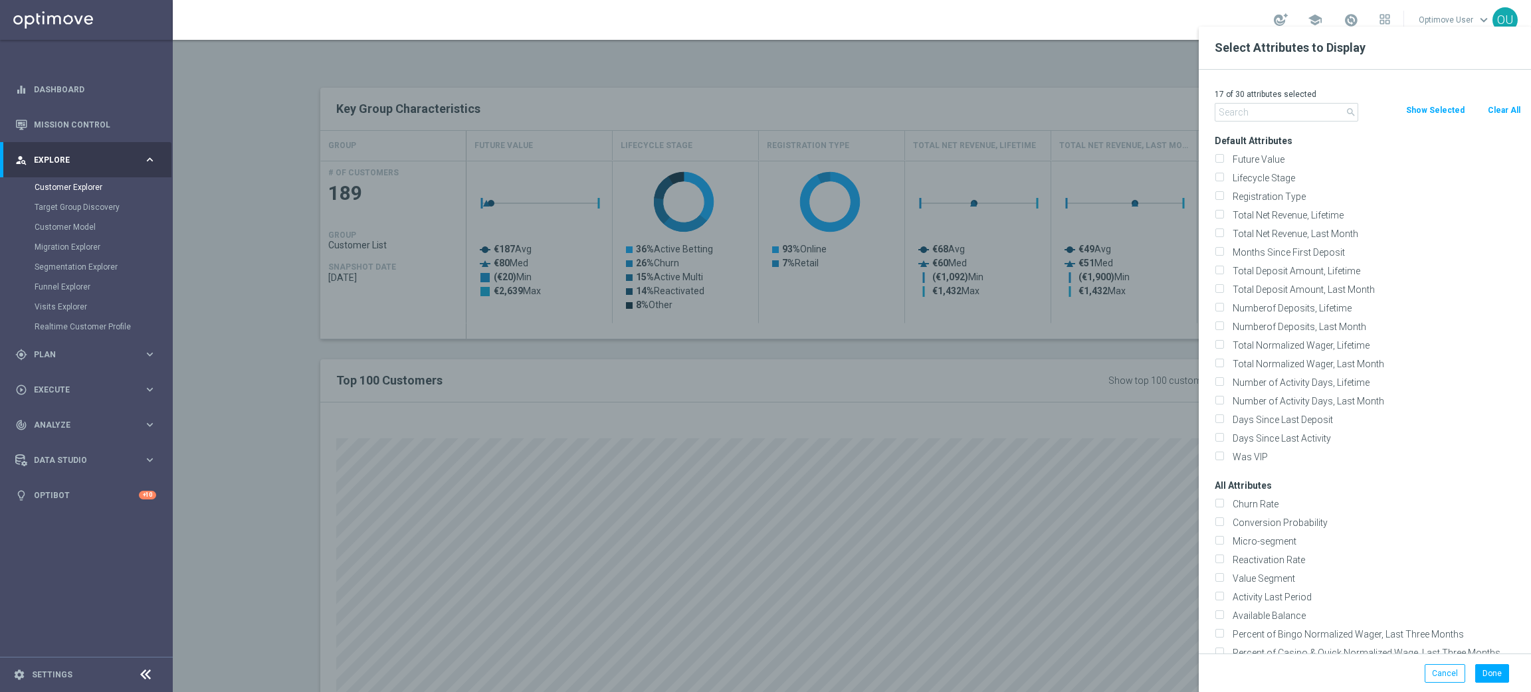
checkbox input "false"
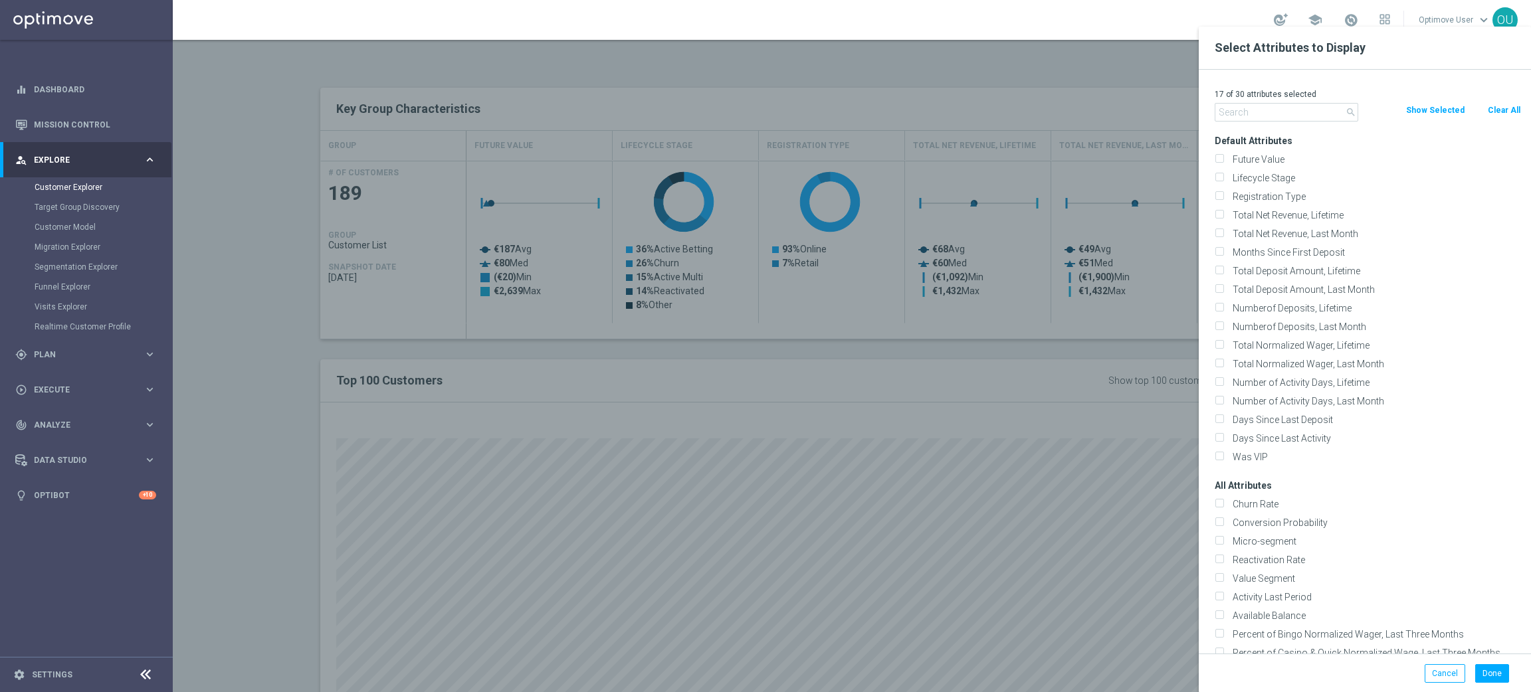
checkbox input "false"
click at [1286, 120] on input "text" at bounding box center [1287, 112] width 144 height 19
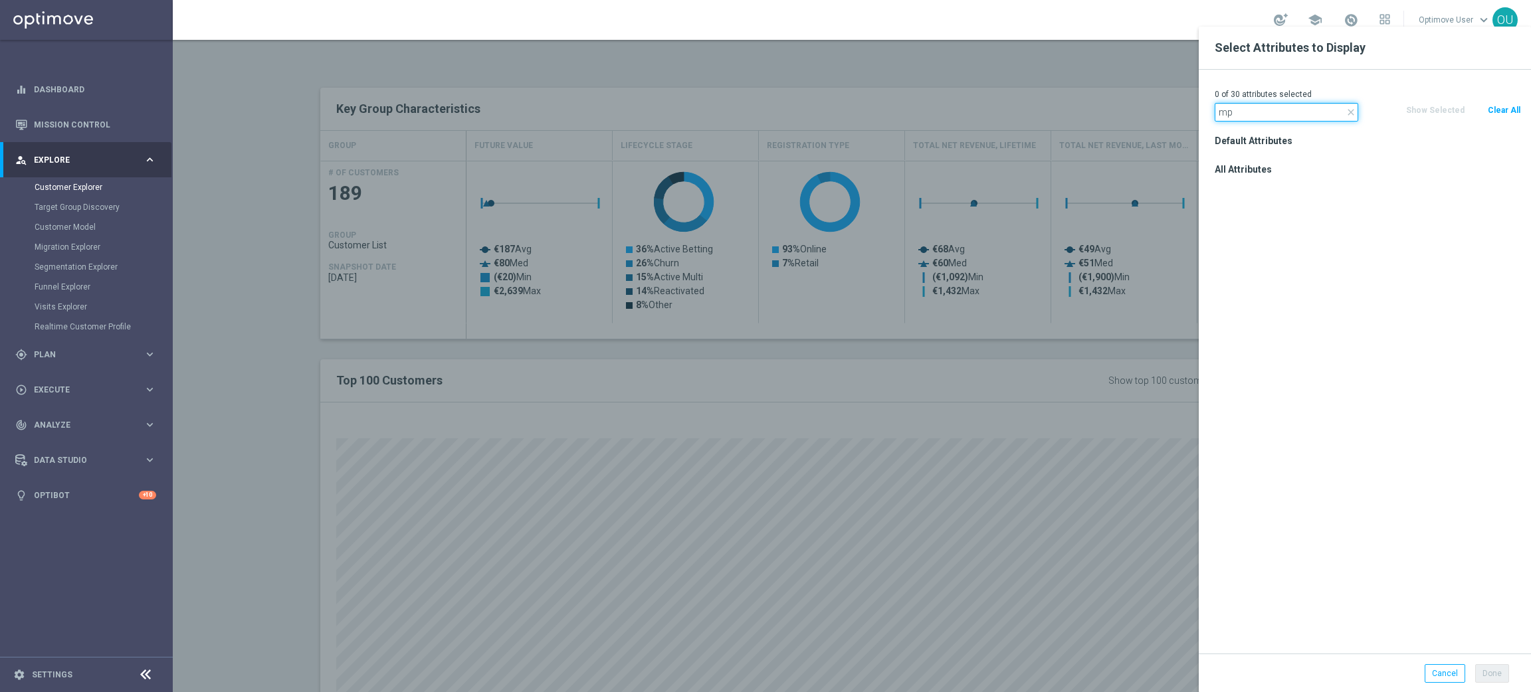
type input "m"
type input "mode"
drag, startPoint x: 1286, startPoint y: 225, endPoint x: 1306, endPoint y: 262, distance: 41.6
click at [1287, 226] on label "Mode Deposit, Last Month" at bounding box center [1374, 225] width 293 height 12
click at [1230, 217] on div "Mode Deposit, Last Month" at bounding box center [1368, 225] width 326 height 19
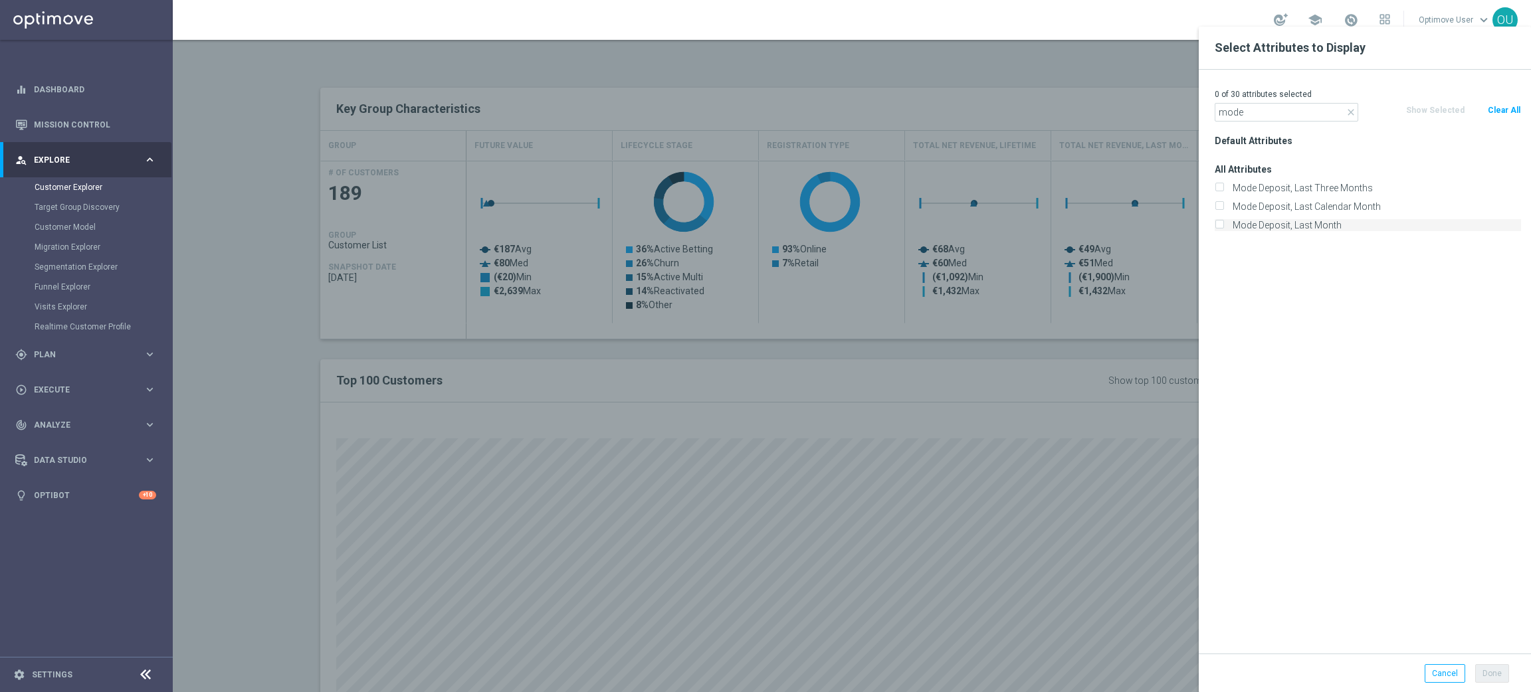
click at [1233, 223] on label "Mode Deposit, Last Month" at bounding box center [1374, 225] width 293 height 12
click at [1223, 223] on input "Mode Deposit, Last Month" at bounding box center [1219, 227] width 9 height 9
checkbox input "true"
click at [1502, 683] on button "Done" at bounding box center [1492, 673] width 34 height 19
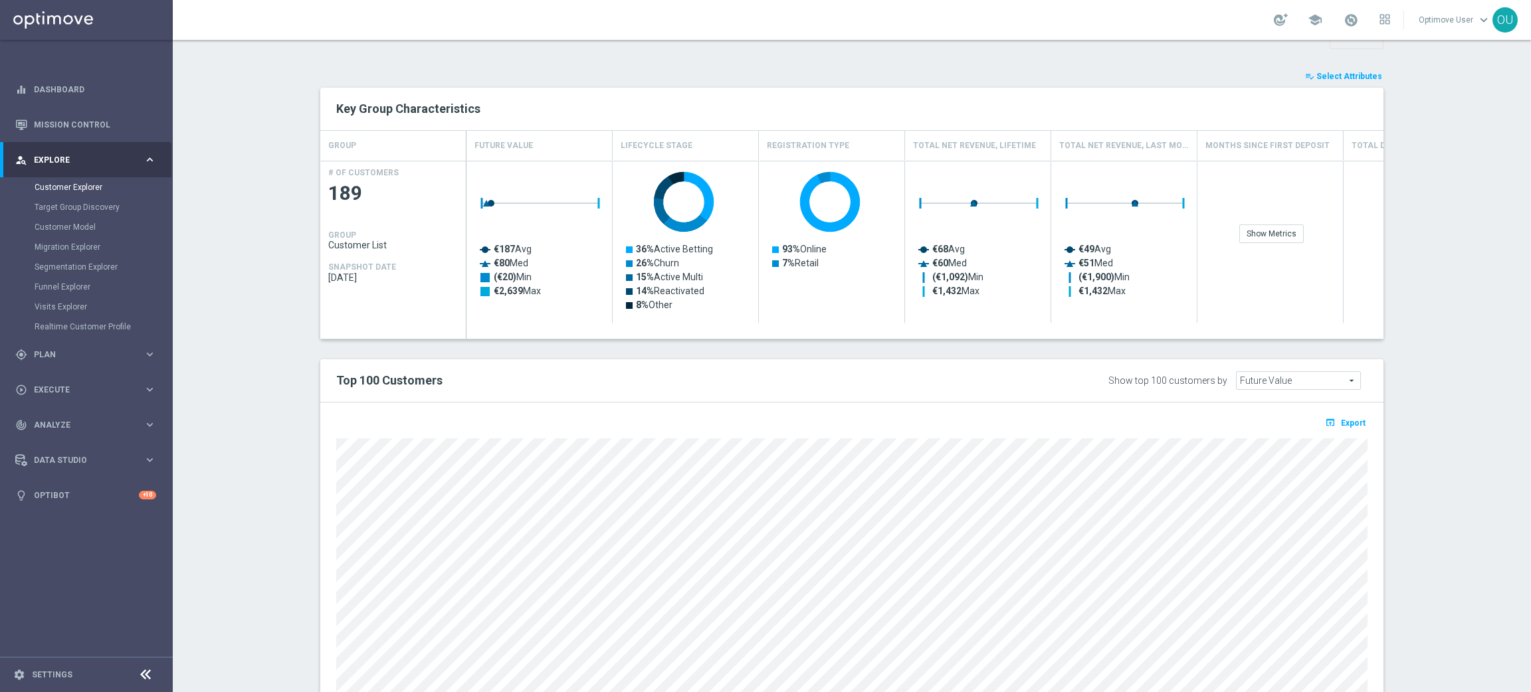
type input "Search"
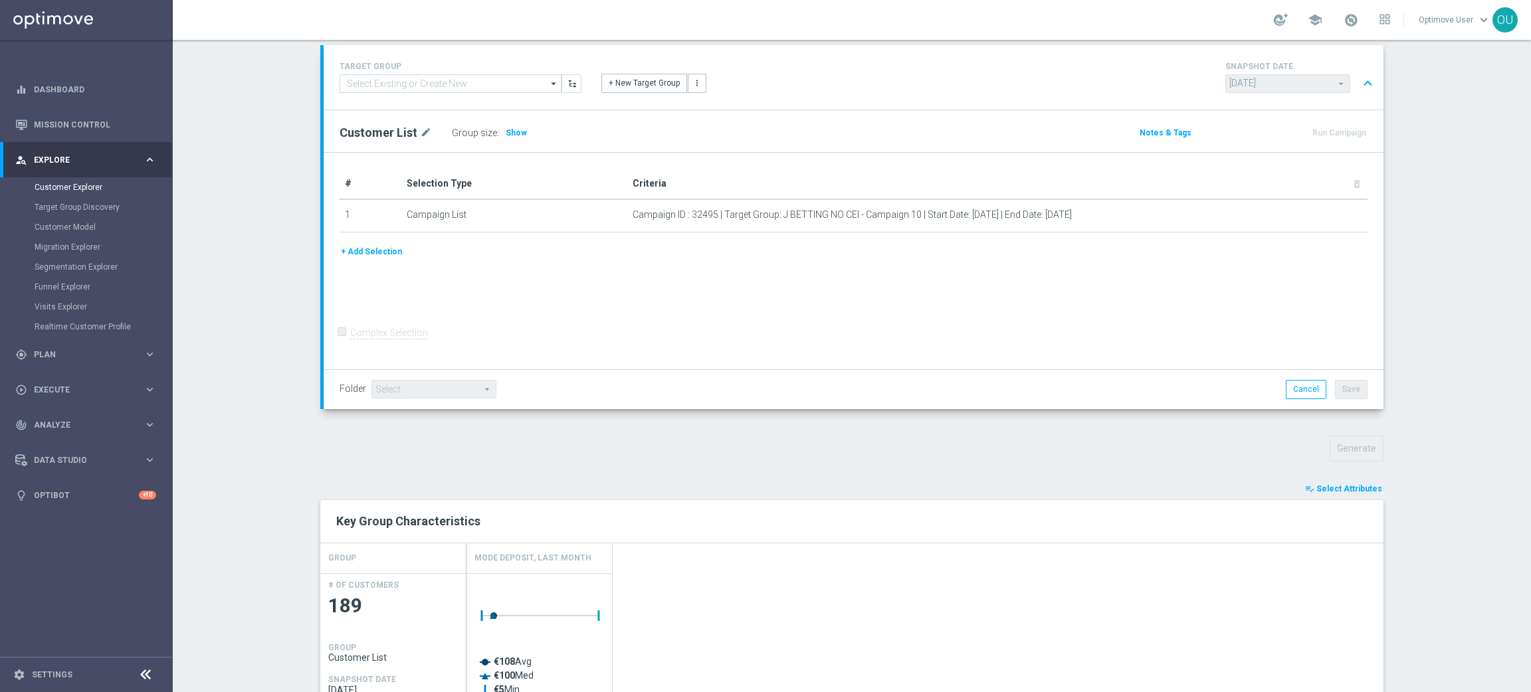
scroll to position [0, 0]
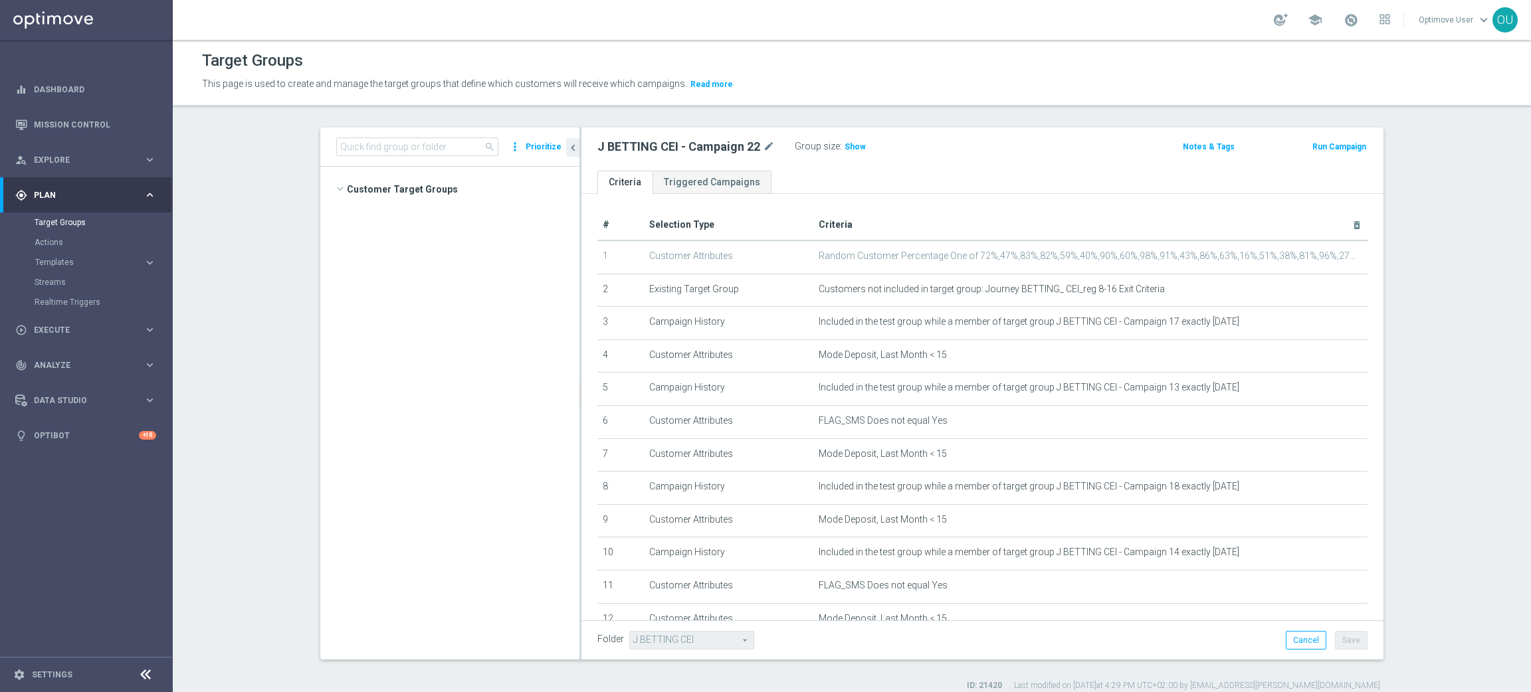
scroll to position [1999, 0]
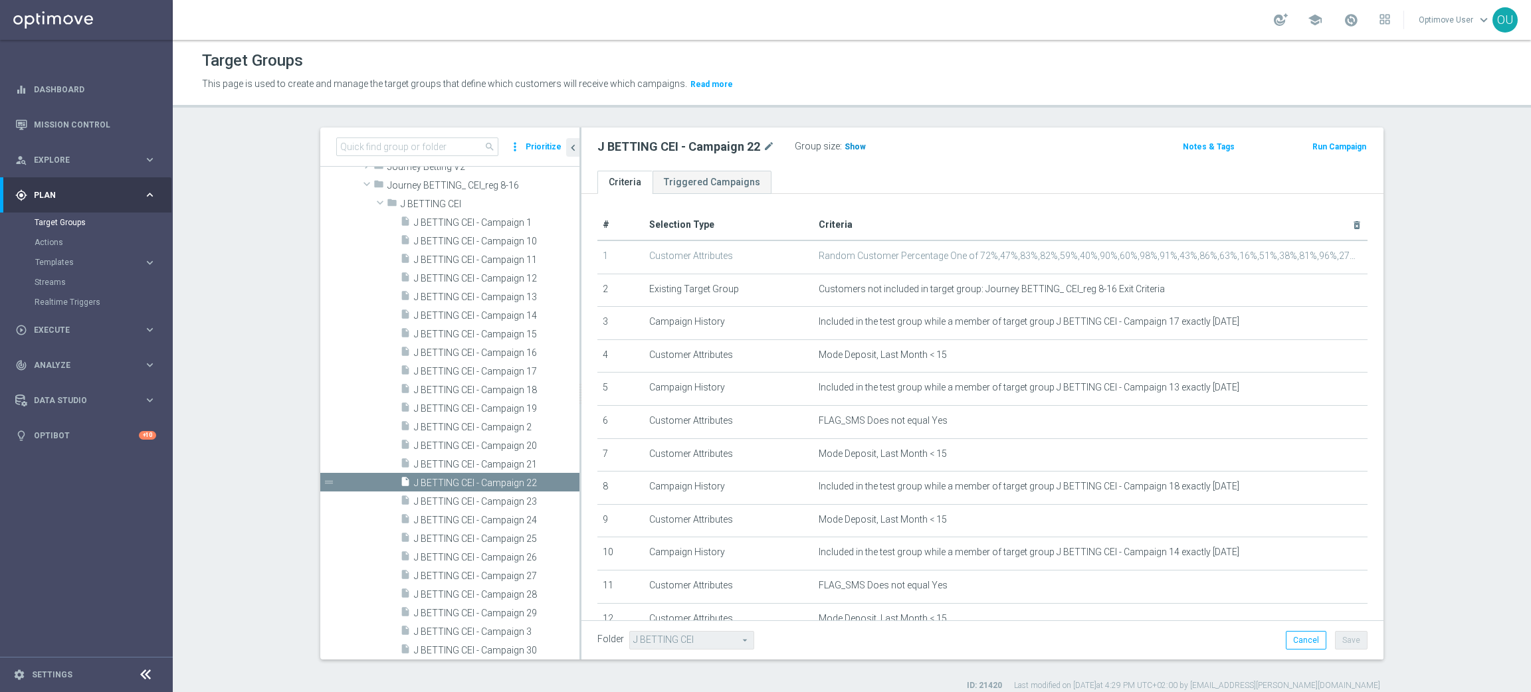
click at [844, 148] on span "Show" at bounding box center [854, 146] width 21 height 9
click at [697, 146] on h2 "J BETTING CEI - Campaign 22" at bounding box center [678, 147] width 163 height 16
copy div "J BETTING CEI - Campaign 22"
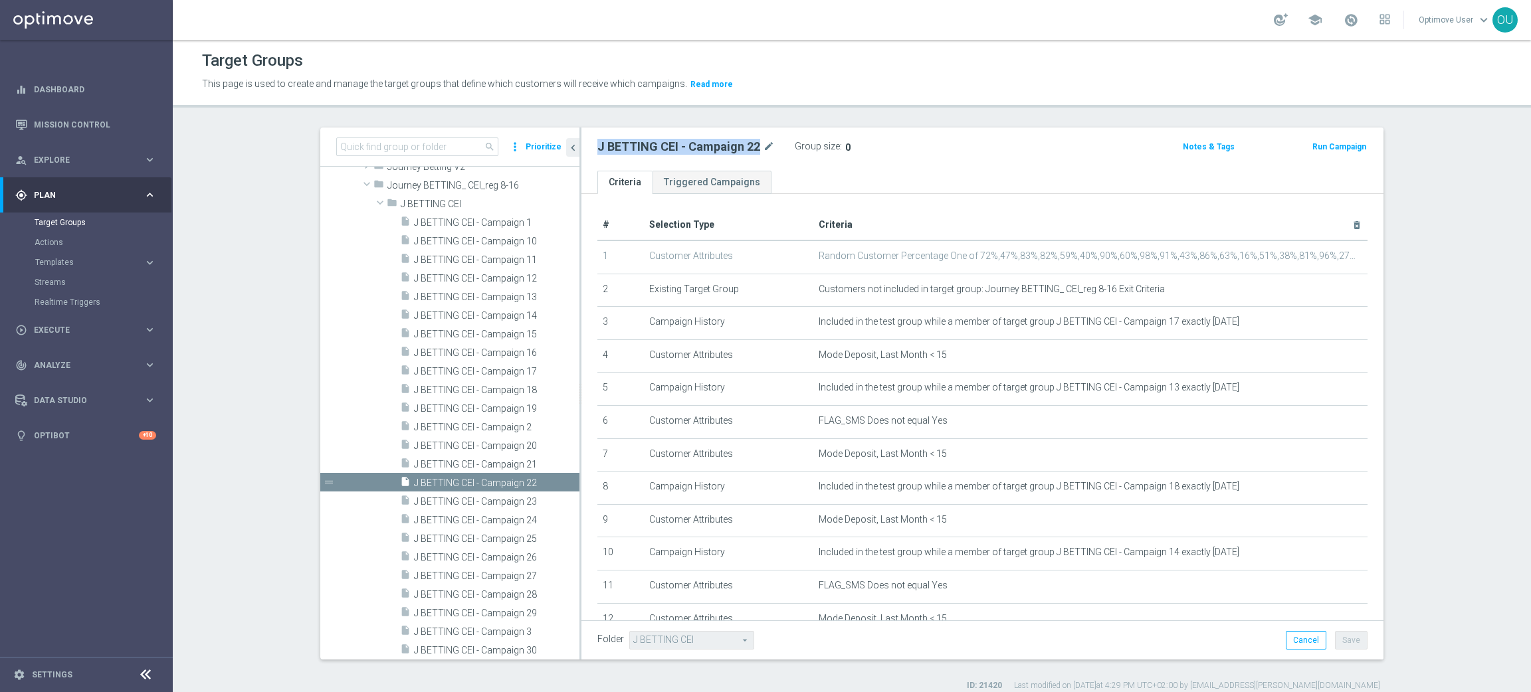
click at [720, 151] on h2 "J BETTING CEI - Campaign 22" at bounding box center [678, 147] width 163 height 16
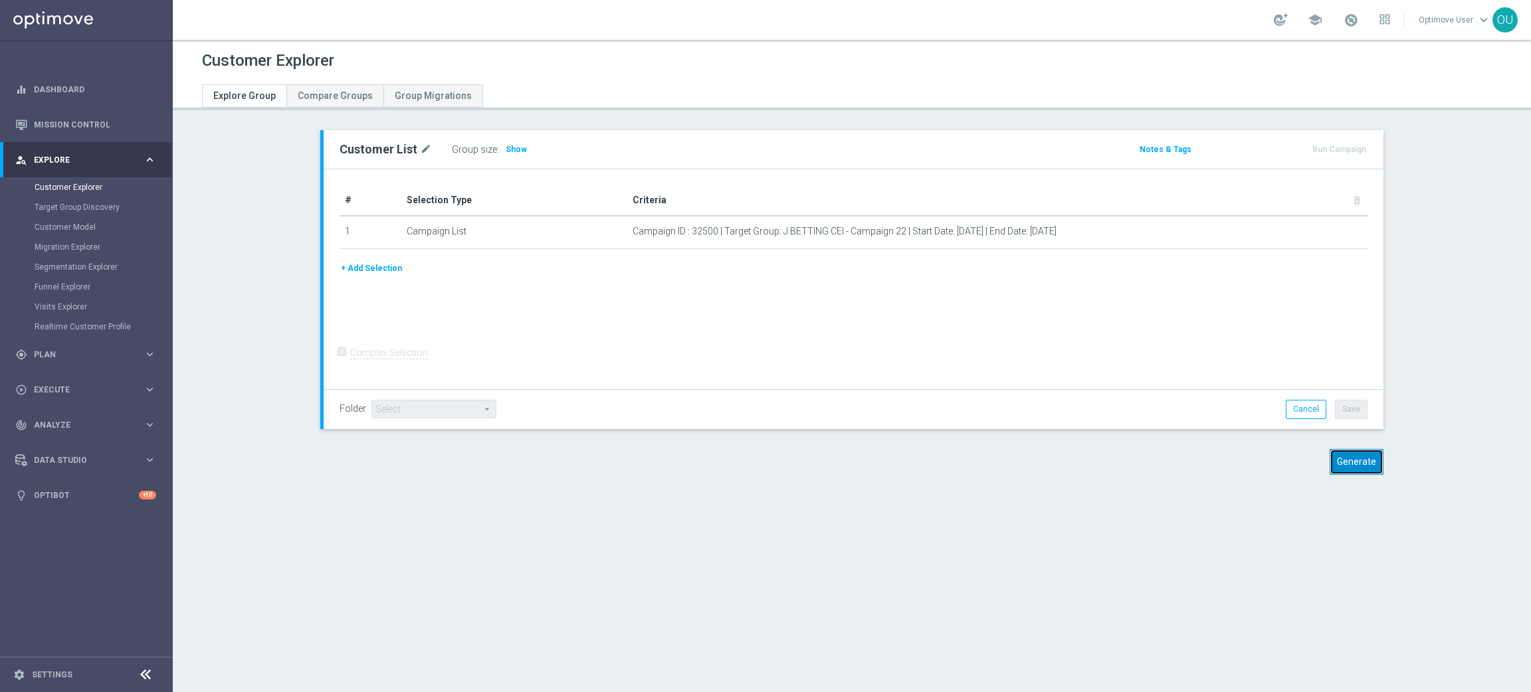
click at [1372, 464] on button "Generate" at bounding box center [1357, 462] width 54 height 26
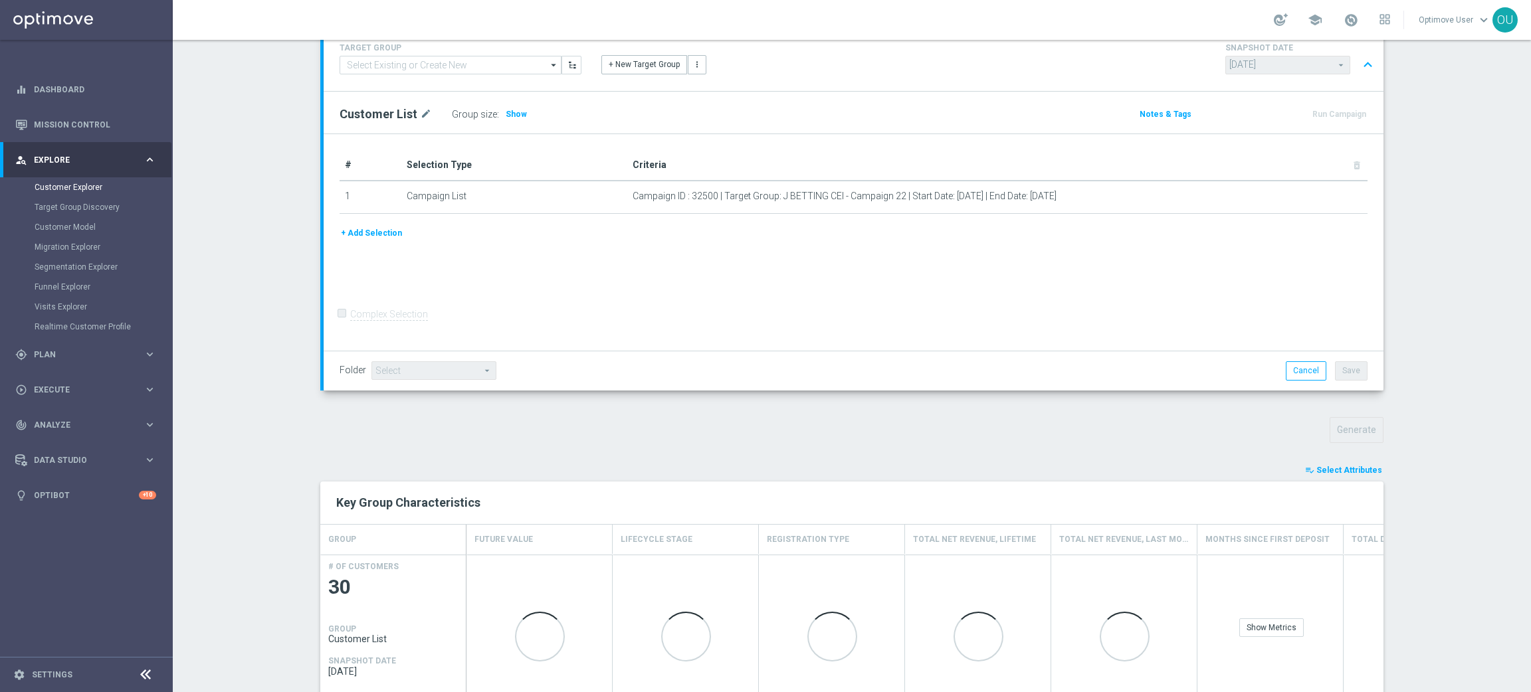
scroll to position [273, 0]
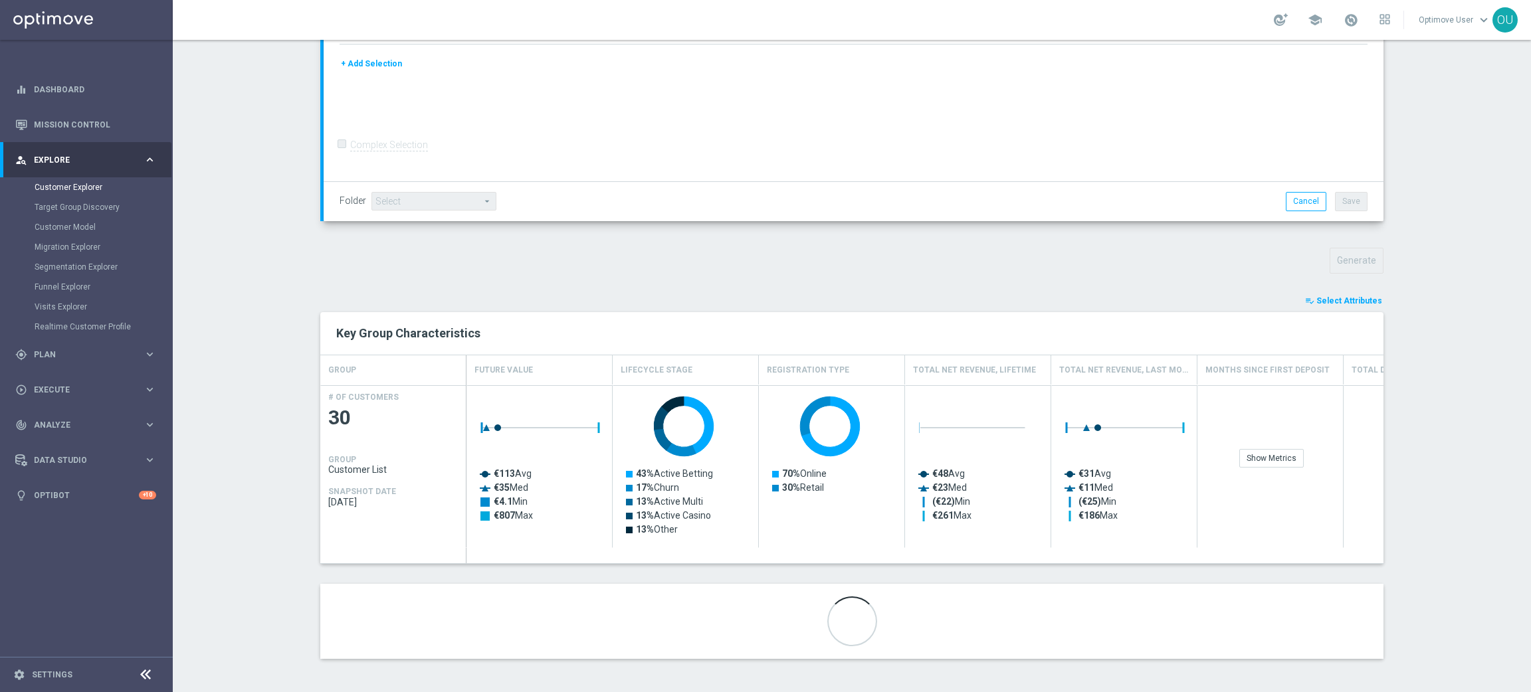
click at [1358, 301] on span "Select Attributes" at bounding box center [1349, 300] width 66 height 9
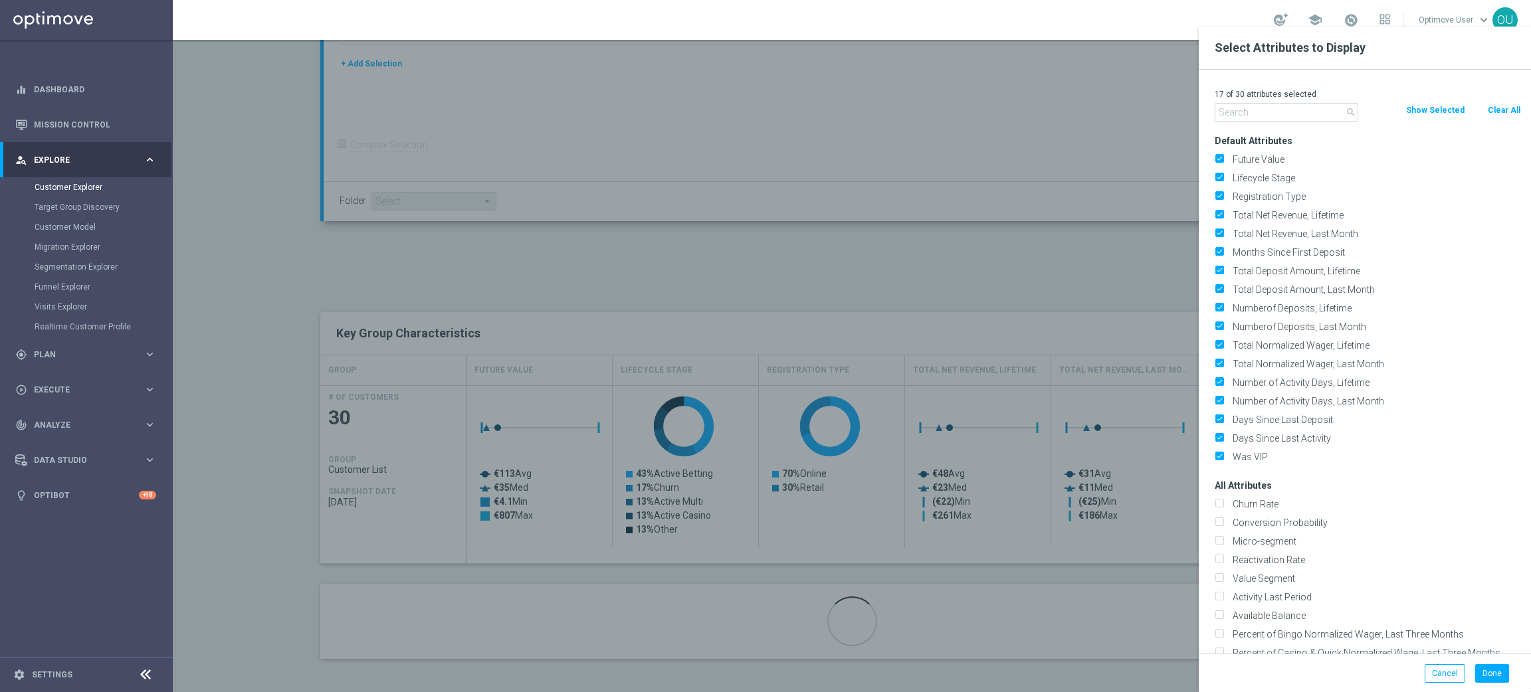
drag, startPoint x: 1496, startPoint y: 113, endPoint x: 1344, endPoint y: 111, distance: 152.2
click at [1490, 113] on button "Clear All" at bounding box center [1503, 110] width 35 height 15
checkbox input "false"
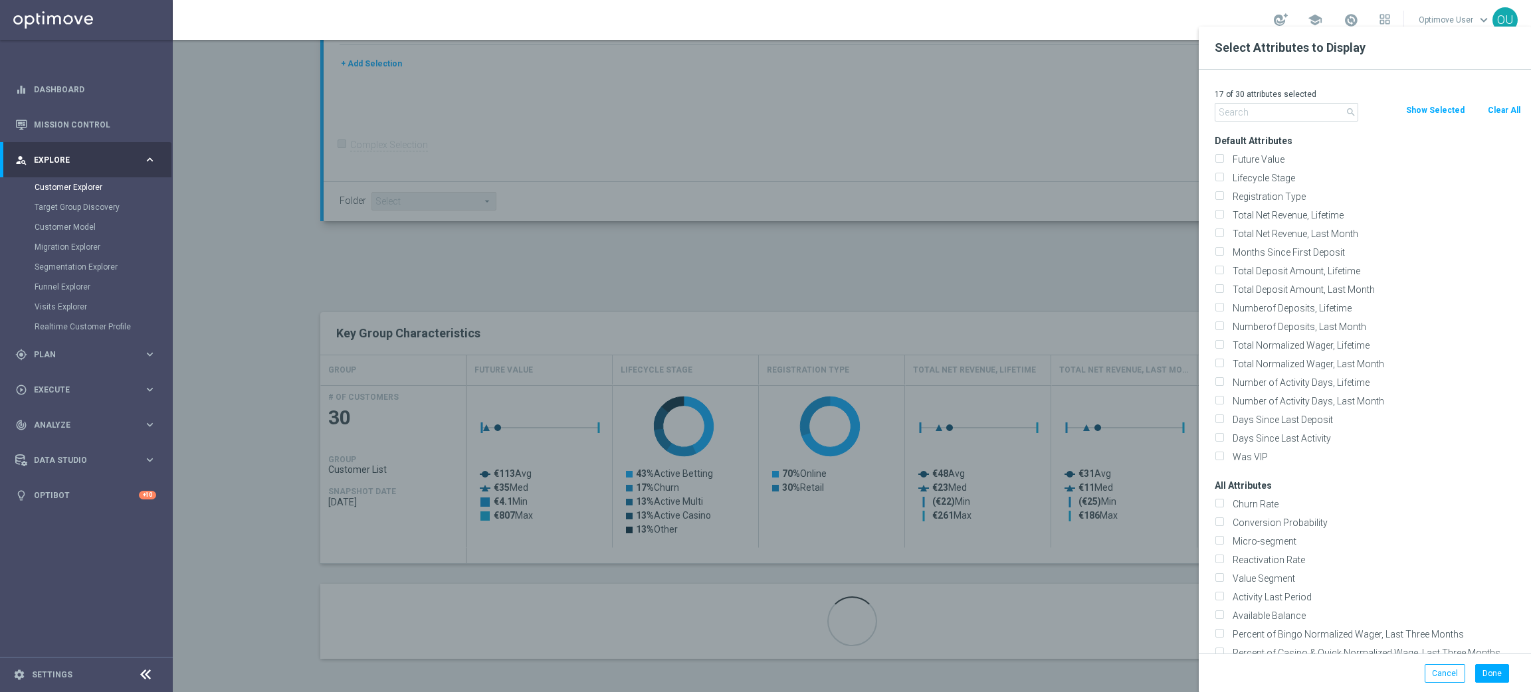
checkbox input "false"
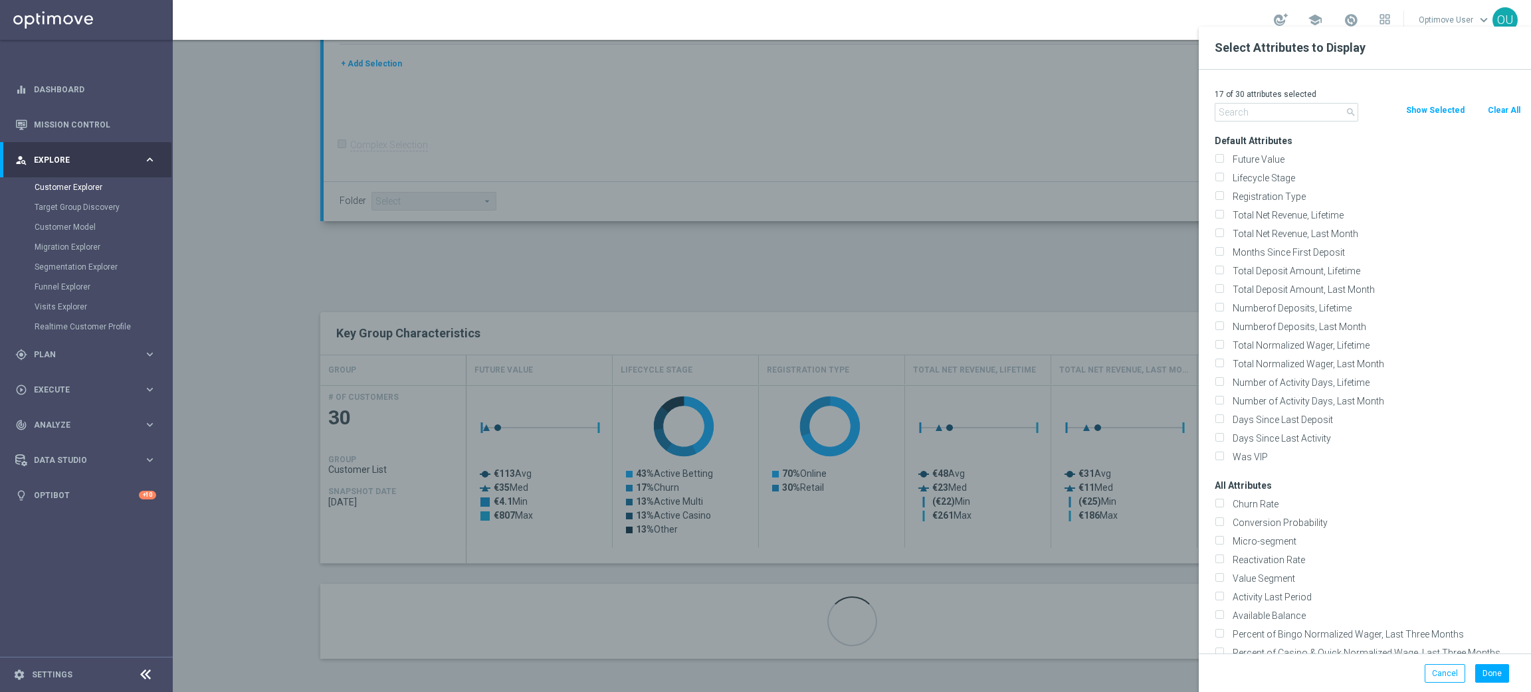
checkbox input "false"
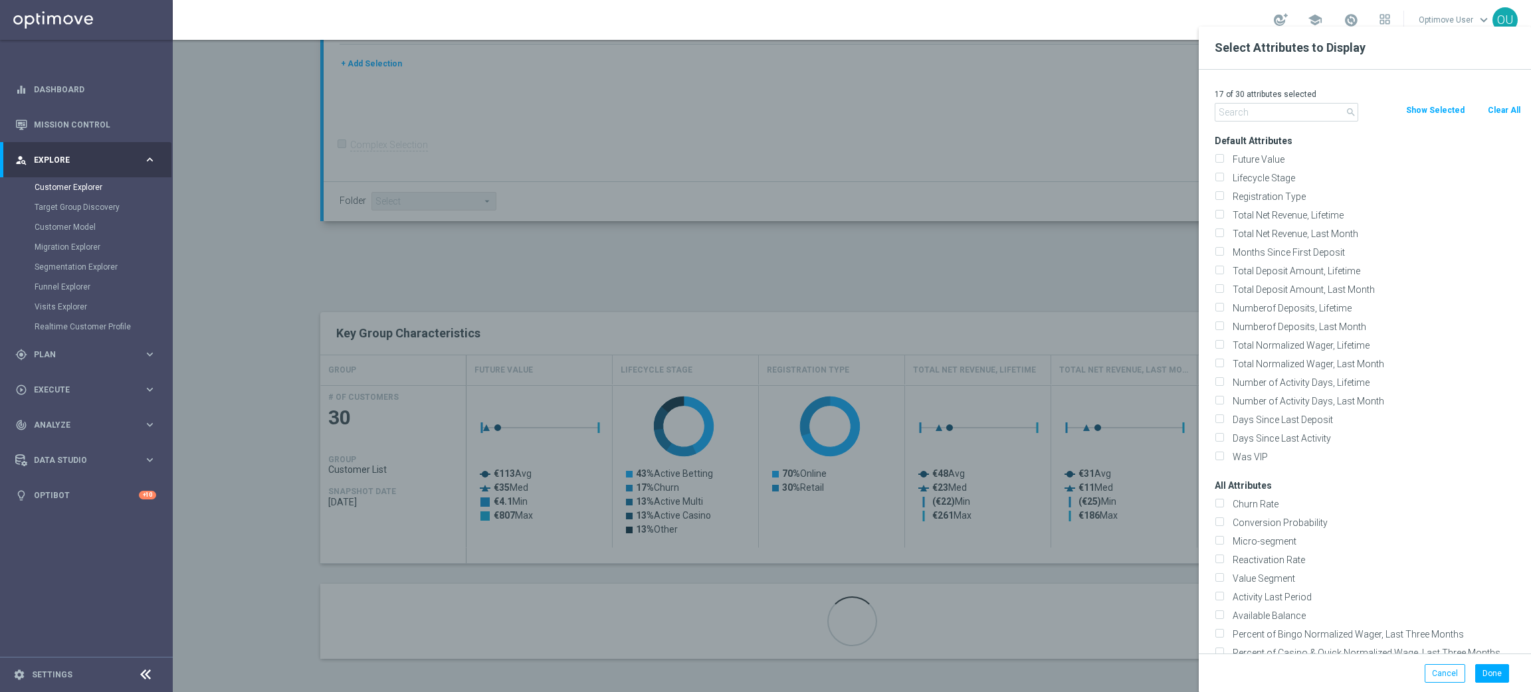
checkbox input "false"
click at [1266, 109] on input "text" at bounding box center [1287, 112] width 144 height 19
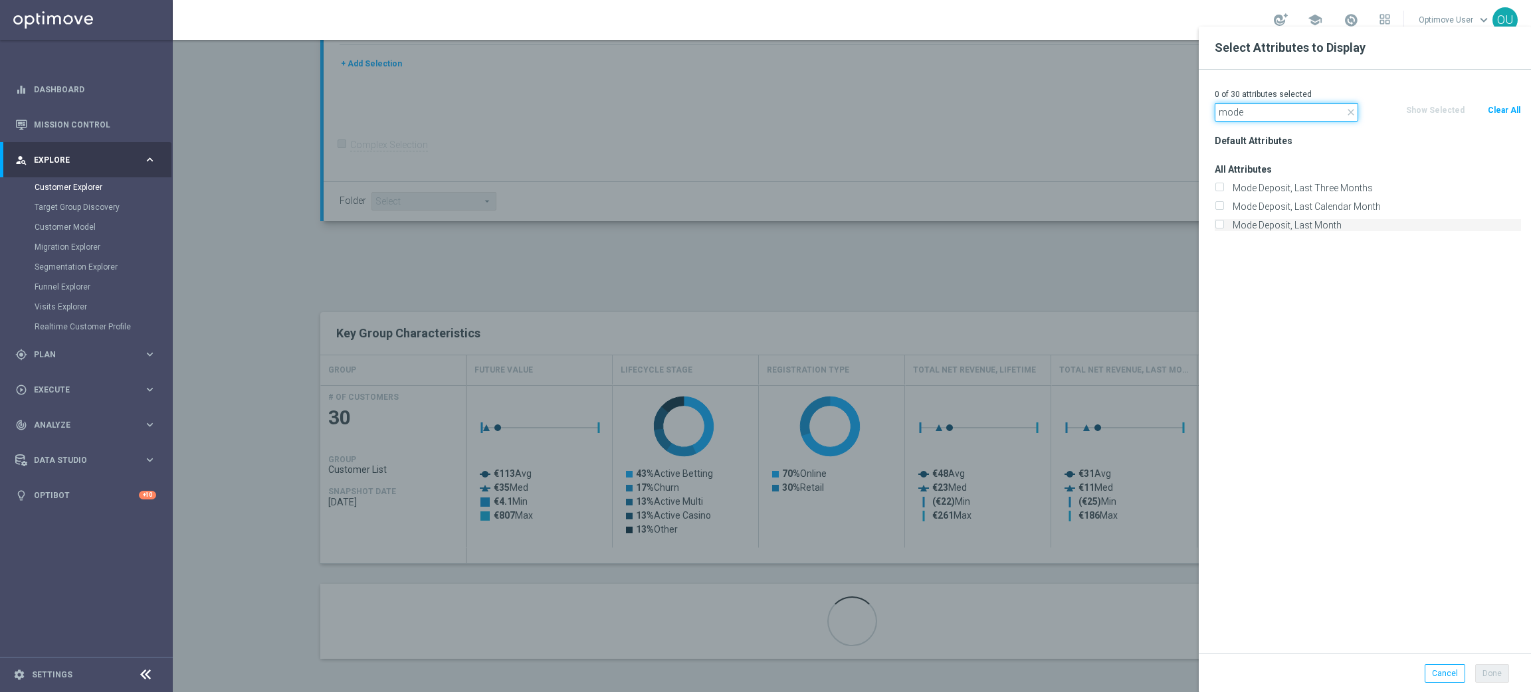
type input "mode"
click at [1297, 221] on label "Mode Deposit, Last Month" at bounding box center [1374, 225] width 293 height 12
click at [1223, 223] on input "Mode Deposit, Last Month" at bounding box center [1219, 227] width 9 height 9
checkbox input "true"
click at [1488, 676] on button "Done" at bounding box center [1492, 673] width 34 height 19
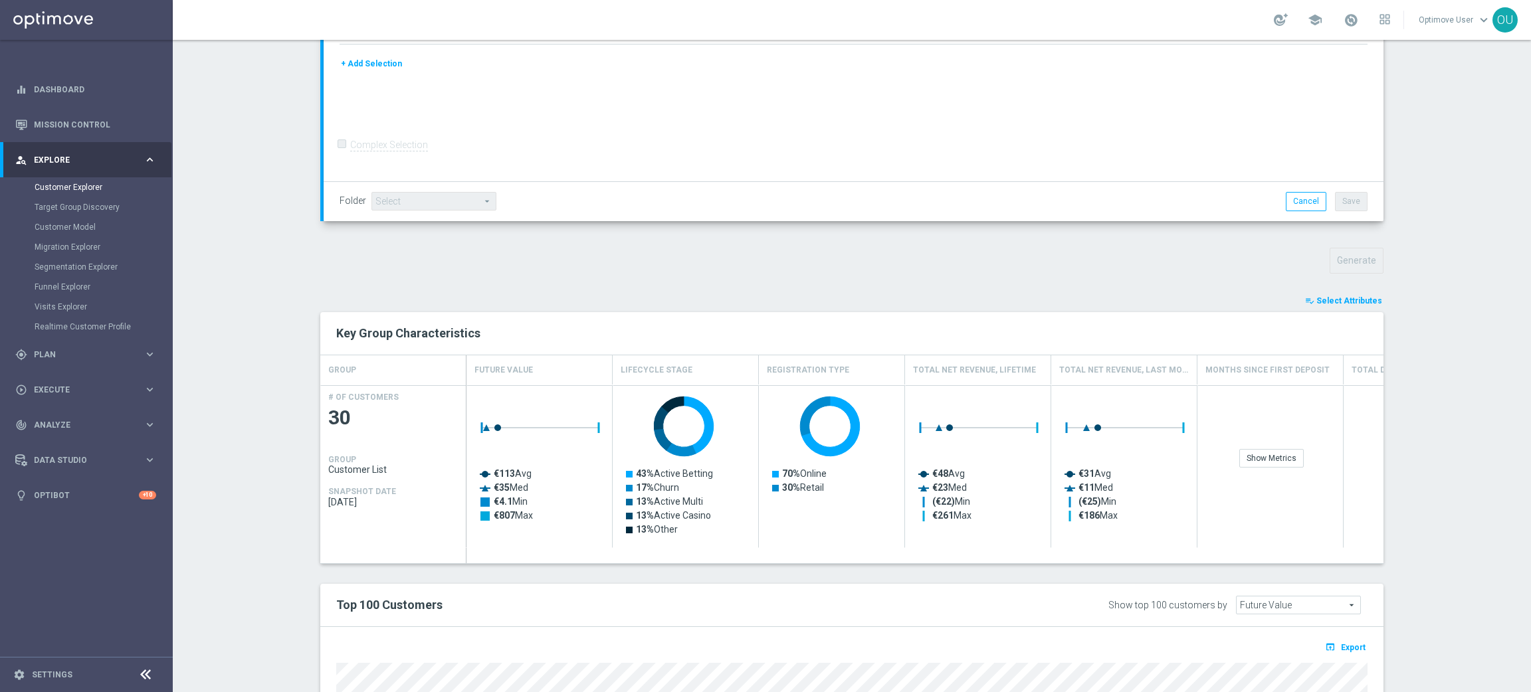
type input "Search"
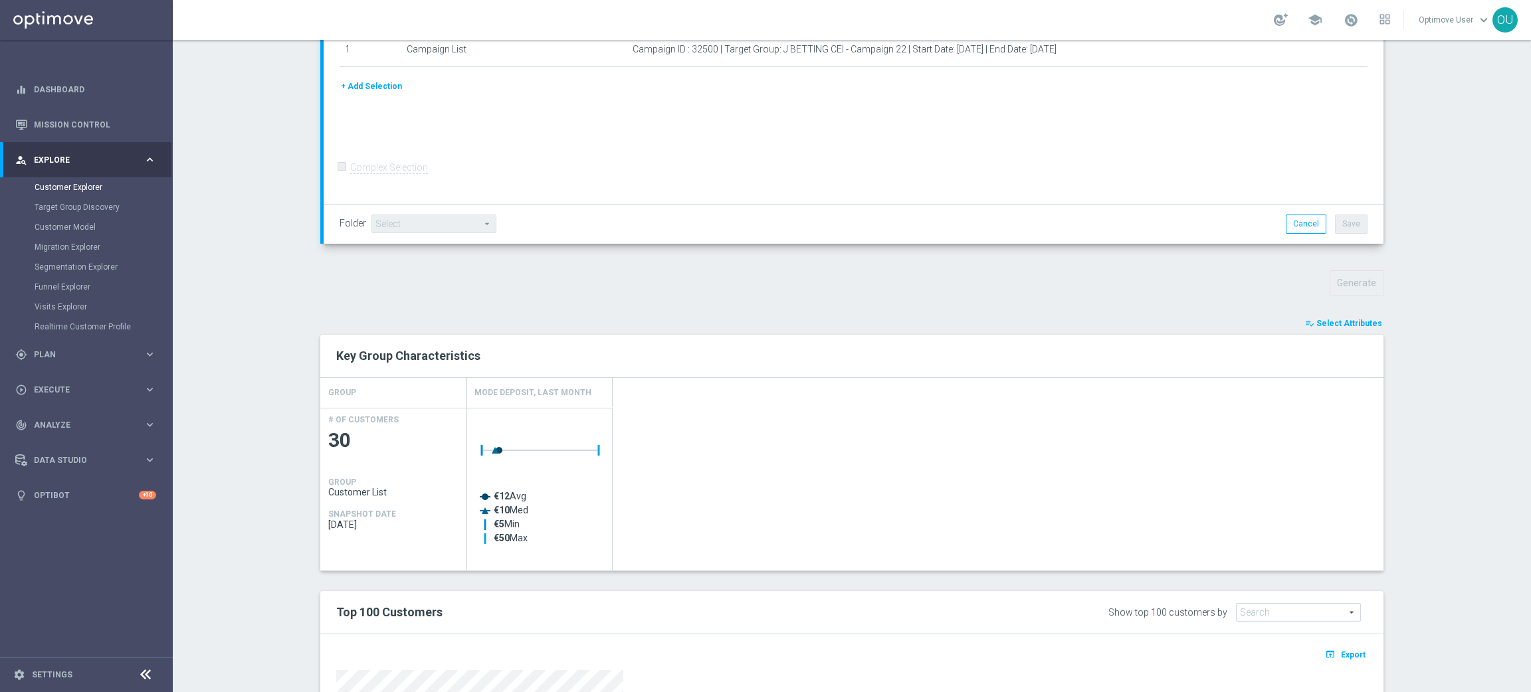
scroll to position [0, 0]
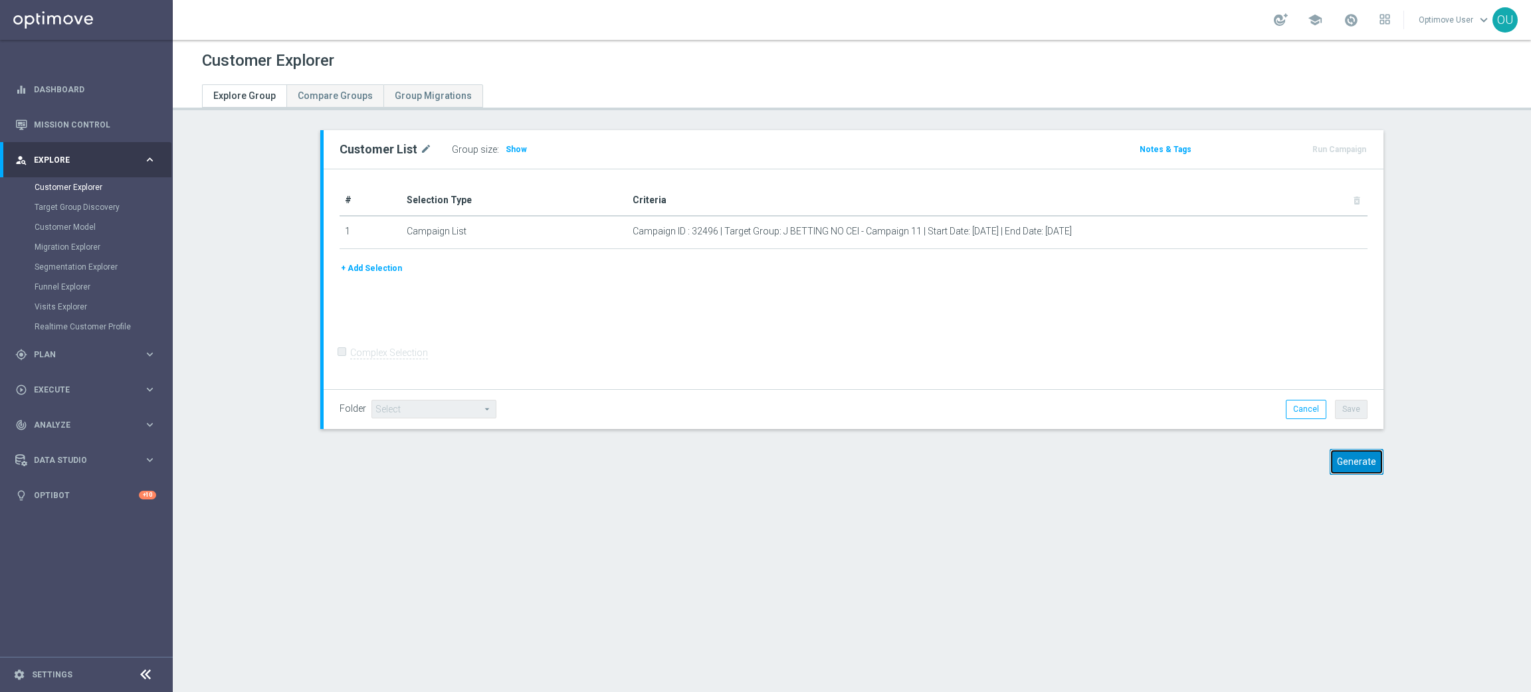
click at [1357, 452] on button "Generate" at bounding box center [1357, 462] width 54 height 26
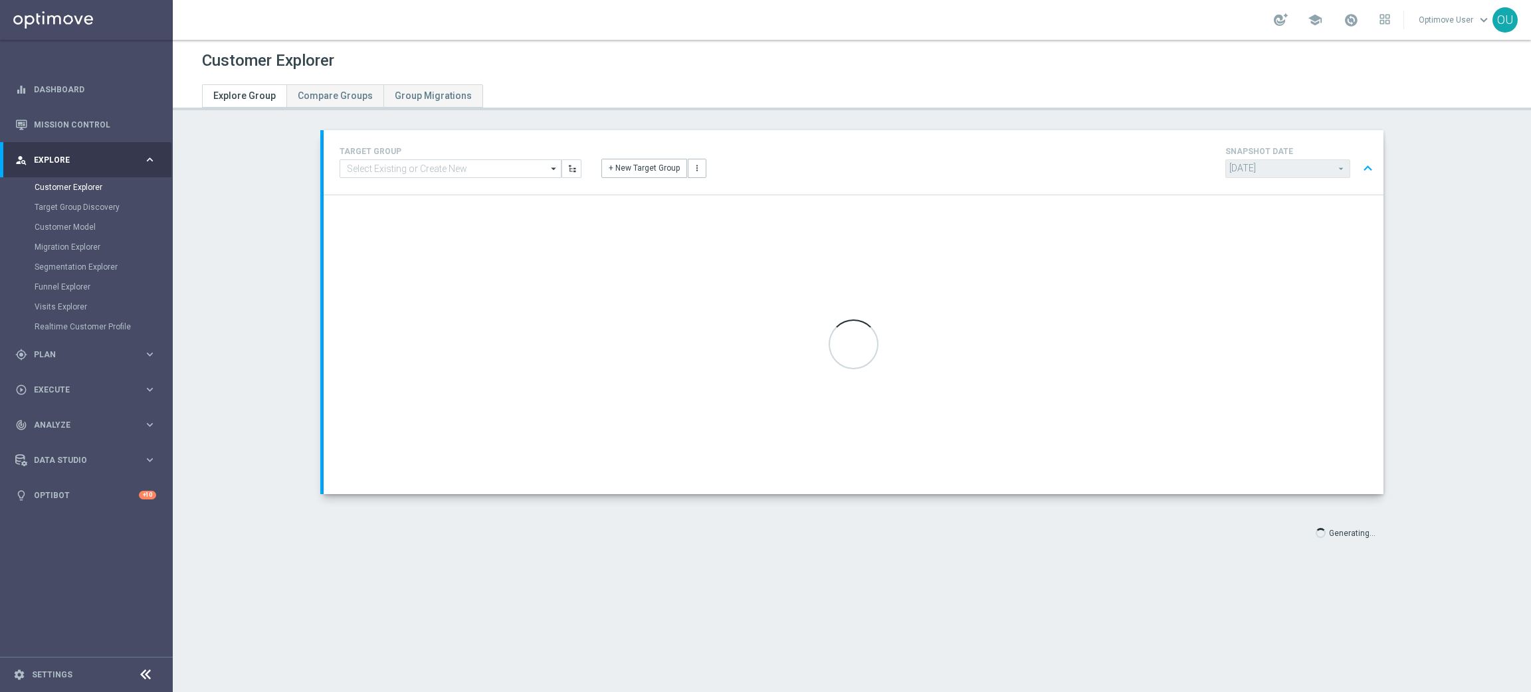
click at [1250, 179] on span "2025-08-21 2025-08-21 arrow_drop_down search" at bounding box center [1287, 170] width 125 height 22
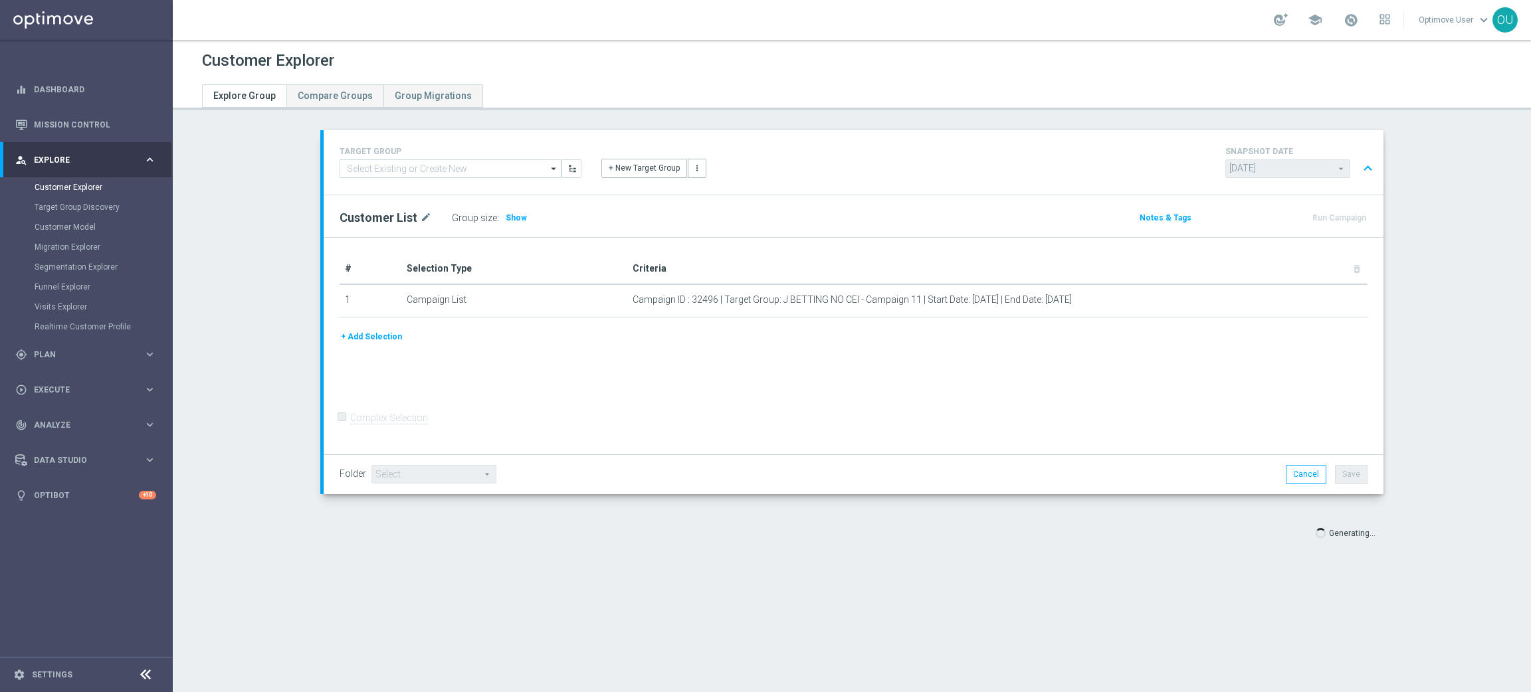
click at [1257, 175] on span "2025-08-21 2025-08-21 arrow_drop_down search" at bounding box center [1287, 170] width 125 height 22
drag, startPoint x: 1275, startPoint y: 165, endPoint x: 1297, endPoint y: 165, distance: 21.9
click at [1276, 165] on opti-search-list "2025-08-21 2025-08-21 arrow_drop_down search" at bounding box center [1287, 168] width 125 height 9
click at [1358, 167] on button "expand_less" at bounding box center [1367, 168] width 19 height 25
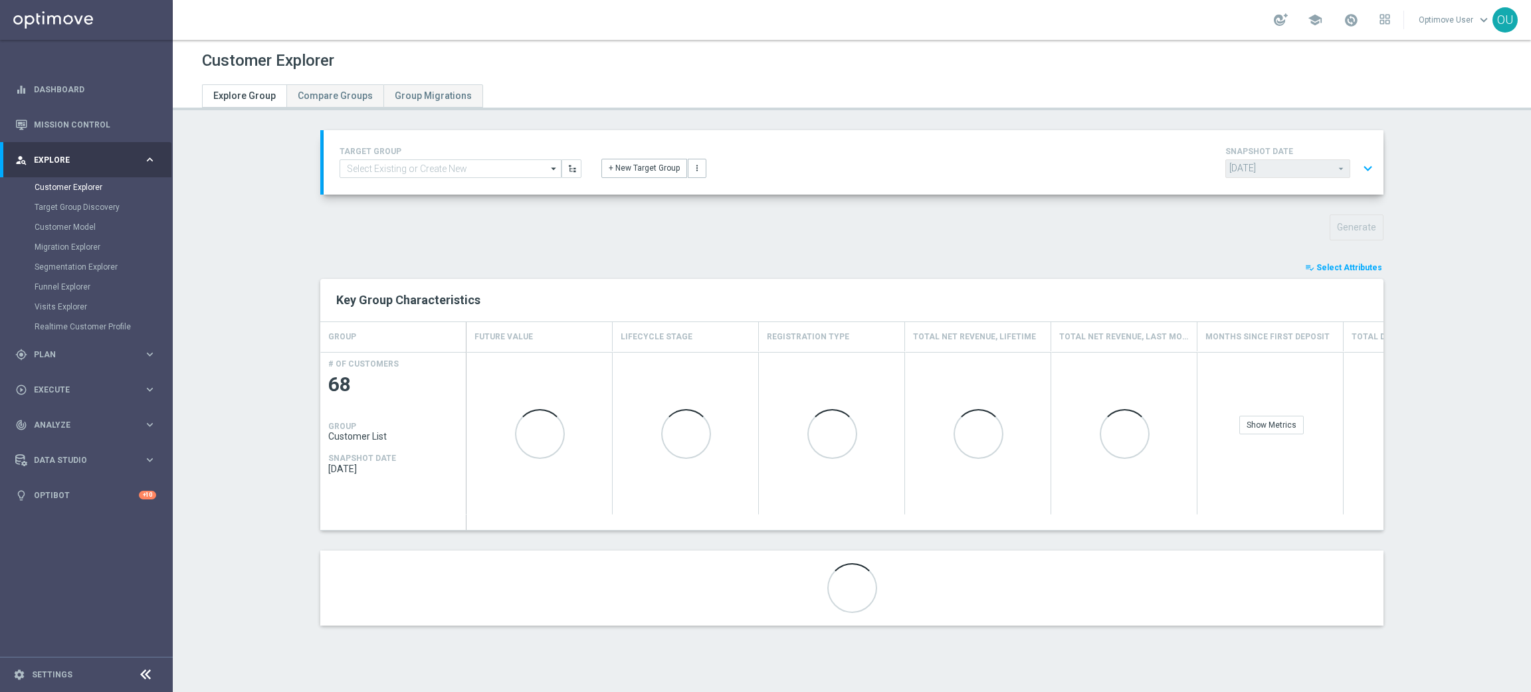
click at [1241, 167] on opti-search-list "2025-08-21 2025-08-21 arrow_drop_down search" at bounding box center [1287, 168] width 125 height 9
drag, startPoint x: 1333, startPoint y: 171, endPoint x: 1361, endPoint y: 171, distance: 27.9
click at [1334, 171] on opti-search-list "2025-08-21 2025-08-21 arrow_drop_down search" at bounding box center [1287, 168] width 125 height 9
click at [1363, 171] on button "expand_more" at bounding box center [1367, 168] width 19 height 25
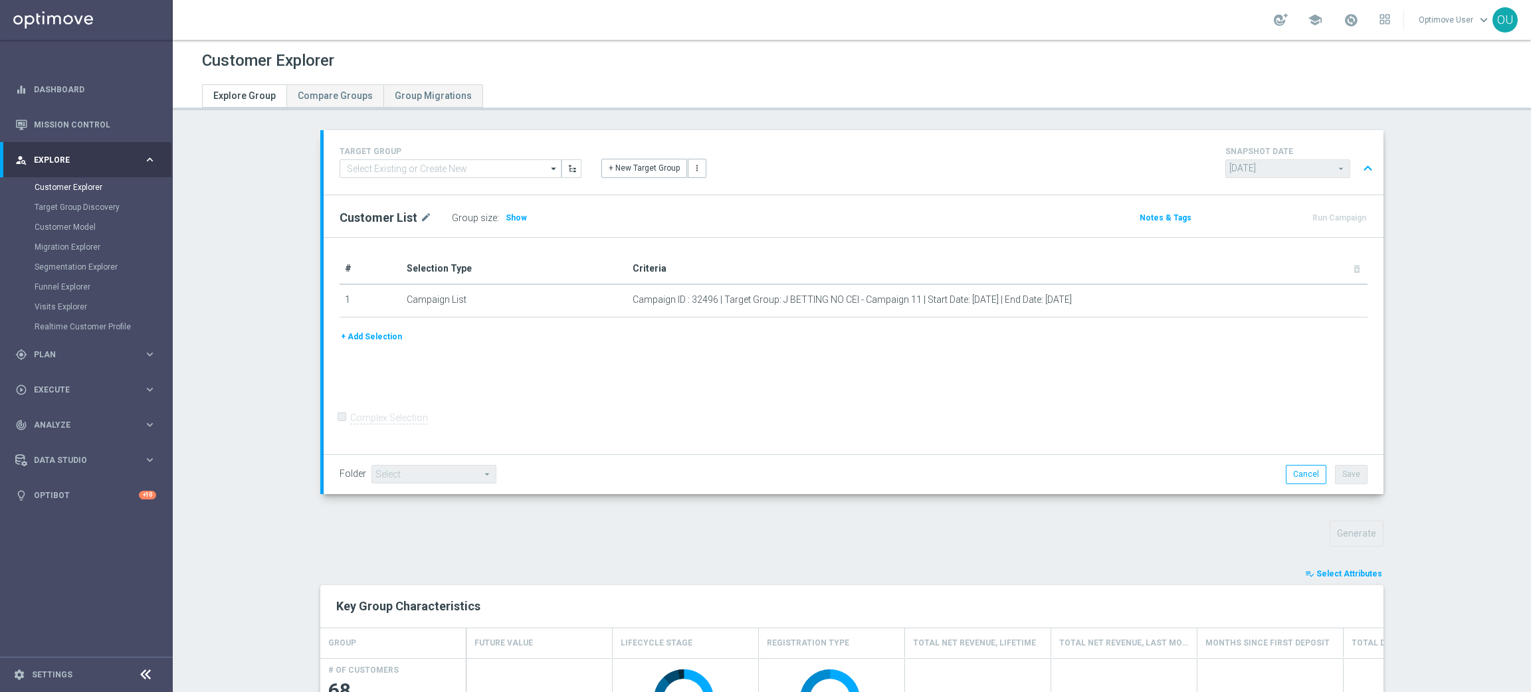
drag, startPoint x: 1151, startPoint y: 453, endPoint x: 1151, endPoint y: 438, distance: 15.3
click at [1151, 449] on form "Complex Selection Invalid Expression" at bounding box center [854, 431] width 1028 height 47
click at [1323, 170] on opti-search-list "2025-08-21 2025-08-21 arrow_drop_down search" at bounding box center [1287, 168] width 125 height 9
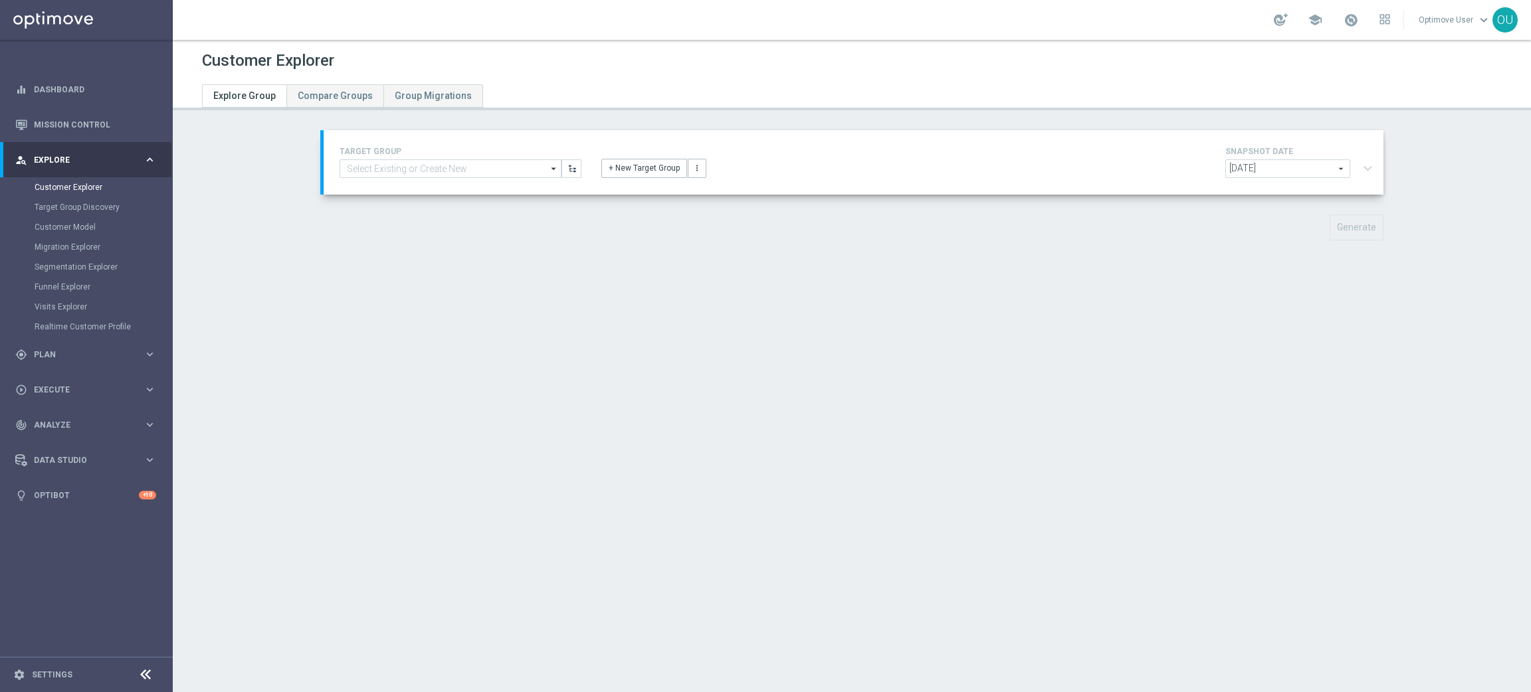
click at [1246, 175] on span "[DATE]" at bounding box center [1288, 168] width 124 height 17
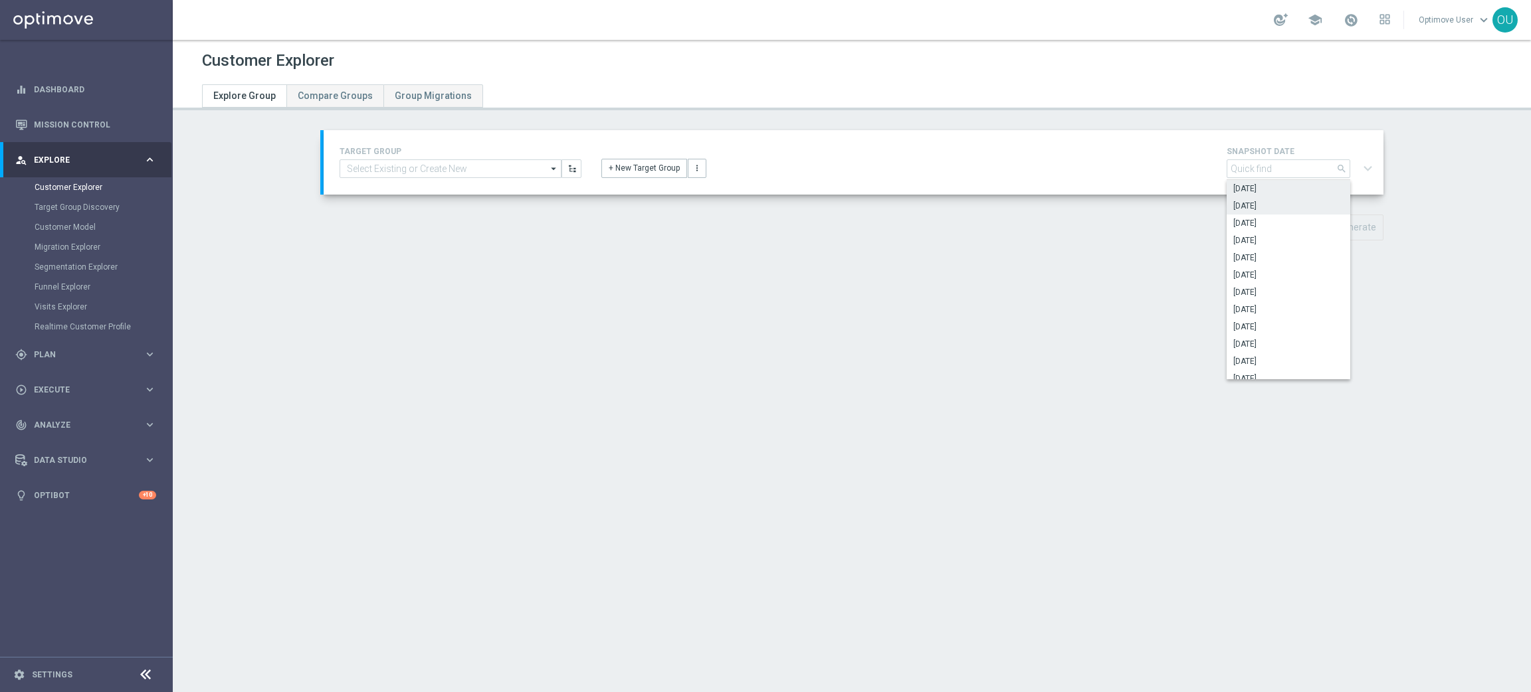
drag, startPoint x: 1272, startPoint y: 193, endPoint x: 1239, endPoint y: 211, distance: 37.4
click at [1277, 185] on div "[DATE] [DATE] [DATE] [DATE] [DATE] [DATE] [DATE] [DATE] [DATE] [DATE] [DATE]" at bounding box center [1289, 279] width 124 height 199
click at [1252, 203] on span "[DATE]" at bounding box center [1288, 206] width 110 height 11
type input "[DATE]"
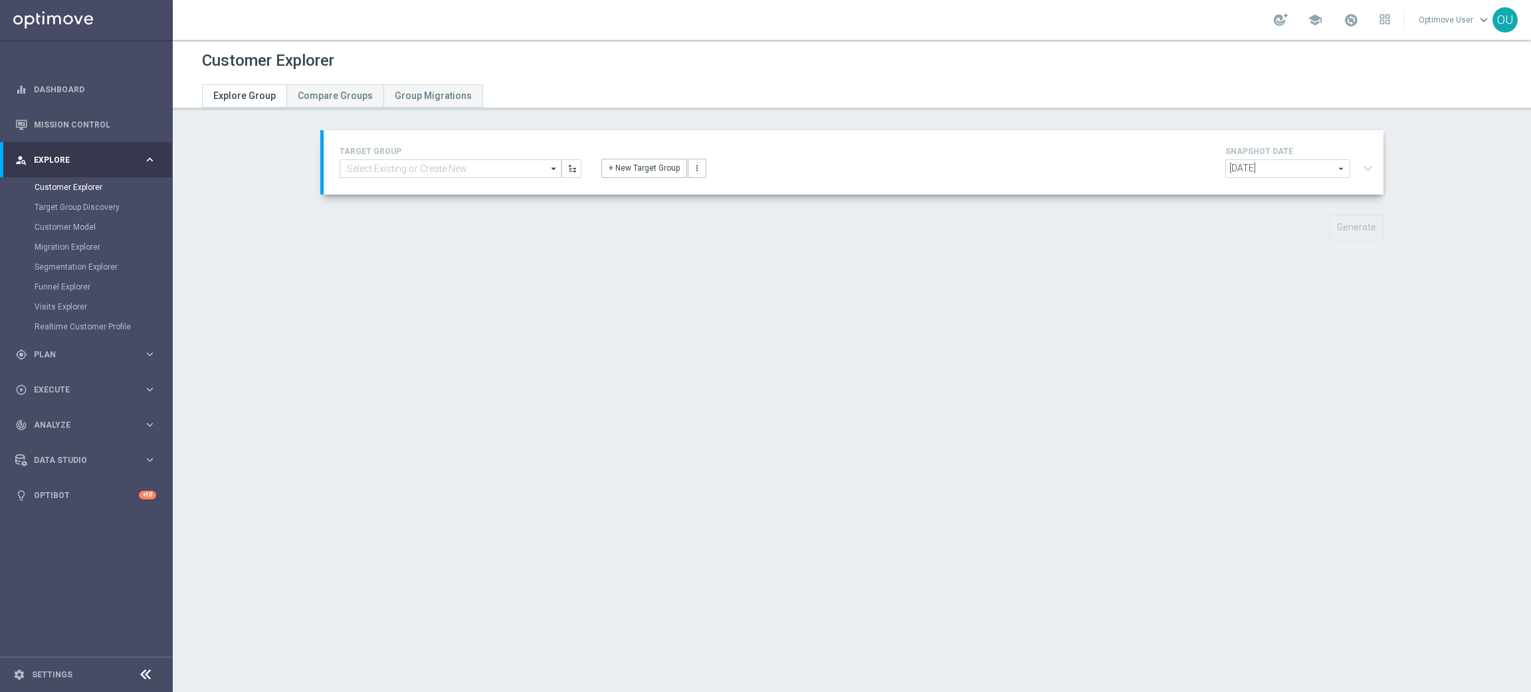
click at [1185, 235] on div "Generate" at bounding box center [1258, 228] width 271 height 26
click at [1360, 162] on div "[DATE] [DATE] arrow_drop_down search expand_more" at bounding box center [1301, 170] width 153 height 22
click at [684, 91] on div at bounding box center [852, 86] width 1320 height 24
click at [777, 170] on div "+ New Target Group more_vert" at bounding box center [853, 161] width 524 height 35
click at [1044, 197] on div "TARGET GROUP arrow_drop_down Show Selected 0 of 4994 01.02 reminder 2701 BIANCO…" at bounding box center [852, 195] width 1116 height 130
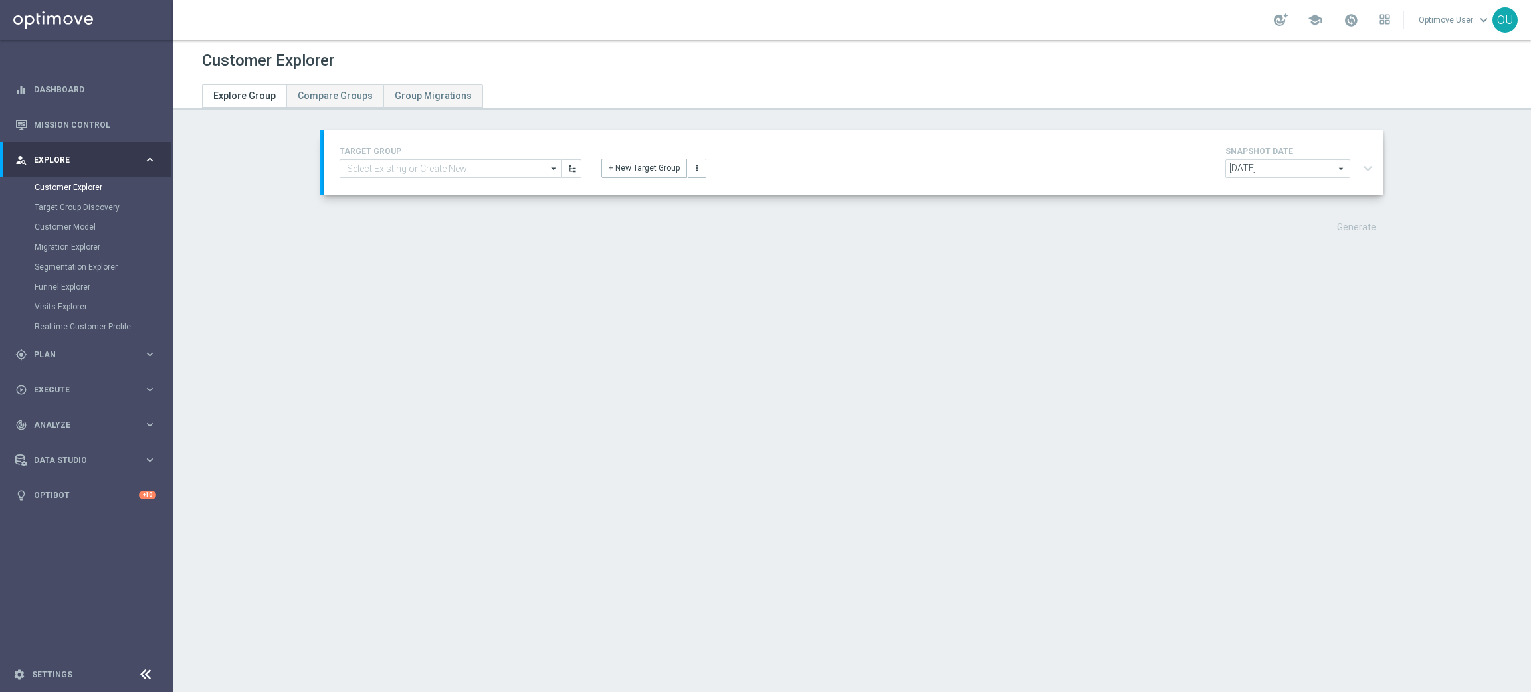
click at [1345, 213] on div "TARGET GROUP arrow_drop_down Show Selected 0 of 4994 01.02 reminder 2701 BIANCO…" at bounding box center [852, 195] width 1116 height 130
click at [1329, 173] on span "[DATE]" at bounding box center [1288, 168] width 124 height 17
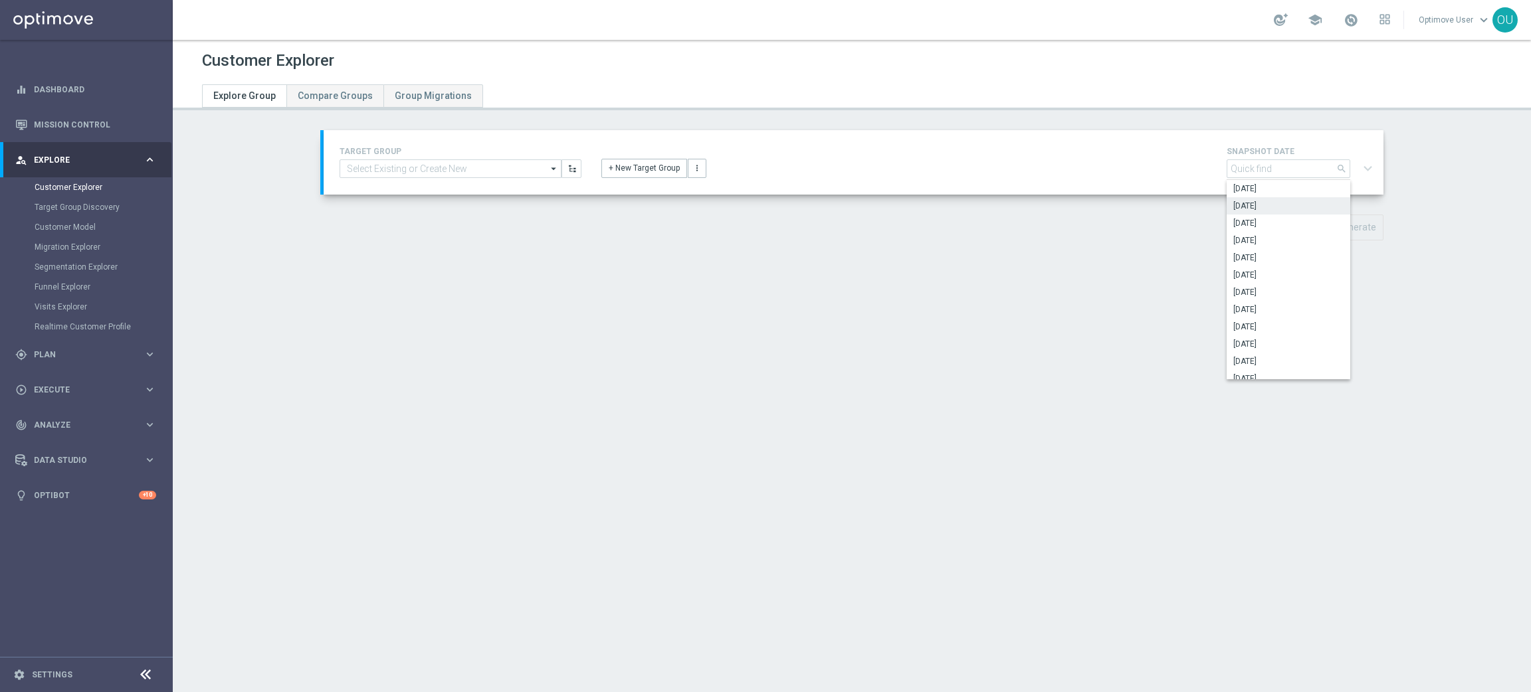
click at [1280, 202] on span "[DATE]" at bounding box center [1288, 206] width 110 height 11
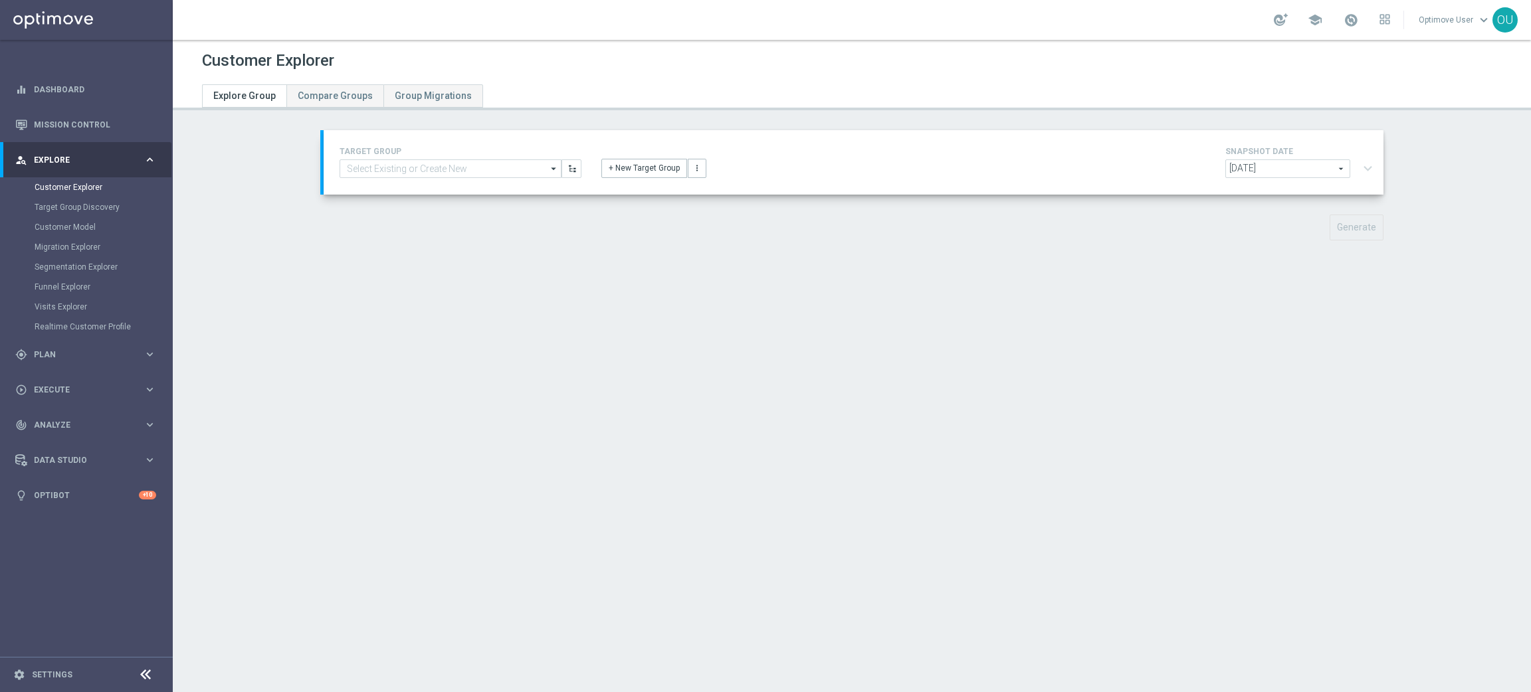
drag, startPoint x: 1017, startPoint y: 190, endPoint x: 840, endPoint y: 161, distance: 179.7
click at [991, 186] on div "TARGET GROUP arrow_drop_down Show Selected 0 of 4994 01.02 reminder 2701 BIANCO…" at bounding box center [854, 162] width 1060 height 64
click at [422, 173] on input at bounding box center [451, 168] width 222 height 19
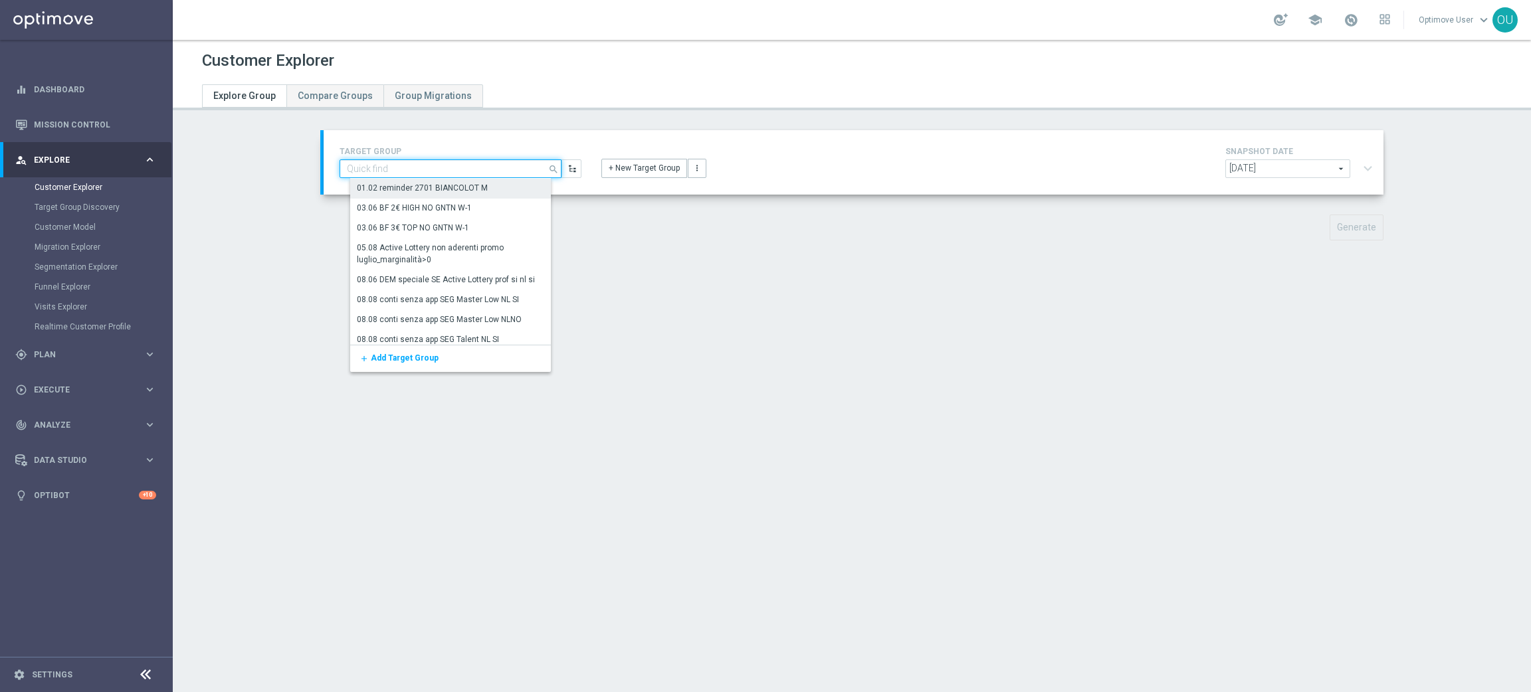
paste input "BETTING NO CEI - Campaign 11"
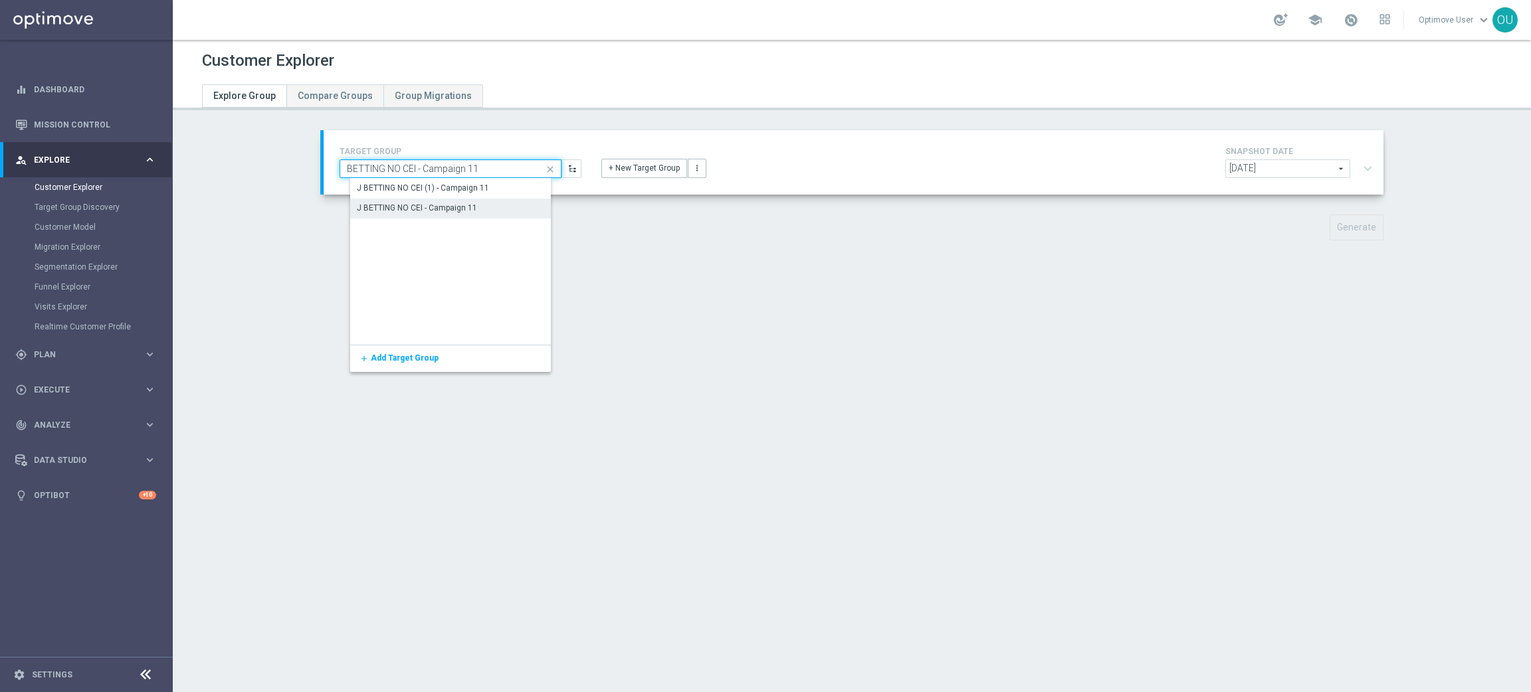
type input "BETTING NO CEI - Campaign 11"
click at [471, 206] on div "J BETTING NO CEI - Campaign 11" at bounding box center [461, 209] width 222 height 20
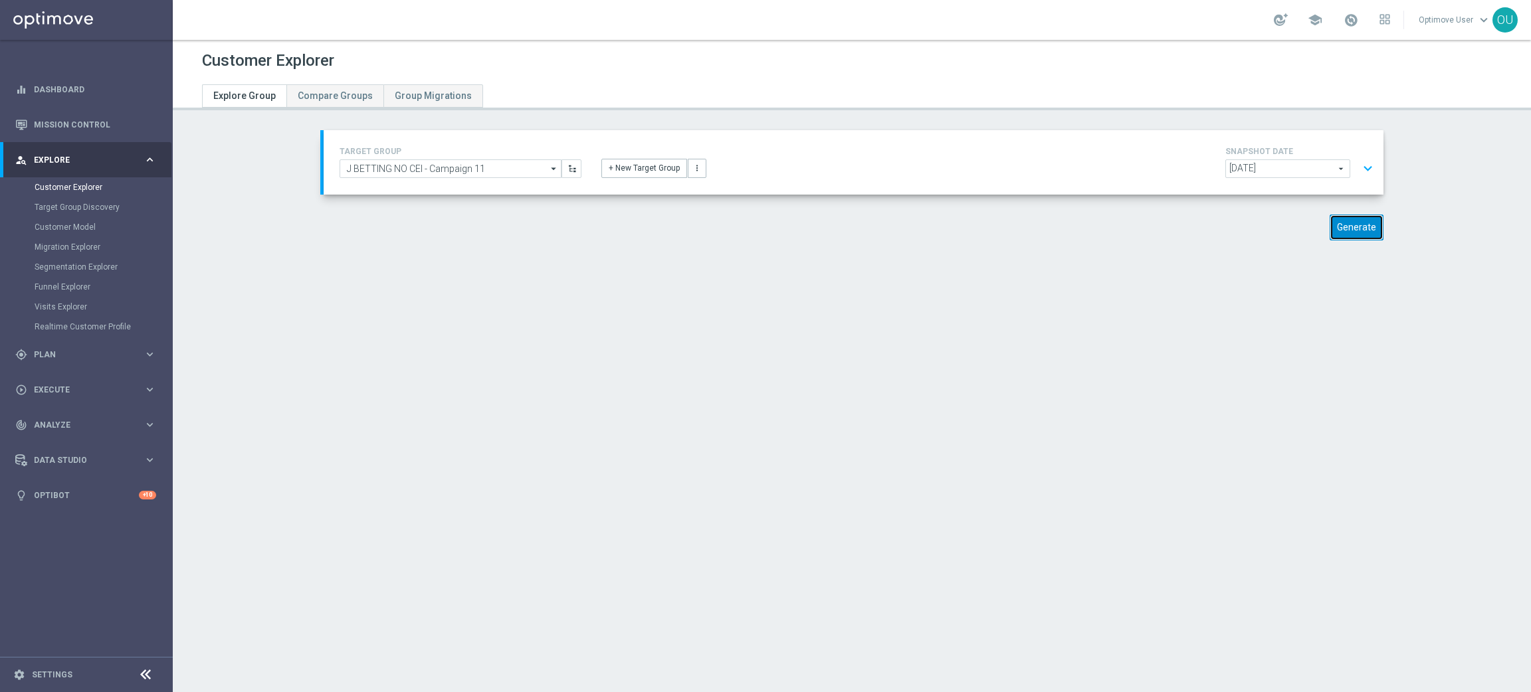
click at [1335, 225] on button "Generate" at bounding box center [1357, 228] width 54 height 26
click at [1364, 165] on button "expand_more" at bounding box center [1367, 168] width 19 height 25
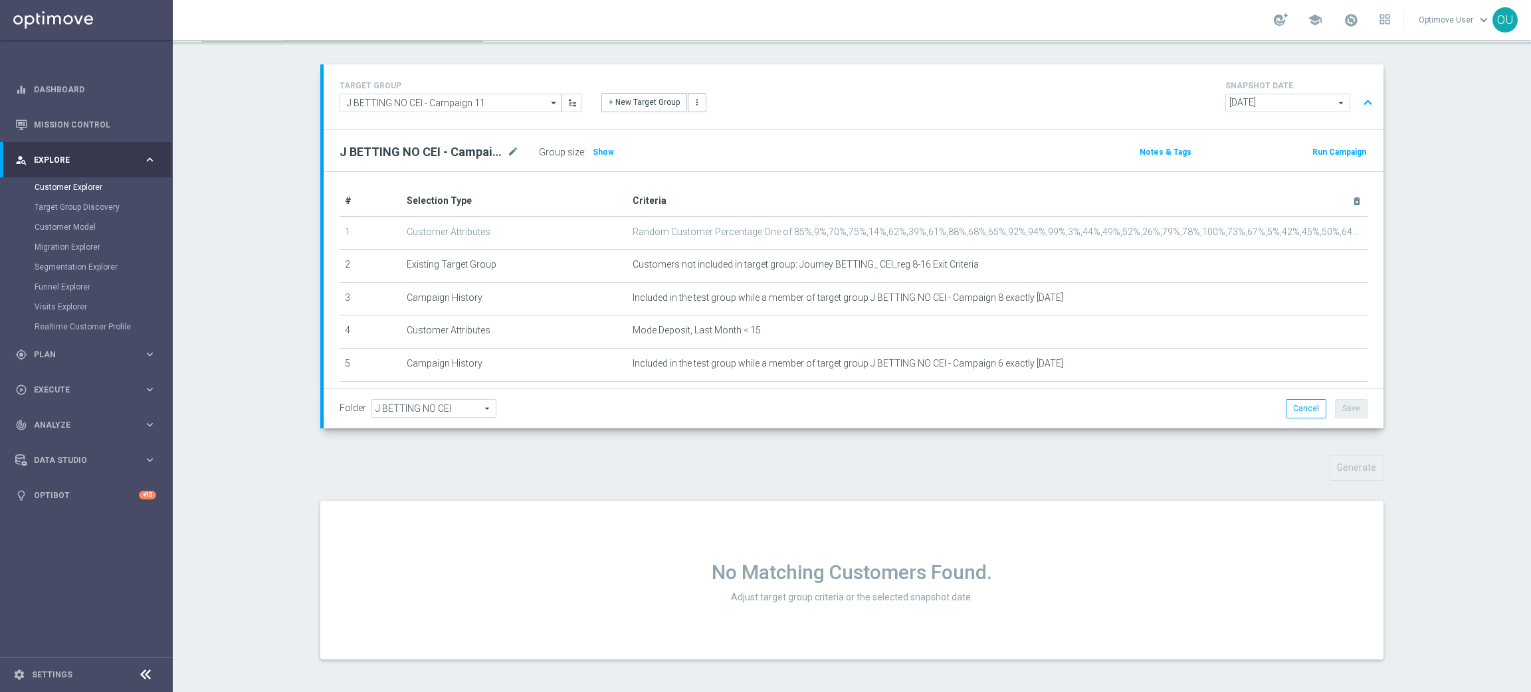
scroll to position [1, 0]
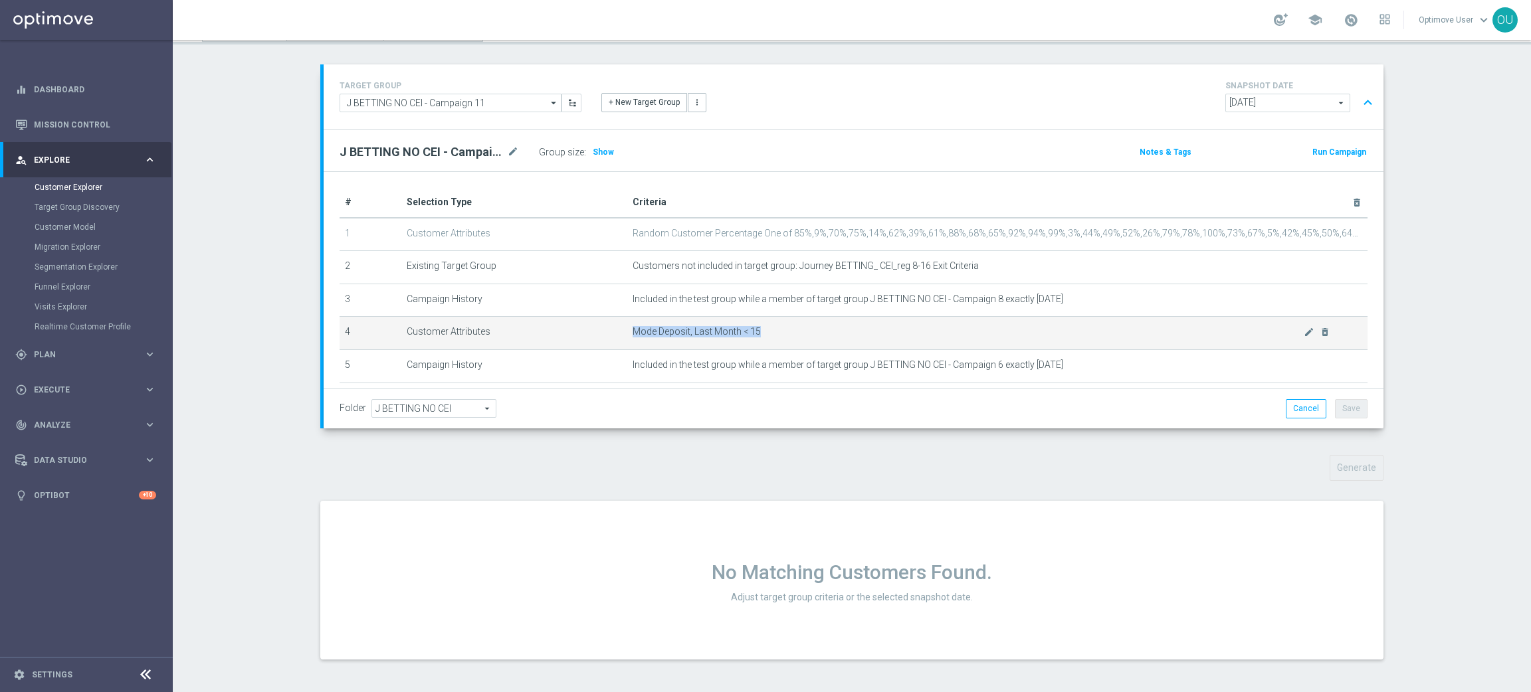
drag, startPoint x: 773, startPoint y: 337, endPoint x: 621, endPoint y: 329, distance: 152.4
click at [627, 329] on td "Mode Deposit, Last Month < 15 mode_edit delete_forever" at bounding box center [997, 333] width 740 height 33
copy span "Mode Deposit, Last Month < 15"
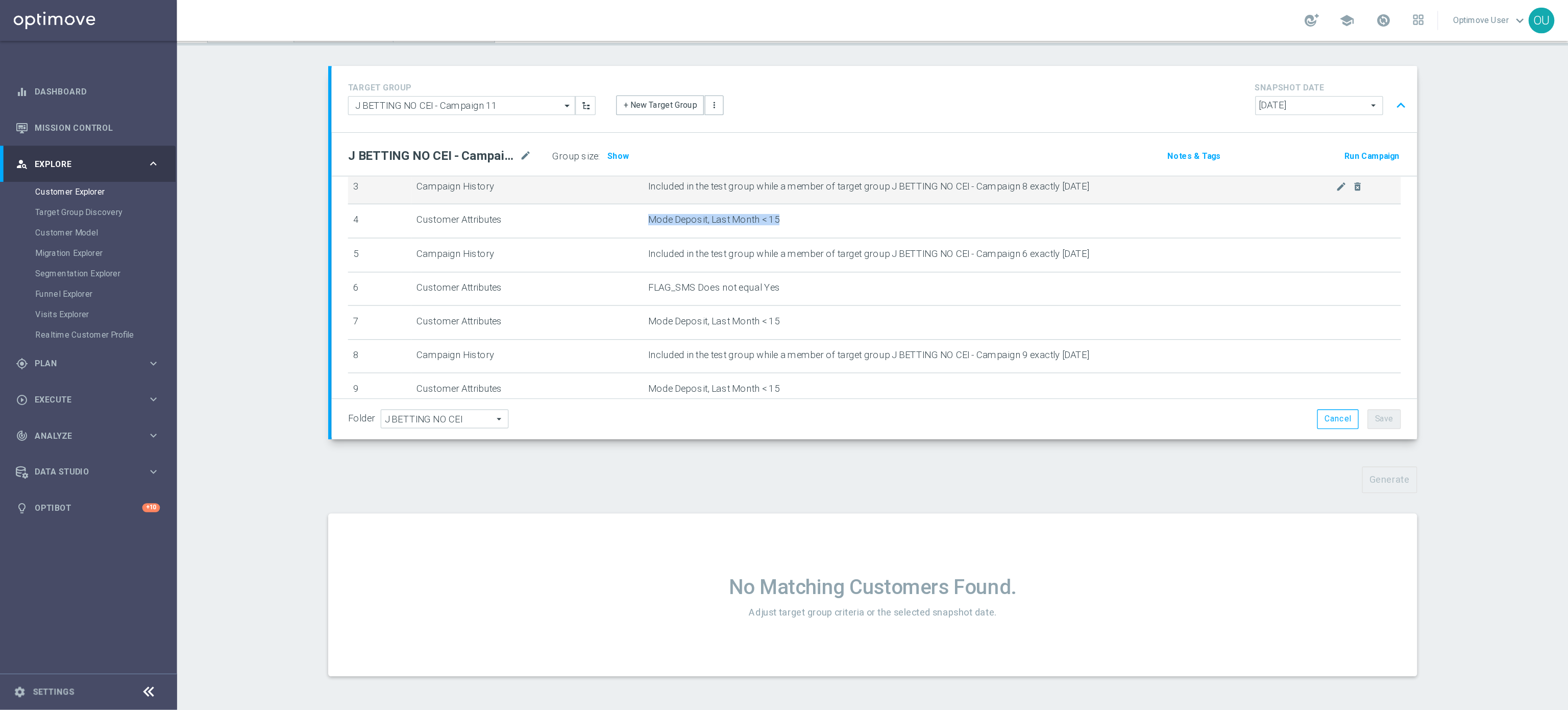
scroll to position [0, 0]
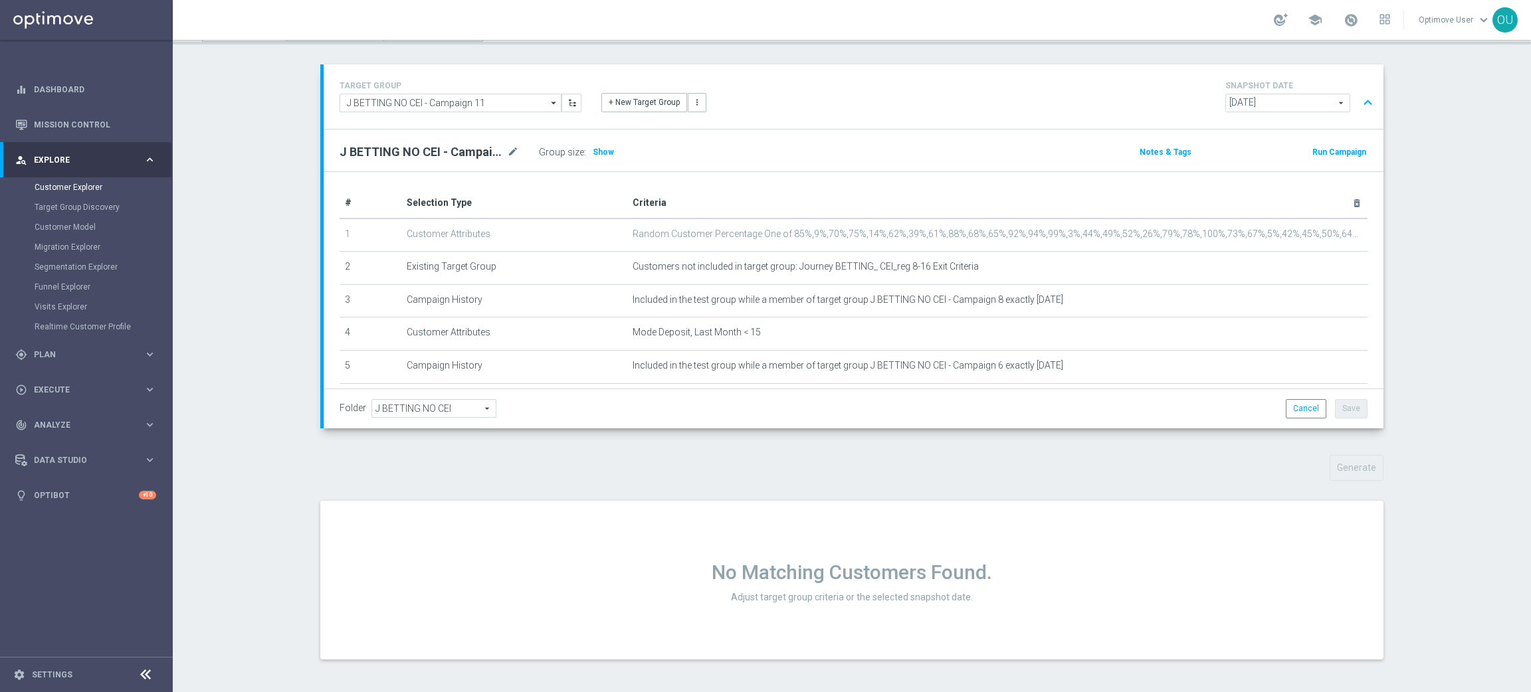
click at [872, 161] on div "J BETTING NO CEI - Campaign 11 mode_edit Group size : Show" at bounding box center [679, 152] width 698 height 19
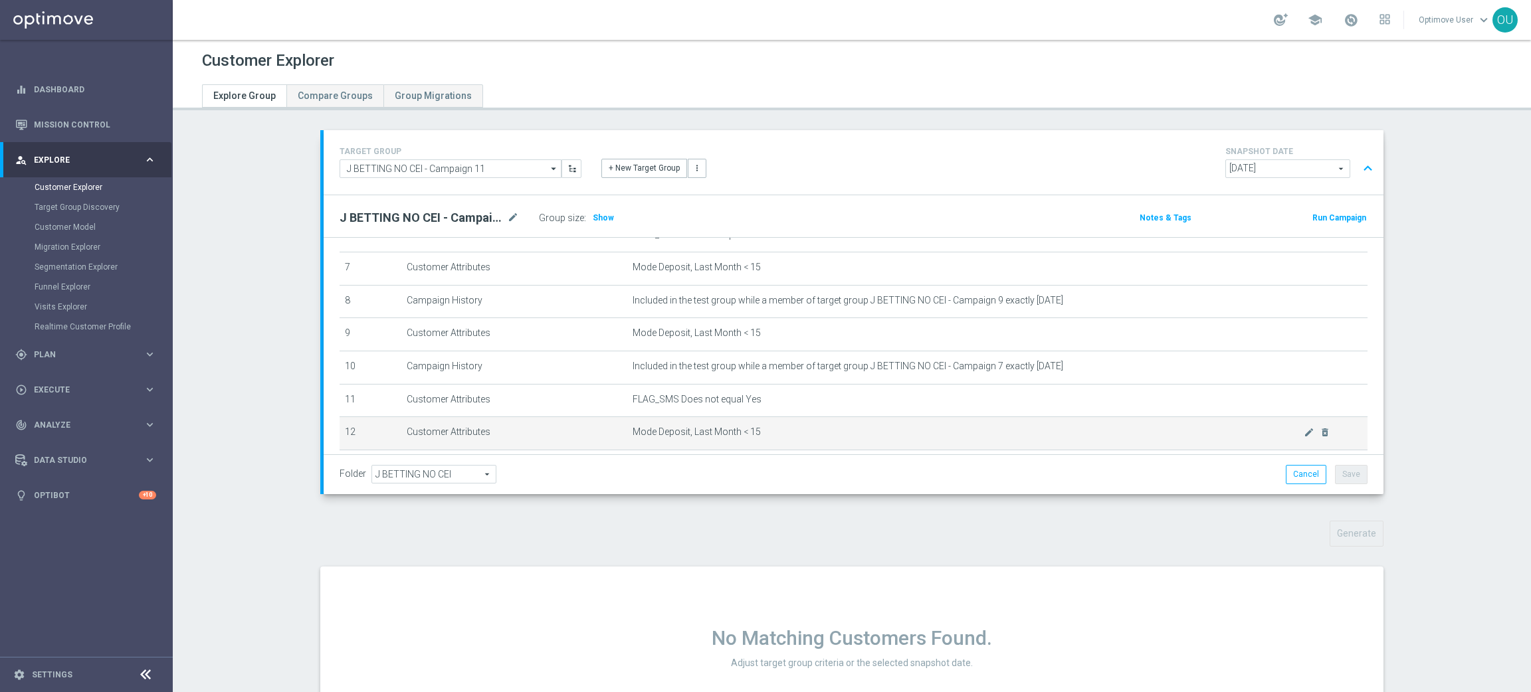
scroll to position [200, 0]
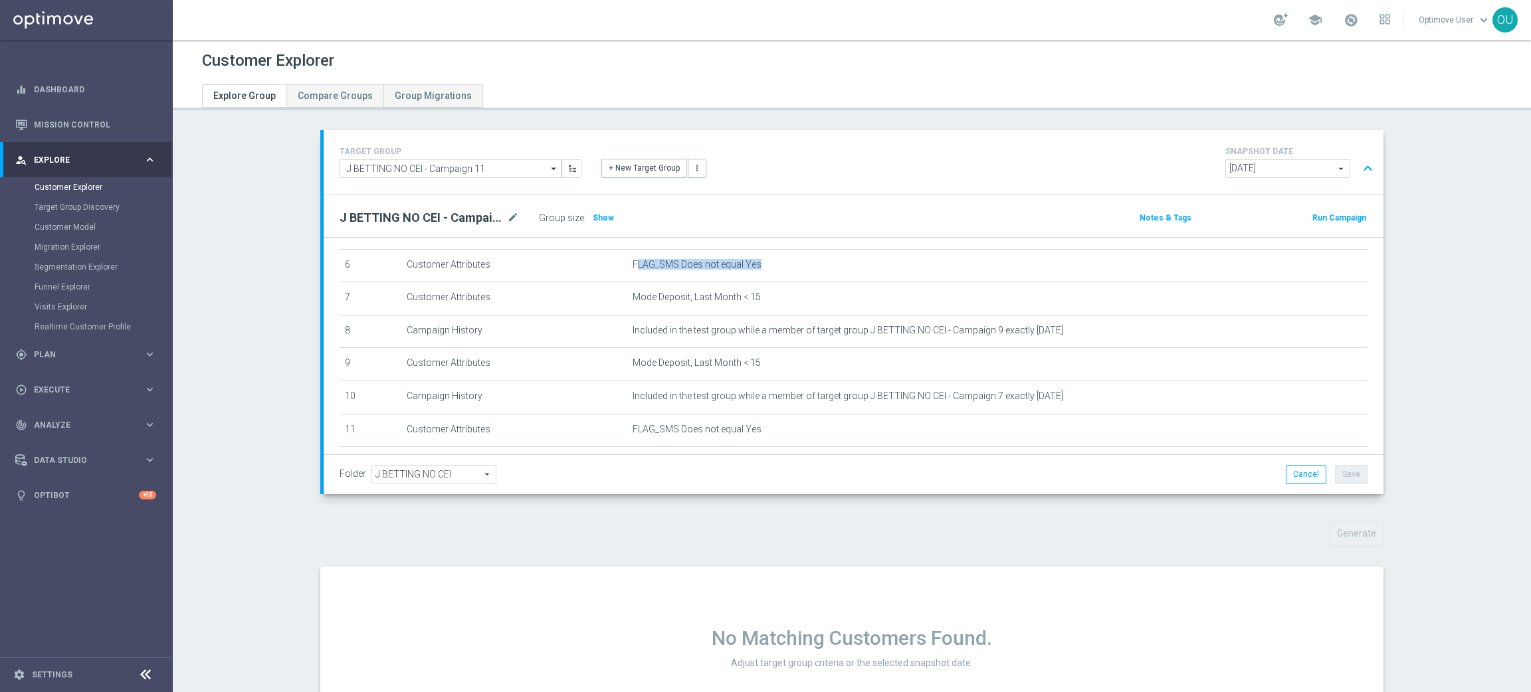
drag, startPoint x: 757, startPoint y: 265, endPoint x: 725, endPoint y: 226, distance: 50.5
click at [633, 266] on span "FLAG_SMS Does not equal Yes" at bounding box center [697, 264] width 129 height 11
click at [739, 207] on div "J BETTING NO CEI - Campaign 11 mode_edit Group size : Show Notes & Tags Run Cam…" at bounding box center [854, 216] width 1060 height 42
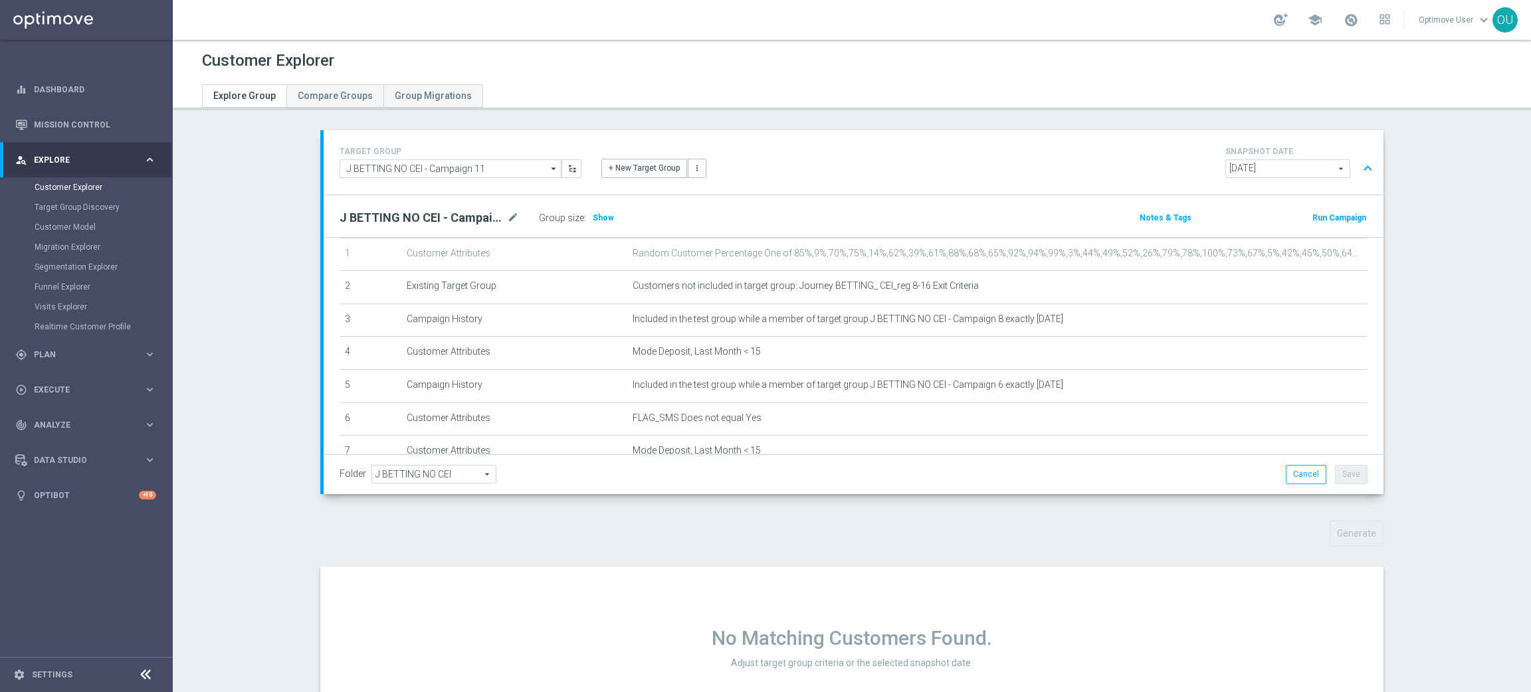
scroll to position [58, 0]
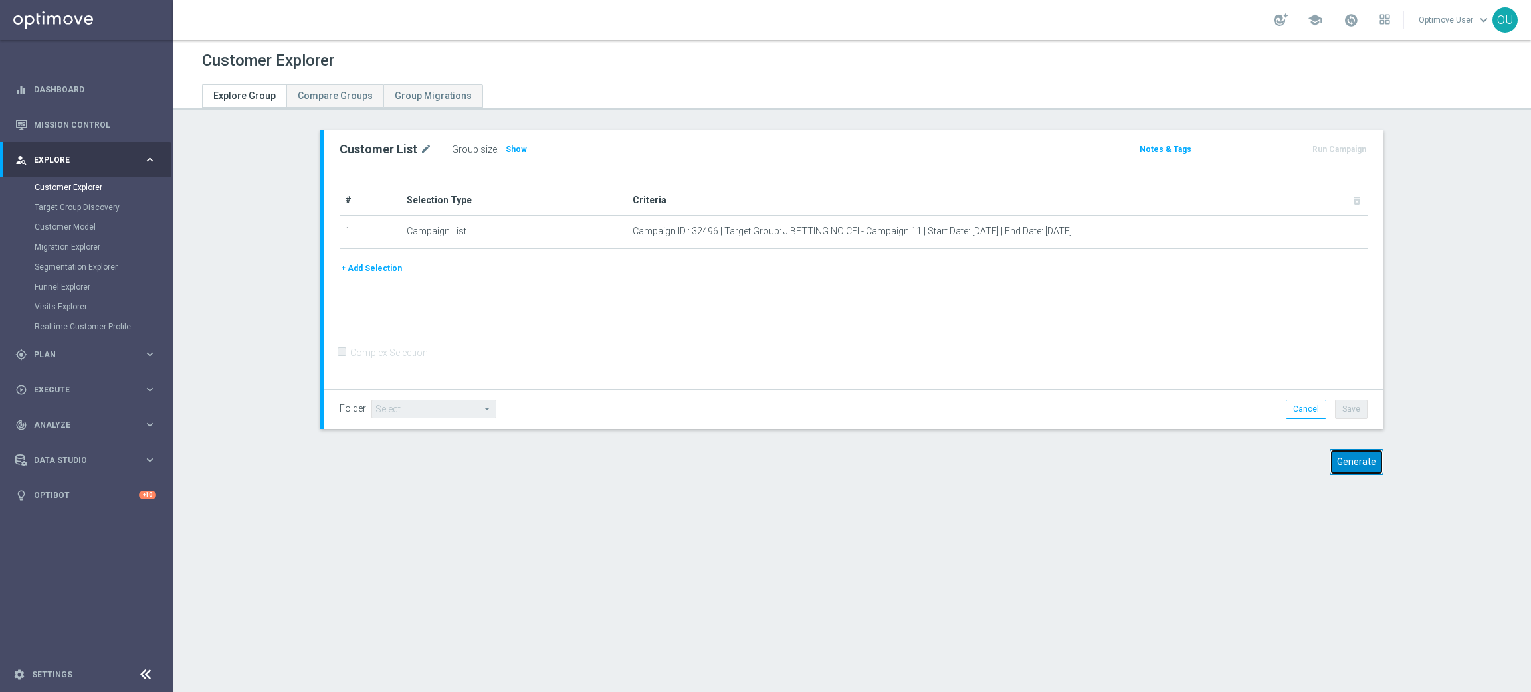
click at [1355, 472] on button "Generate" at bounding box center [1357, 462] width 54 height 26
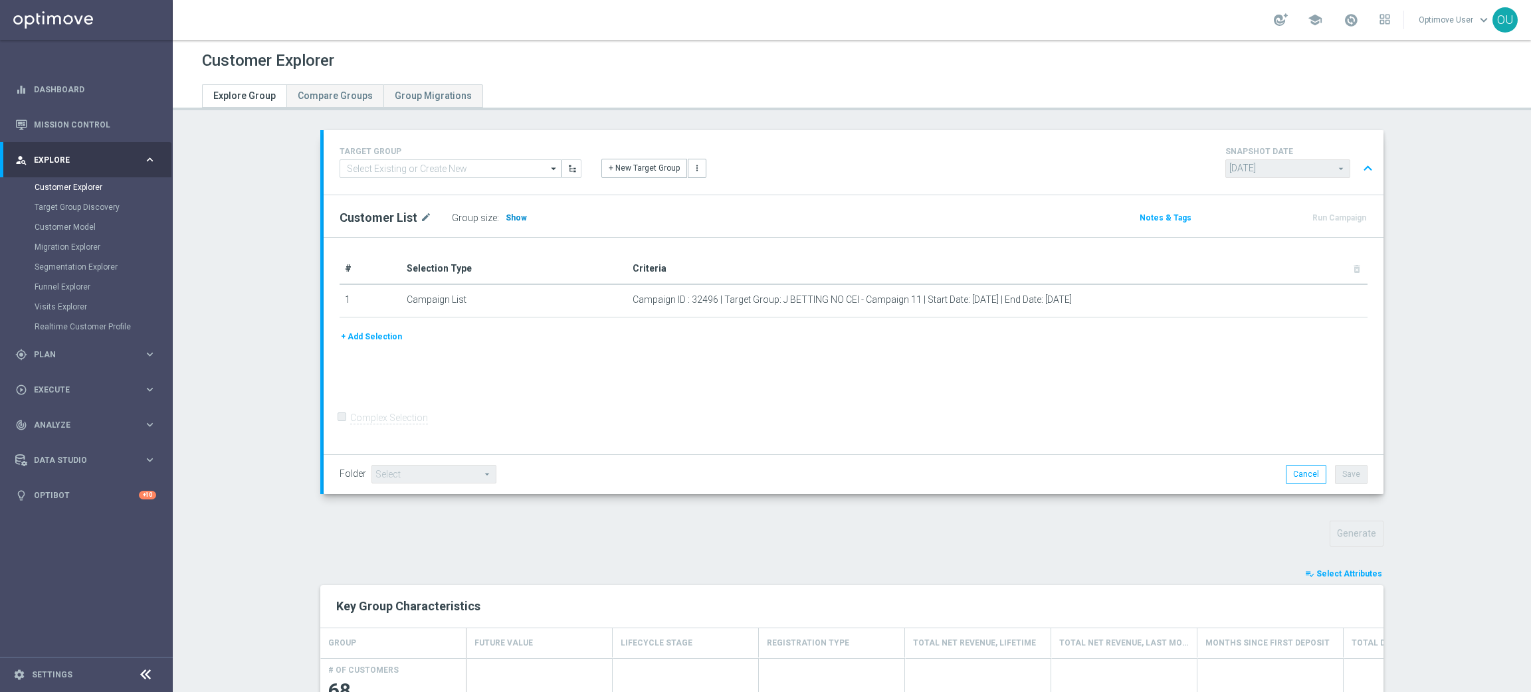
click at [504, 223] on h3 "Show" at bounding box center [516, 218] width 24 height 15
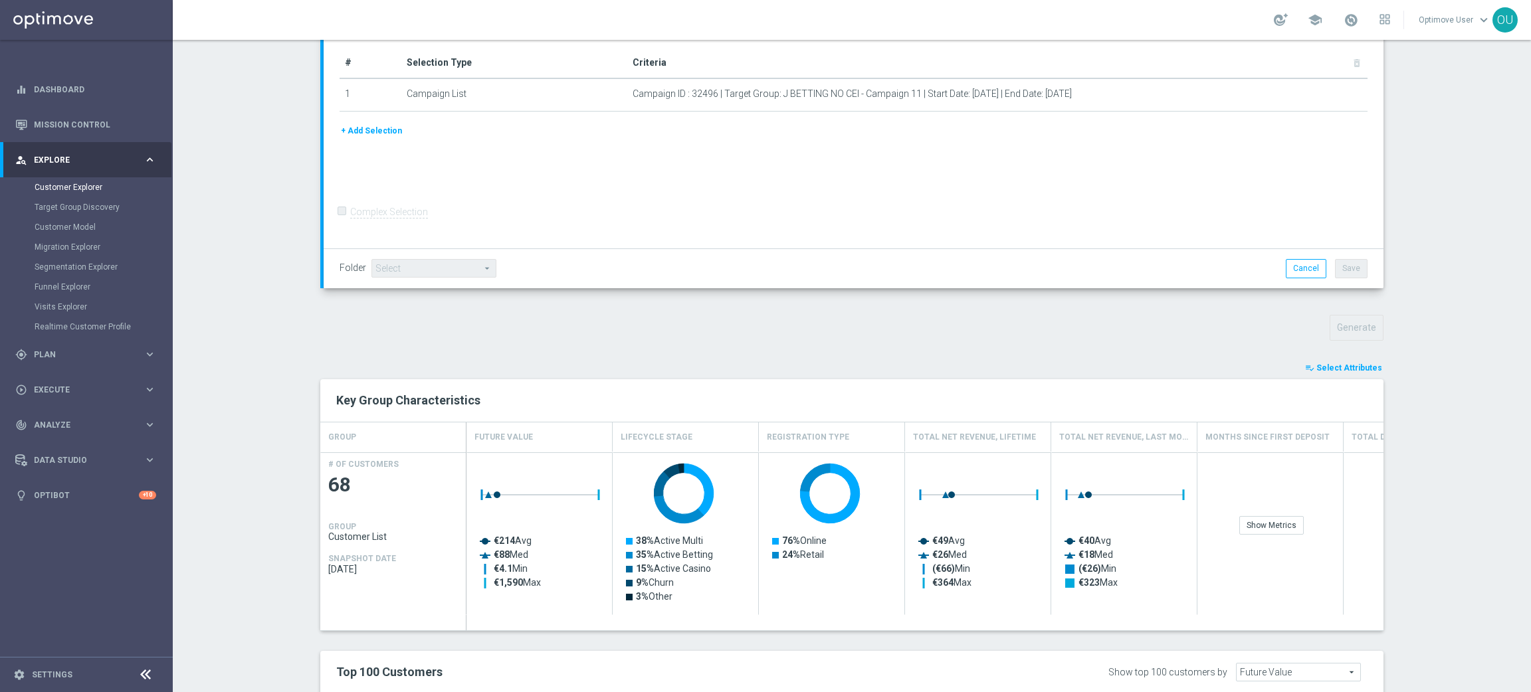
scroll to position [66, 0]
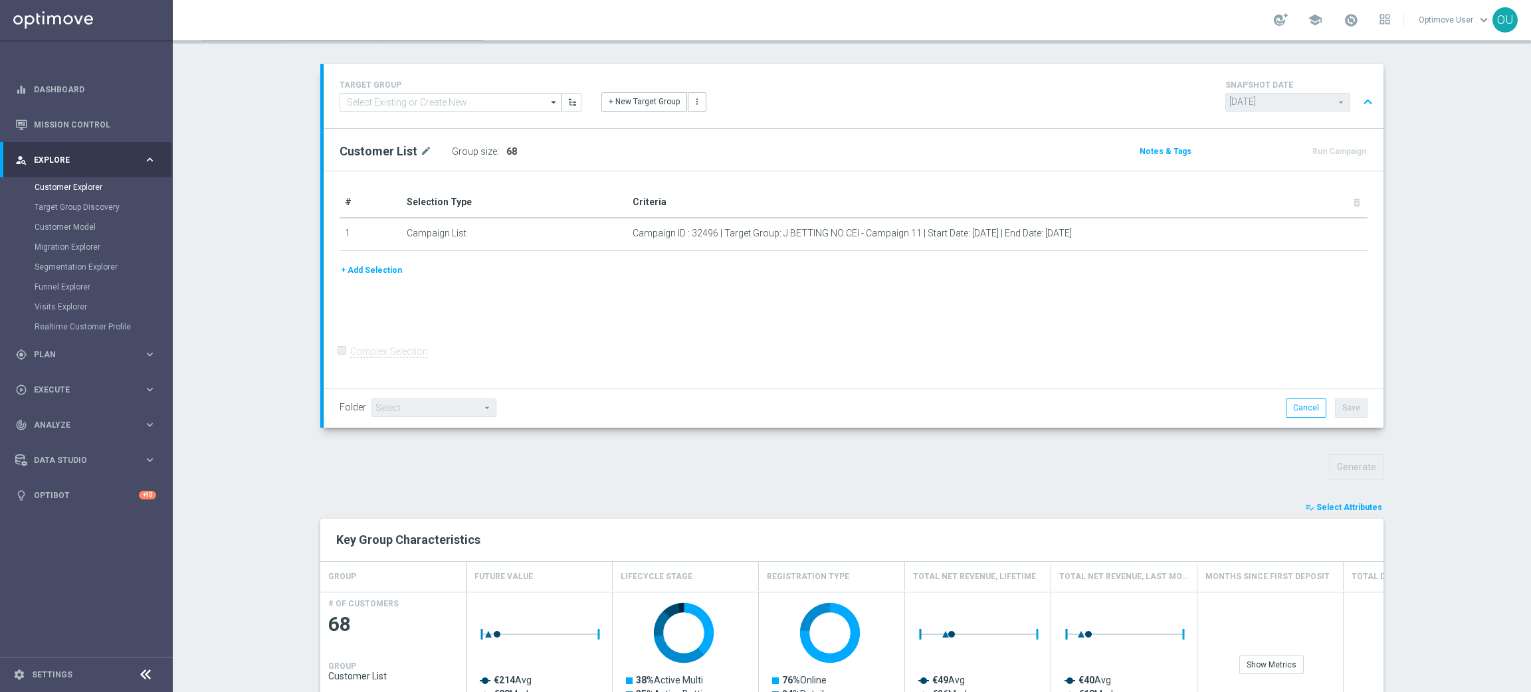
click at [1327, 503] on span "Select Attributes" at bounding box center [1349, 507] width 66 height 9
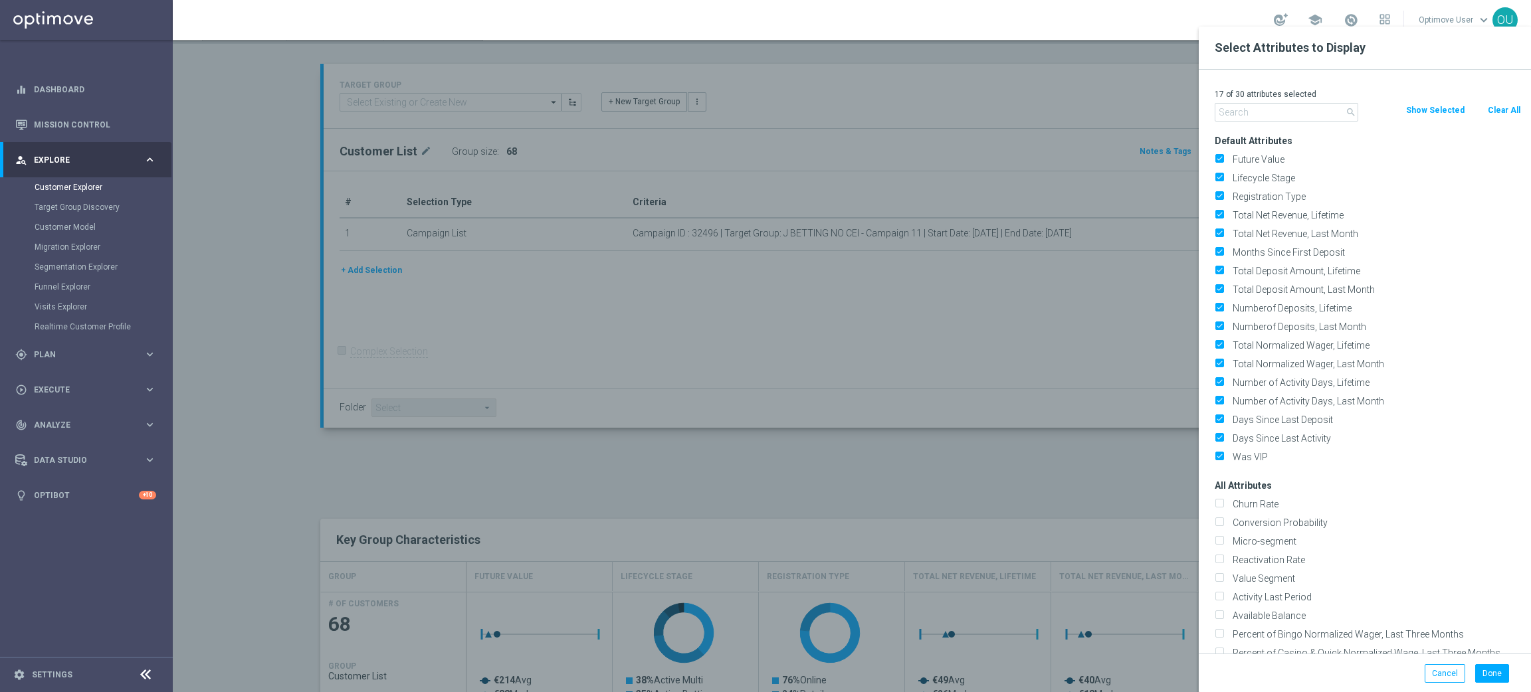
drag, startPoint x: 1500, startPoint y: 108, endPoint x: 1384, endPoint y: 105, distance: 116.3
click at [1494, 107] on button "Clear All" at bounding box center [1503, 110] width 35 height 15
checkbox input "false"
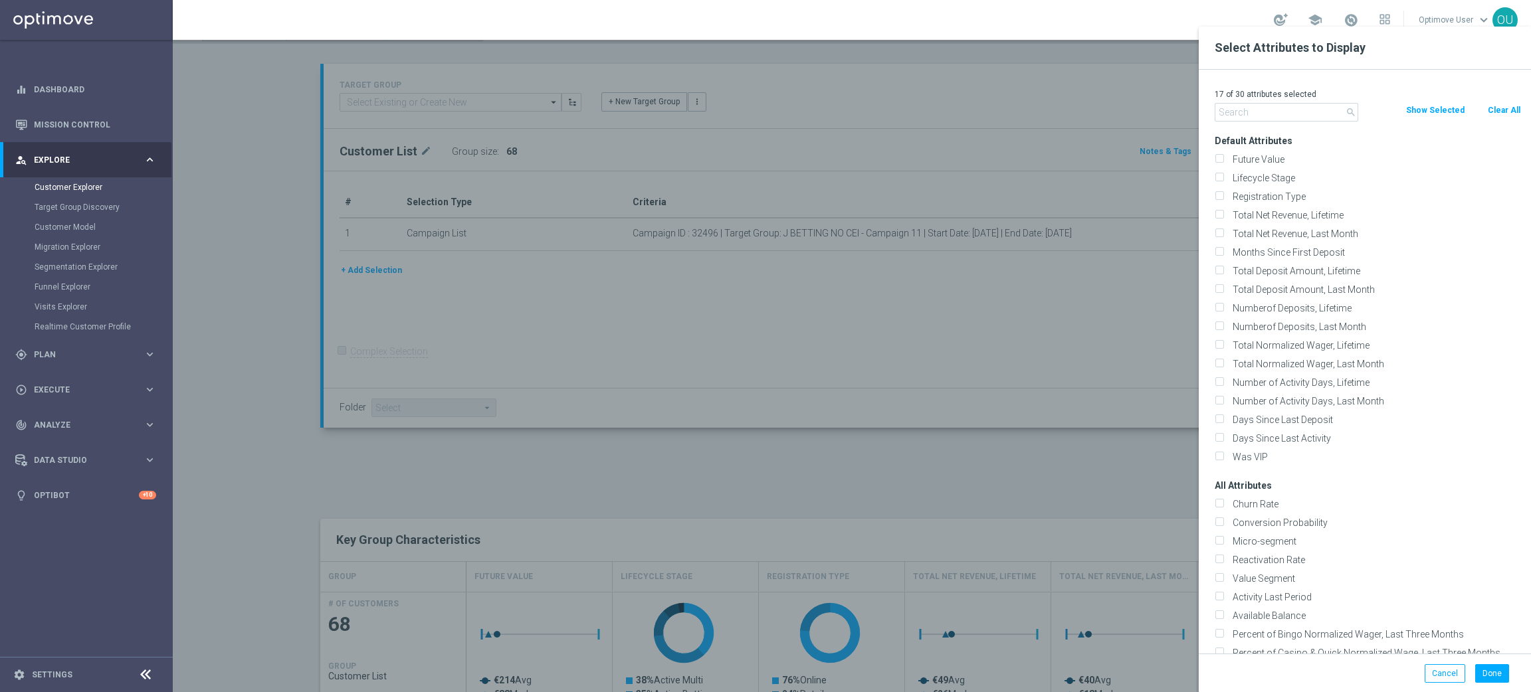
checkbox input "false"
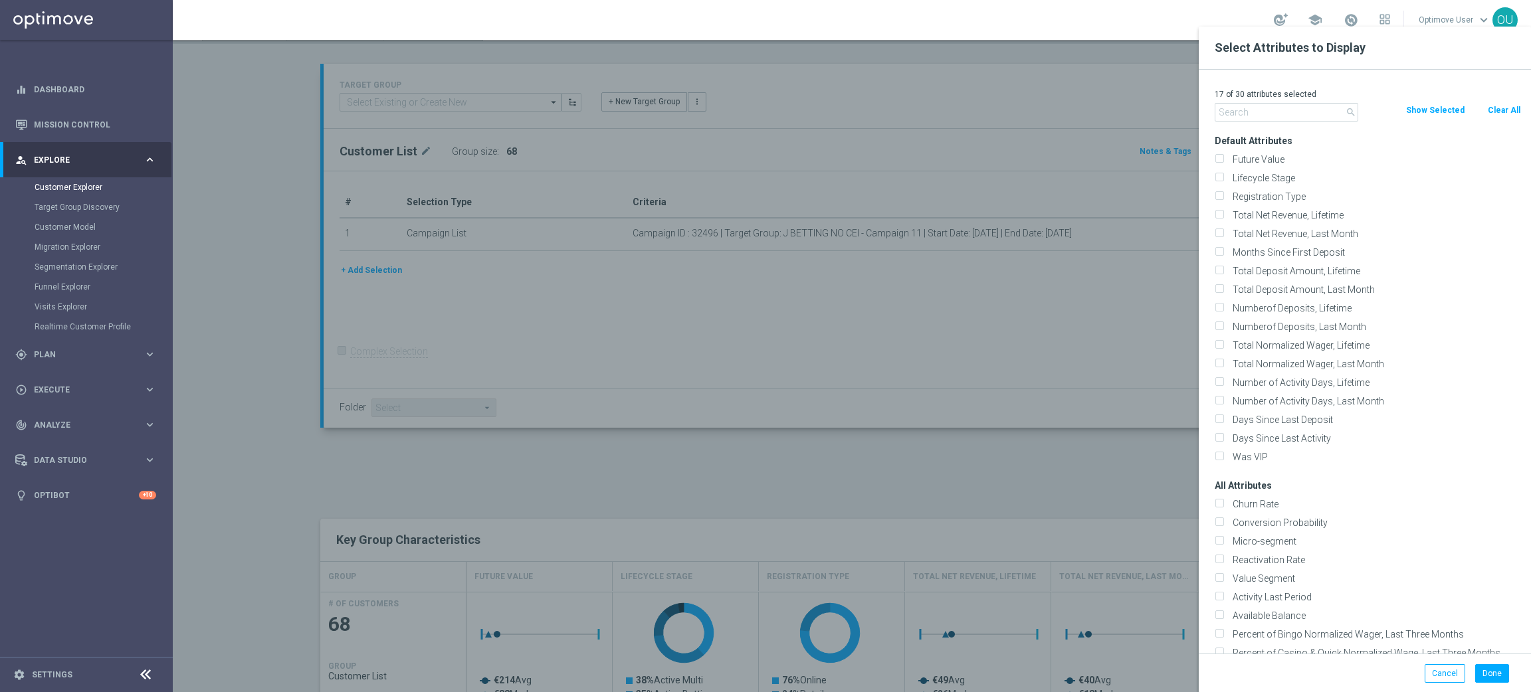
checkbox input "false"
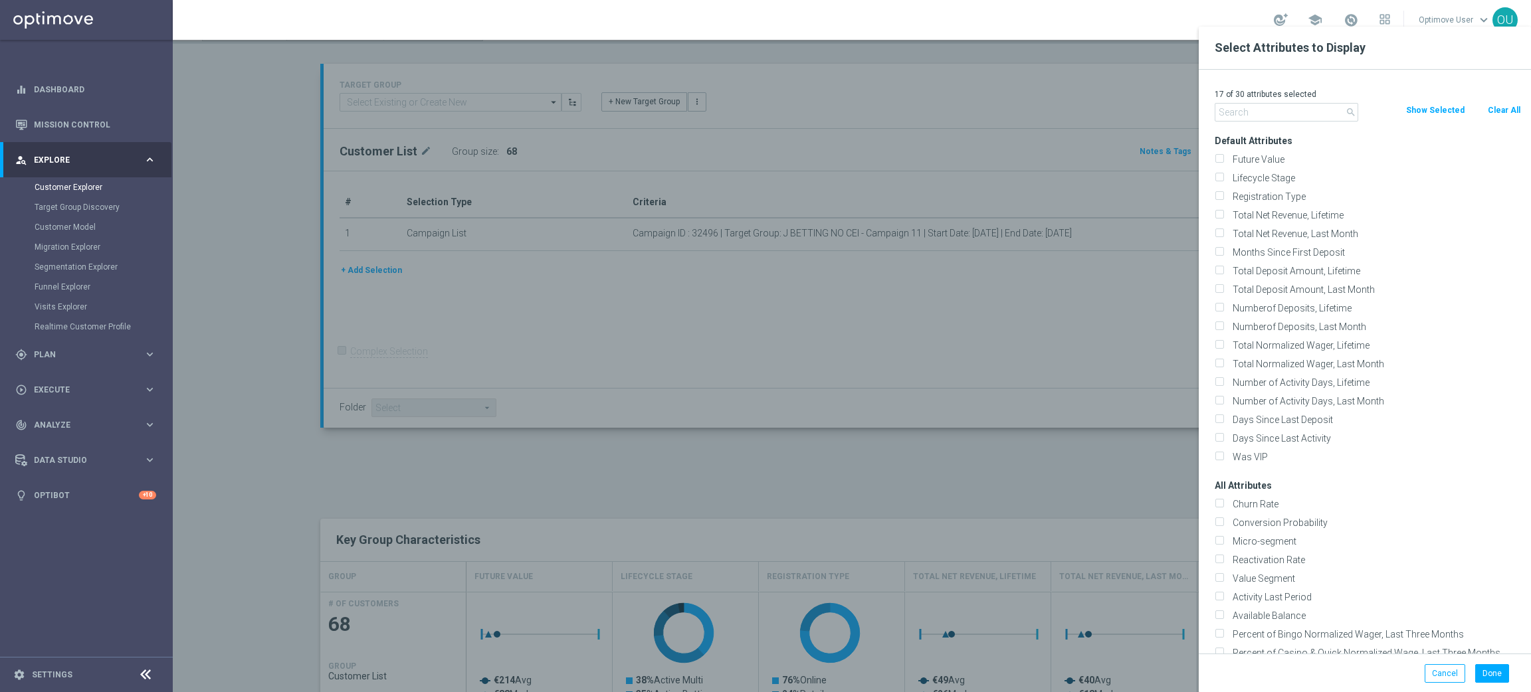
checkbox input "false"
click at [1295, 106] on input "text" at bounding box center [1287, 112] width 144 height 19
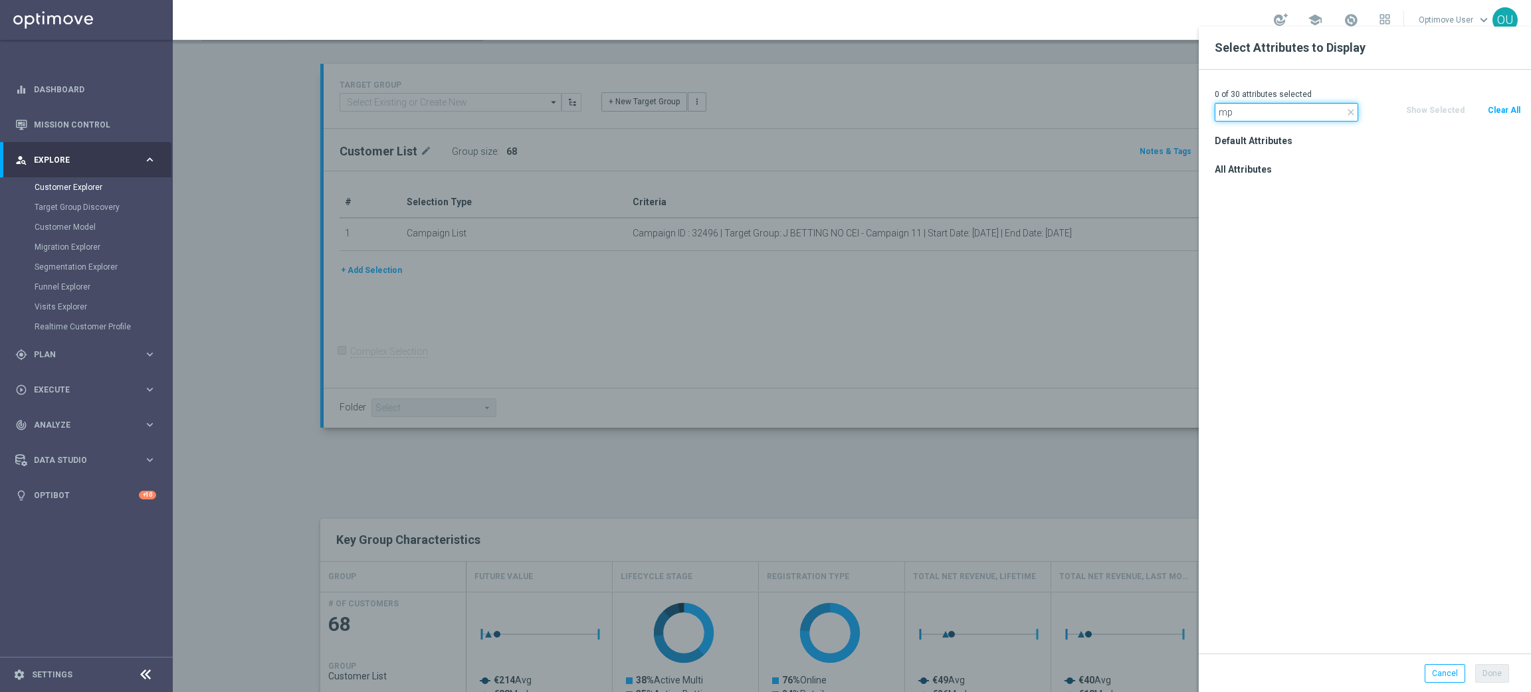
type input "m"
type input "mode"
click at [1317, 226] on label "Mode Deposit, Last Month" at bounding box center [1374, 225] width 293 height 12
click at [1223, 226] on input "Mode Deposit, Last Month" at bounding box center [1219, 227] width 9 height 9
checkbox input "true"
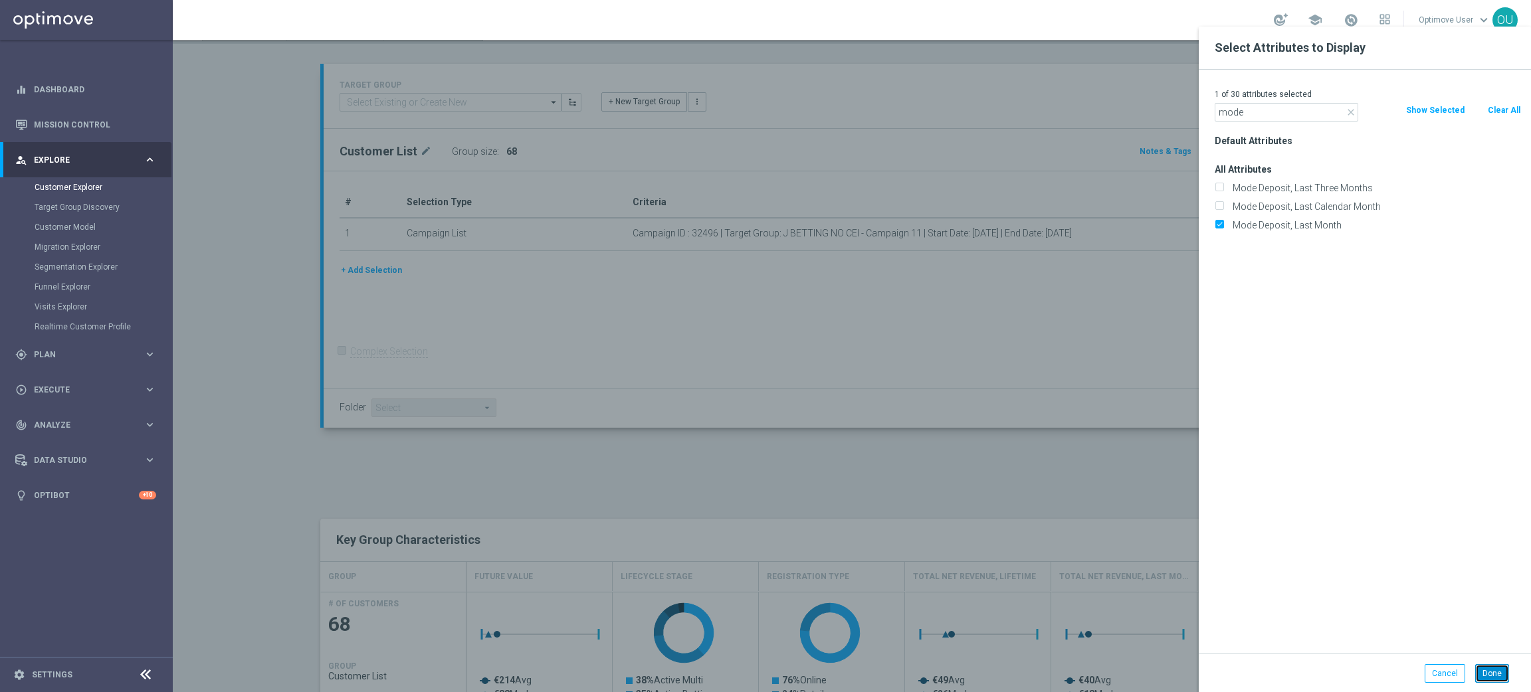
drag, startPoint x: 1493, startPoint y: 678, endPoint x: 1484, endPoint y: 670, distance: 12.3
click at [1492, 676] on button "Done" at bounding box center [1492, 673] width 34 height 19
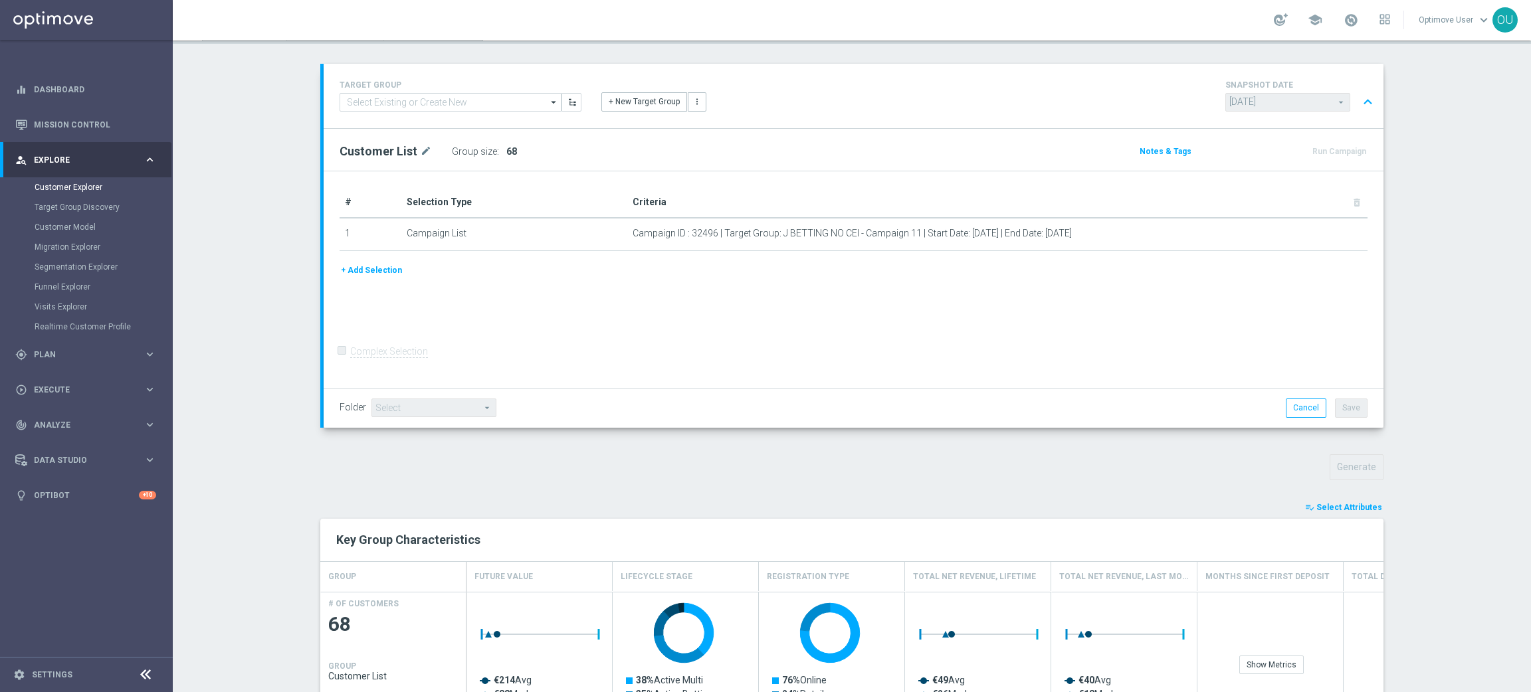
type input "Search"
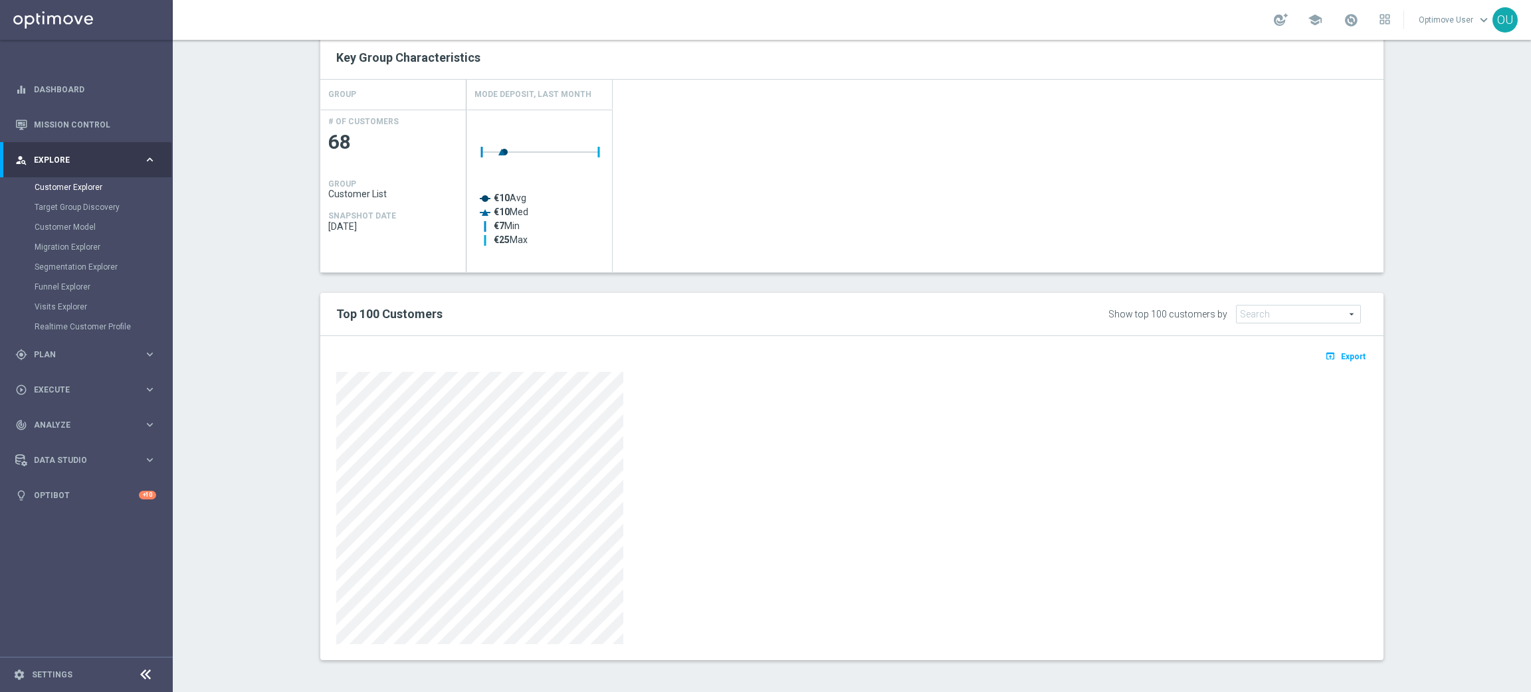
scroll to position [549, 0]
click at [883, 629] on div at bounding box center [851, 507] width 1031 height 272
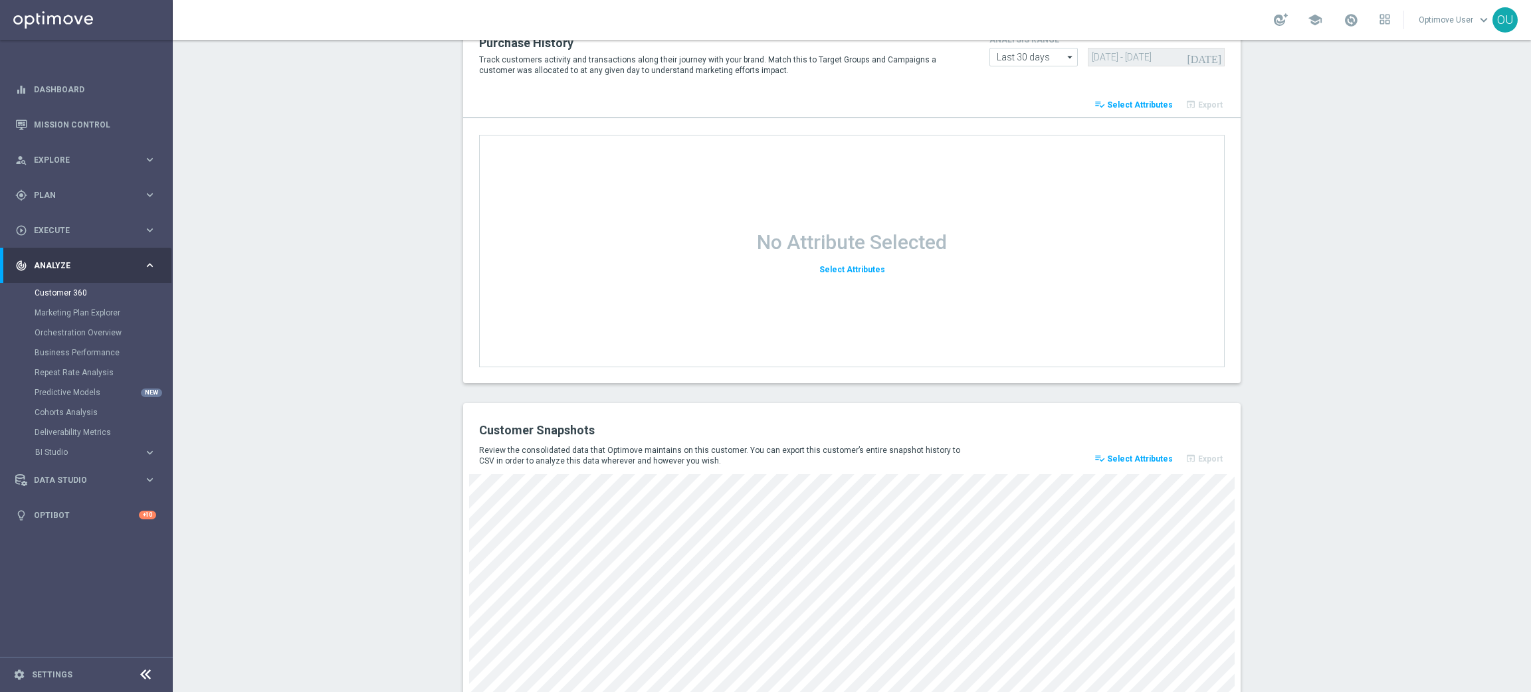
scroll to position [1611, 0]
